Goal: Task Accomplishment & Management: Use online tool/utility

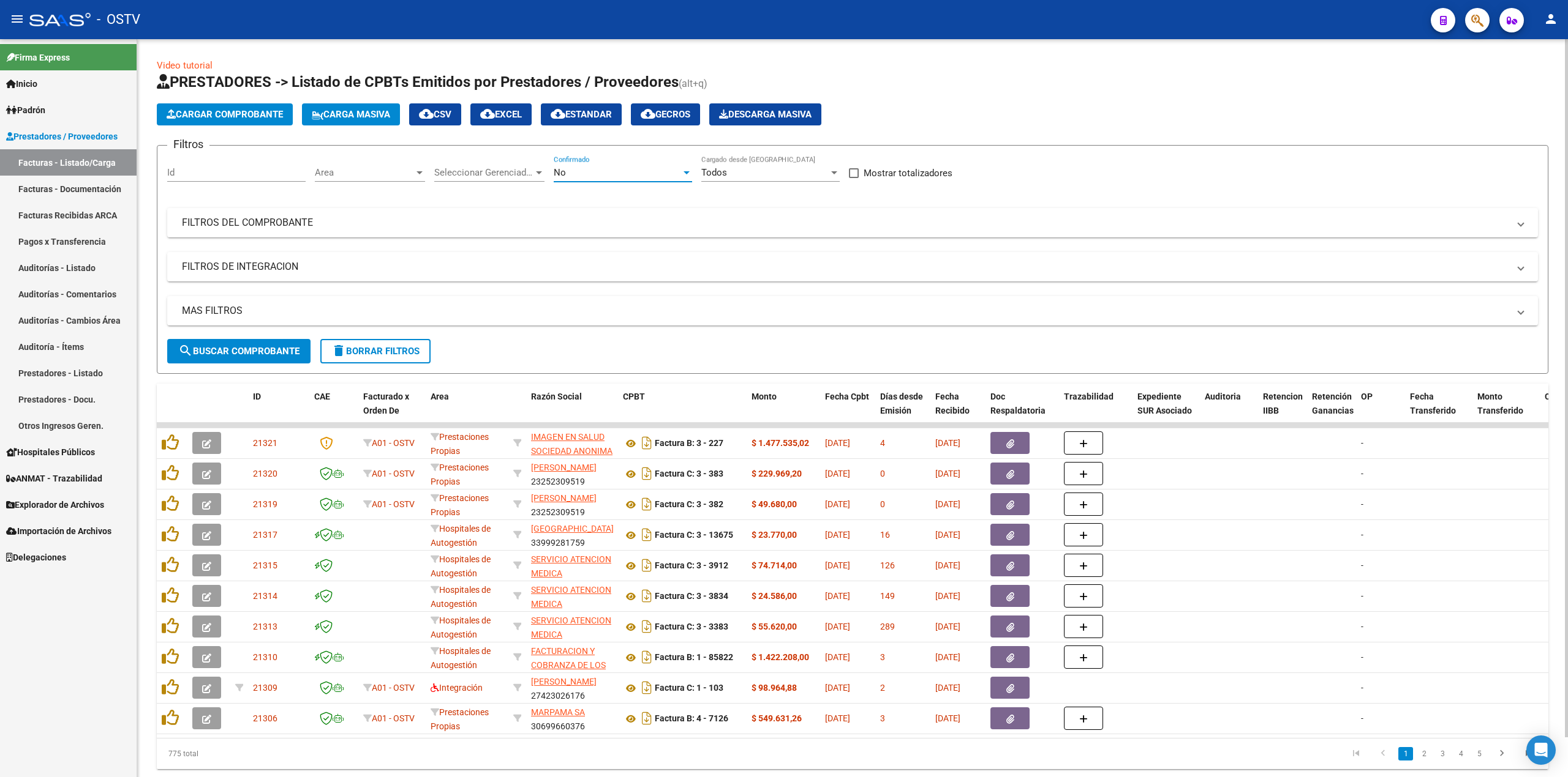
click at [603, 169] on div "No" at bounding box center [617, 172] width 128 height 11
click at [616, 117] on span "Todos" at bounding box center [622, 118] width 138 height 28
click at [266, 346] on span "search Buscar Comprobante" at bounding box center [239, 351] width 122 height 11
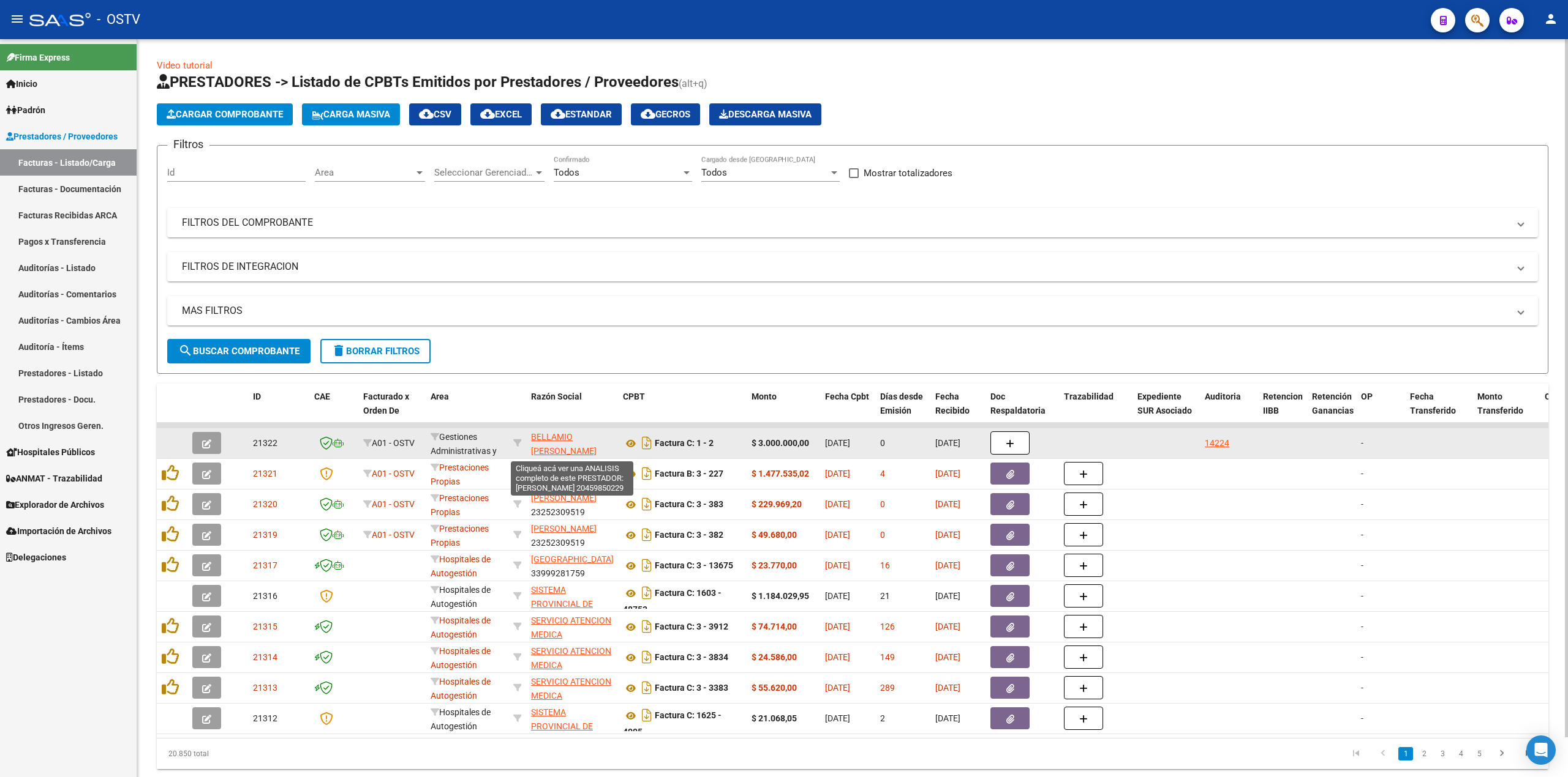
click at [556, 438] on span "BELLAMIO [PERSON_NAME]" at bounding box center [563, 444] width 65 height 23
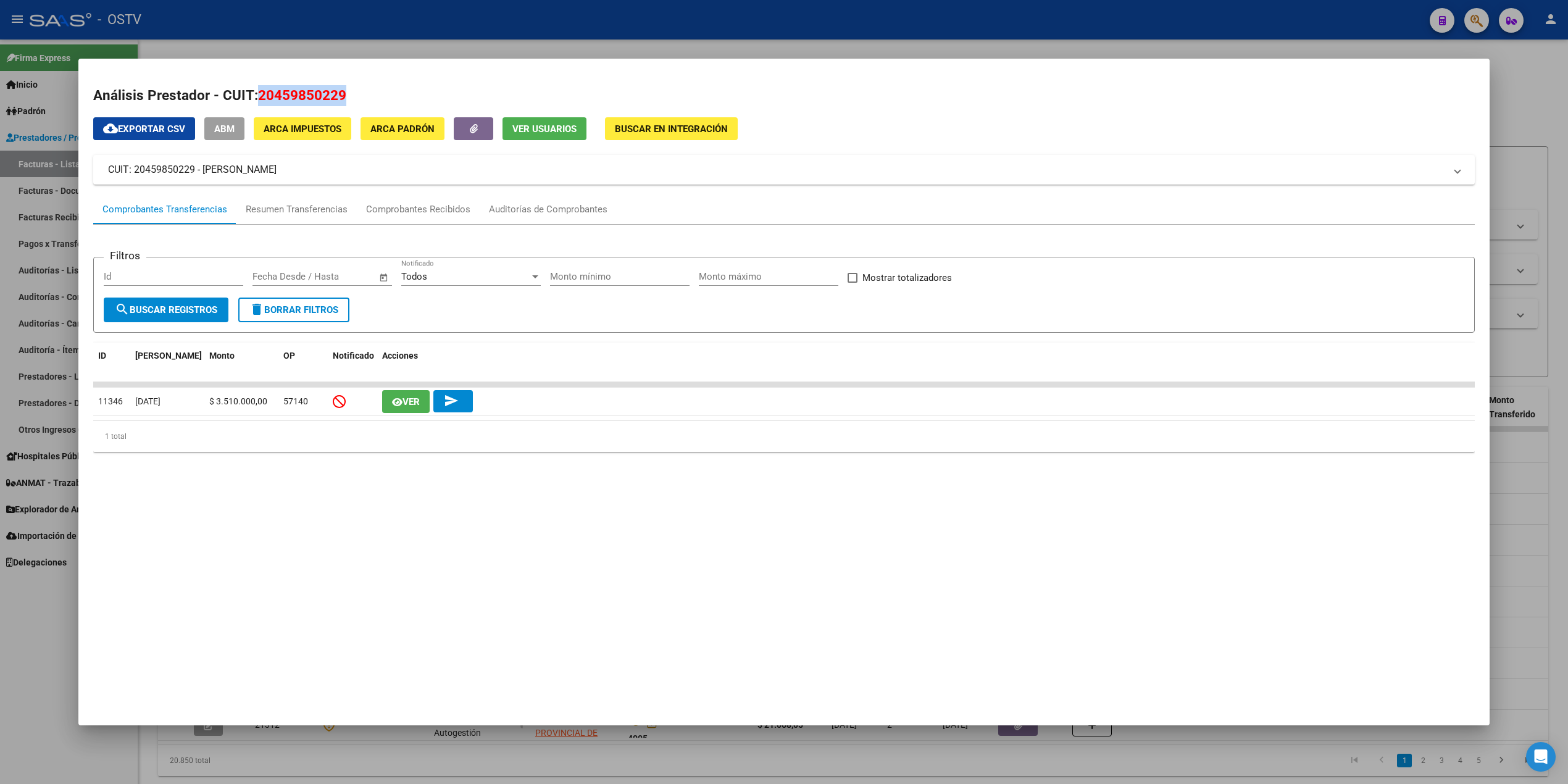
drag, startPoint x: 354, startPoint y: 97, endPoint x: 255, endPoint y: 97, distance: 99.0
click at [255, 97] on h2 "Análisis Prestador - CUIT: 20459850229" at bounding box center [784, 95] width 1382 height 21
copy span "20459850229"
drag, startPoint x: 361, startPoint y: 171, endPoint x: 195, endPoint y: 171, distance: 166.0
click at [195, 171] on mat-panel-title "CUIT: 20459850229 - [PERSON_NAME]" at bounding box center [776, 169] width 1337 height 15
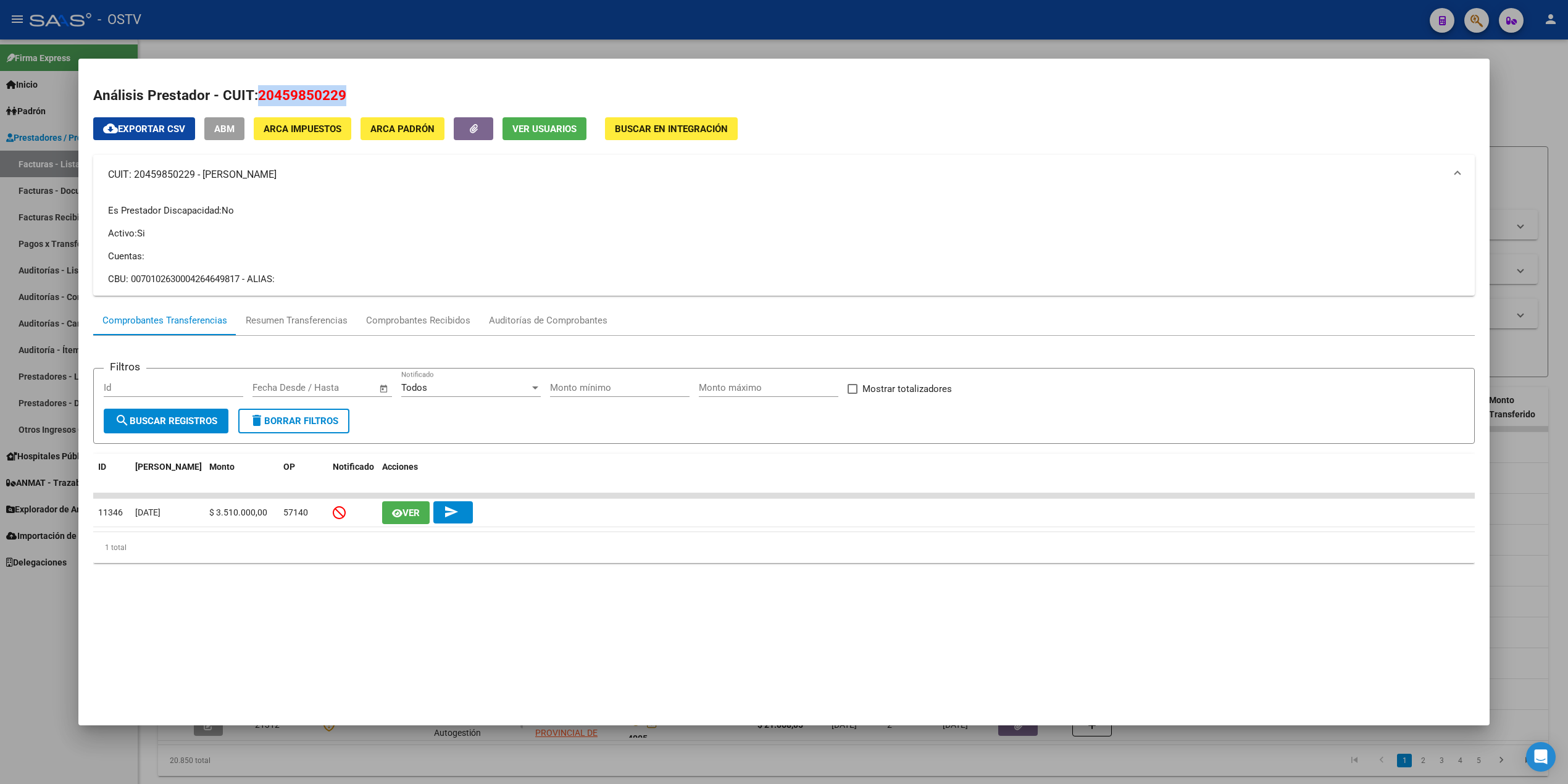
copy mat-panel-title "BELLAMIO [PERSON_NAME]"
click at [511, 23] on div at bounding box center [784, 392] width 1568 height 784
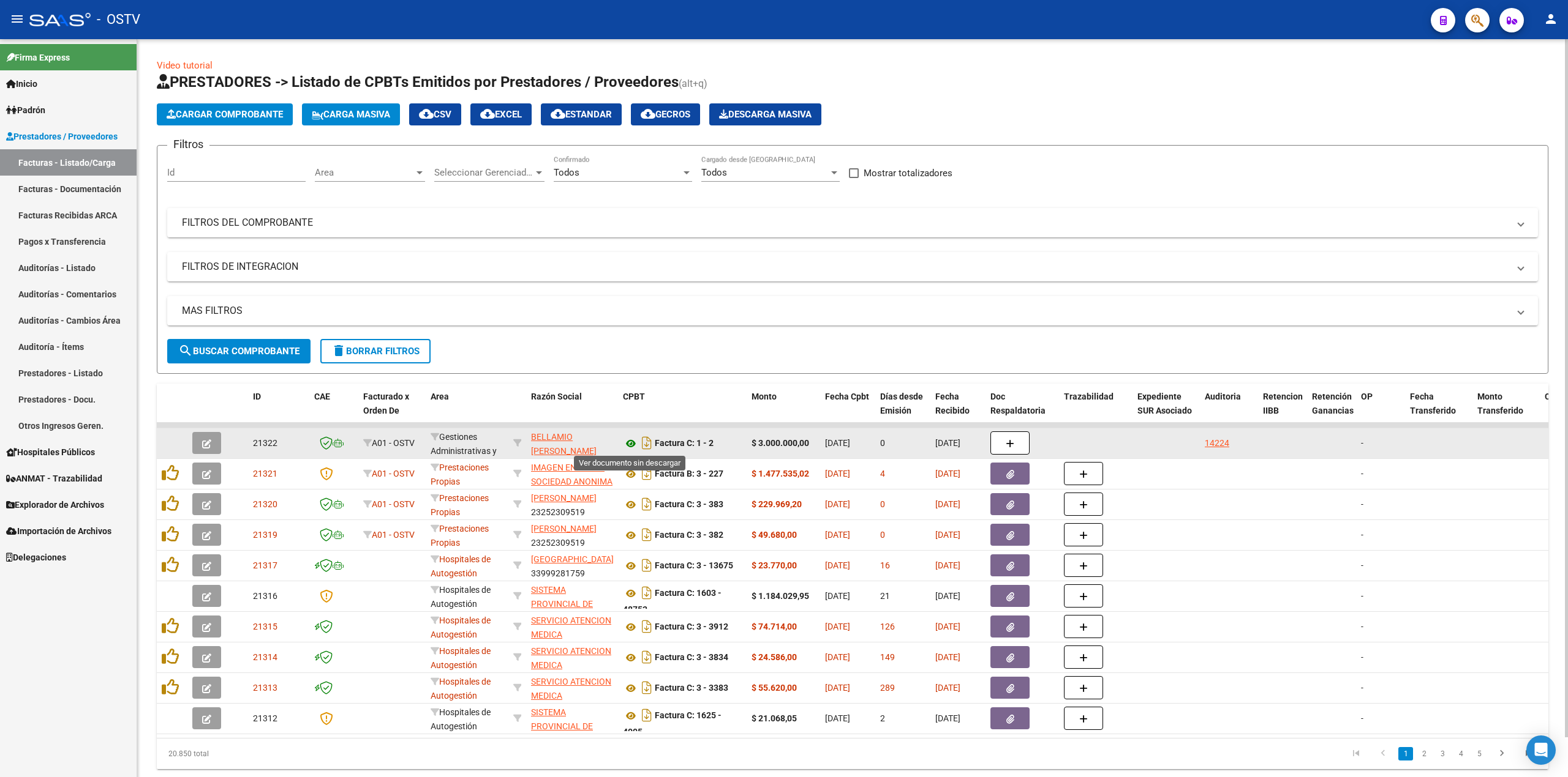
click at [638, 441] on icon at bounding box center [631, 444] width 16 height 15
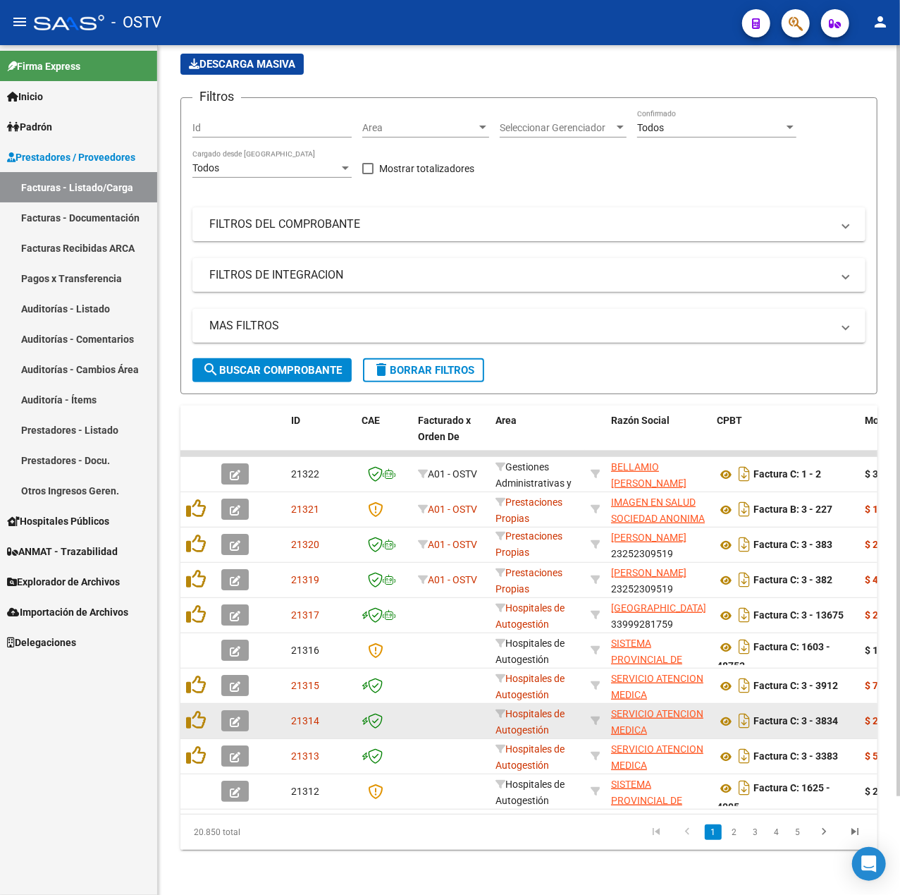
scroll to position [111, 0]
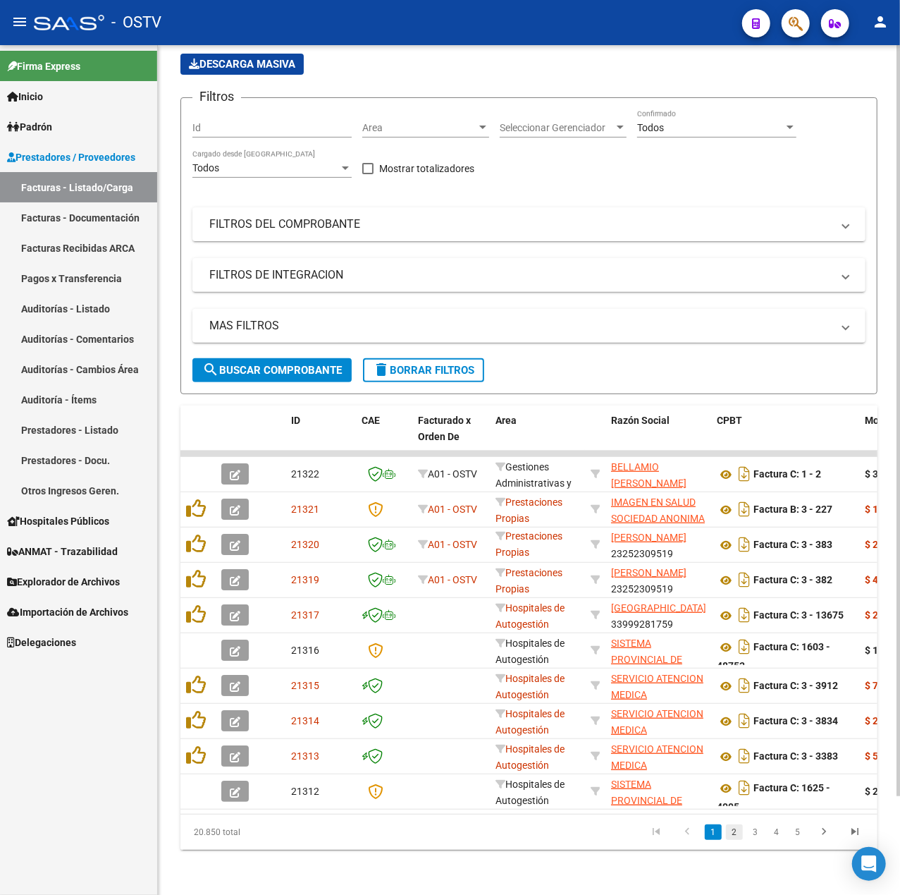
click at [737, 833] on link "2" at bounding box center [734, 832] width 17 height 16
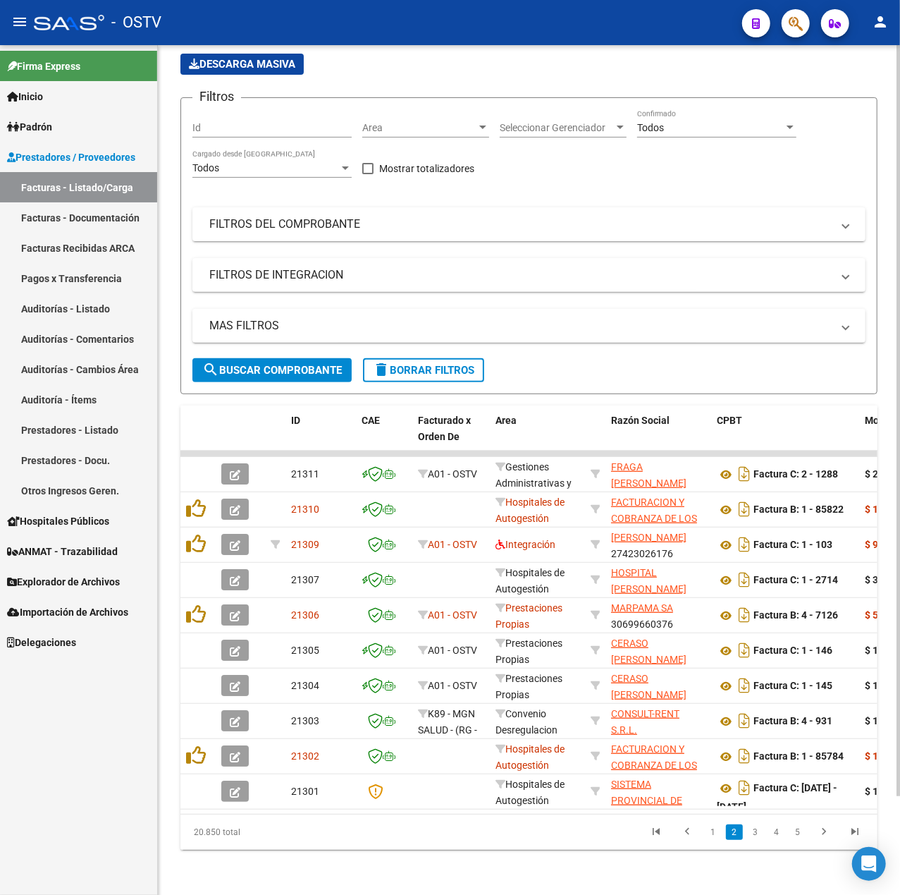
scroll to position [0, 0]
click at [708, 835] on link "1" at bounding box center [713, 832] width 17 height 16
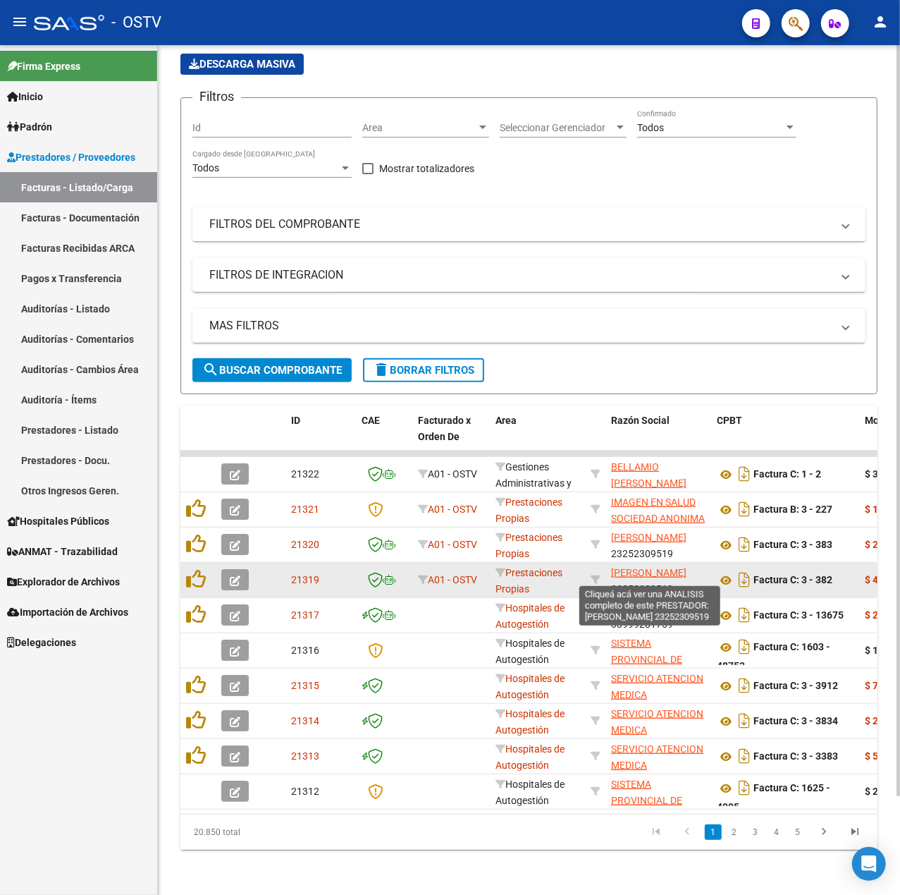
click at [657, 570] on span "[PERSON_NAME]" at bounding box center [648, 572] width 75 height 11
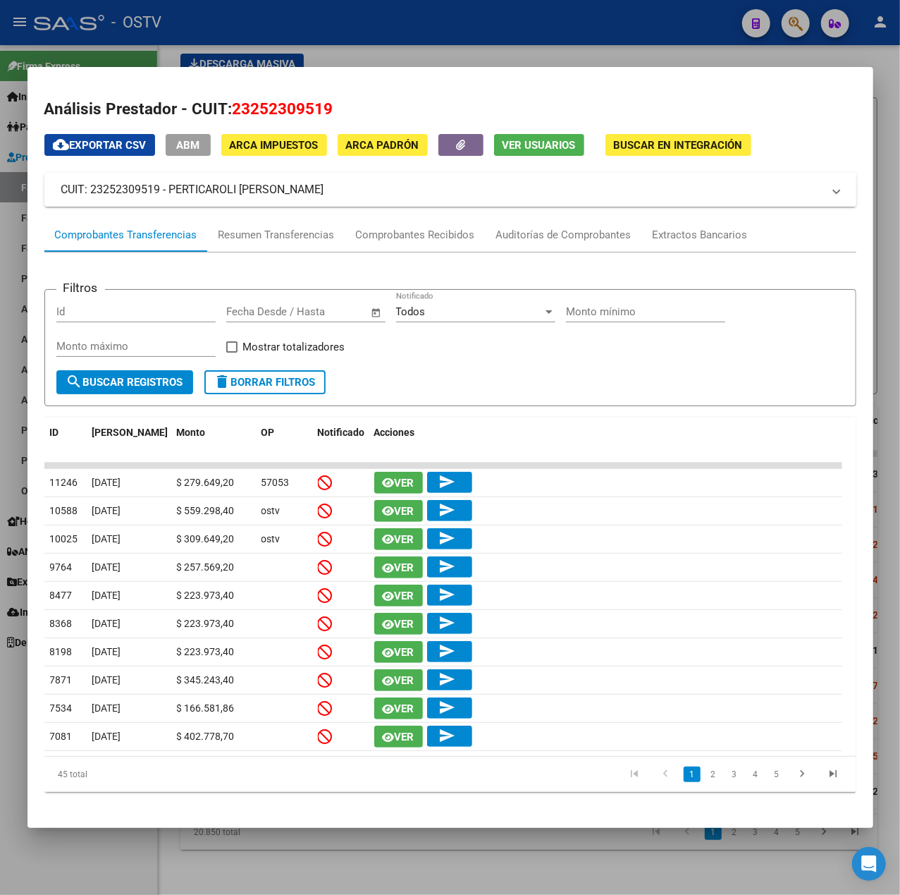
drag, startPoint x: 330, startPoint y: 190, endPoint x: 168, endPoint y: 193, distance: 162.2
click at [168, 193] on mat-panel-title "CUIT: 23252309519 - PERTICAROLI [PERSON_NAME]" at bounding box center [441, 189] width 761 height 17
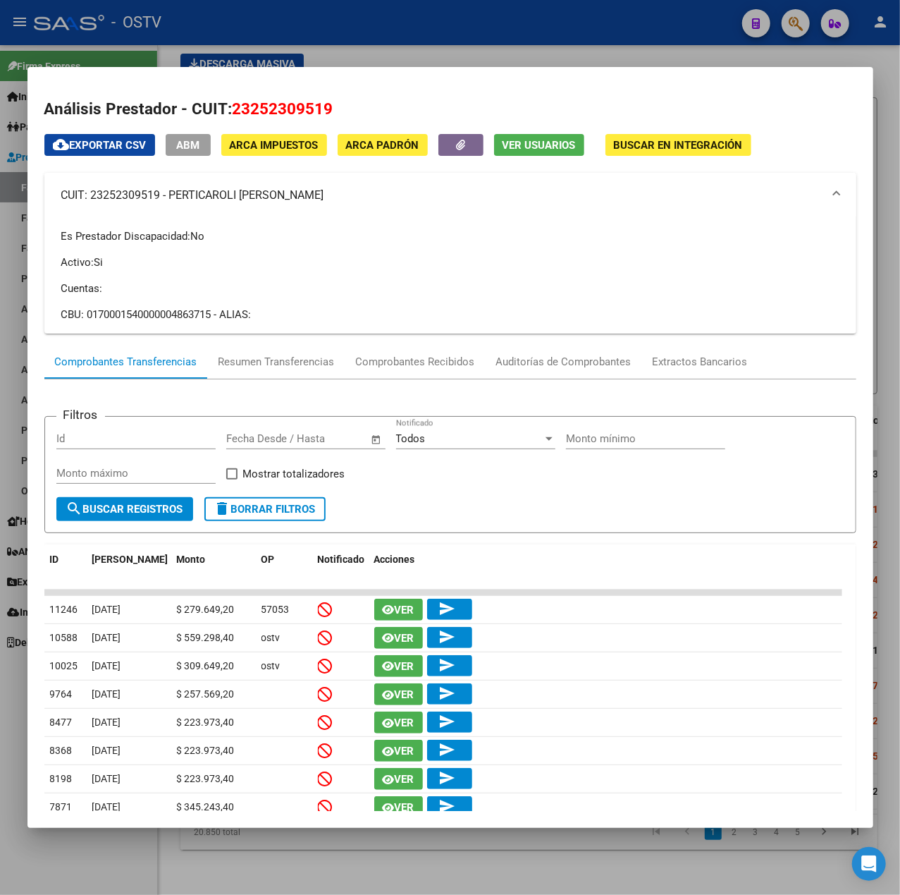
copy mat-panel-title "[PERSON_NAME]"
click at [382, 39] on div at bounding box center [450, 447] width 900 height 895
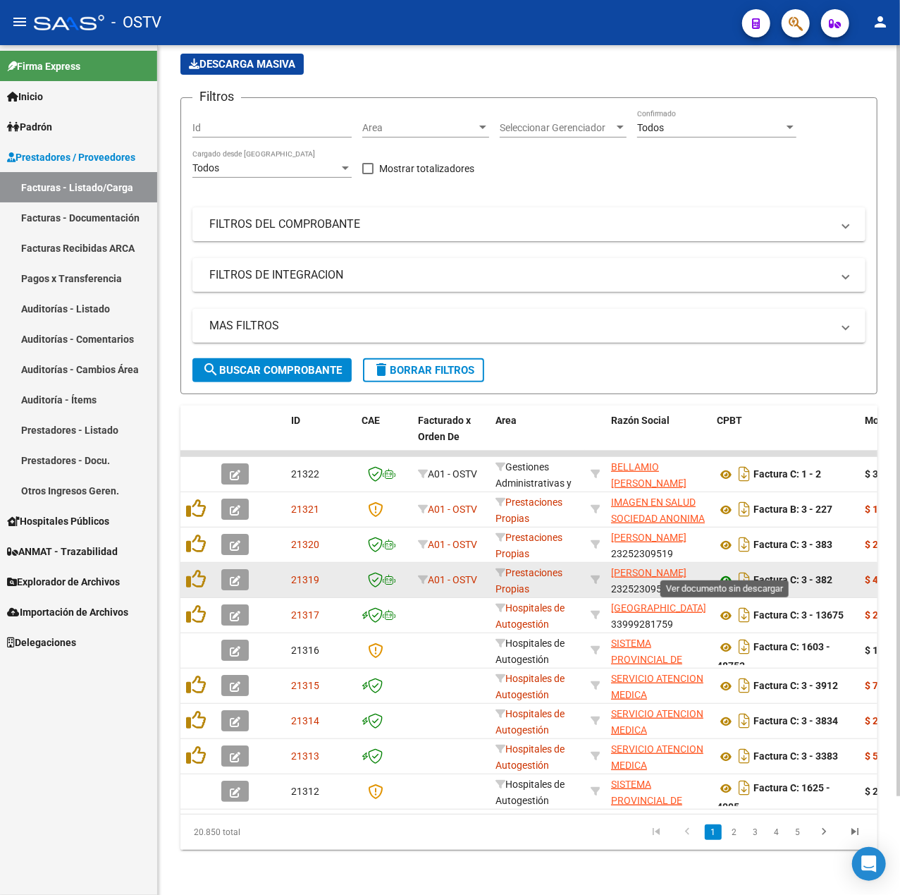
click at [719, 572] on icon at bounding box center [726, 580] width 18 height 17
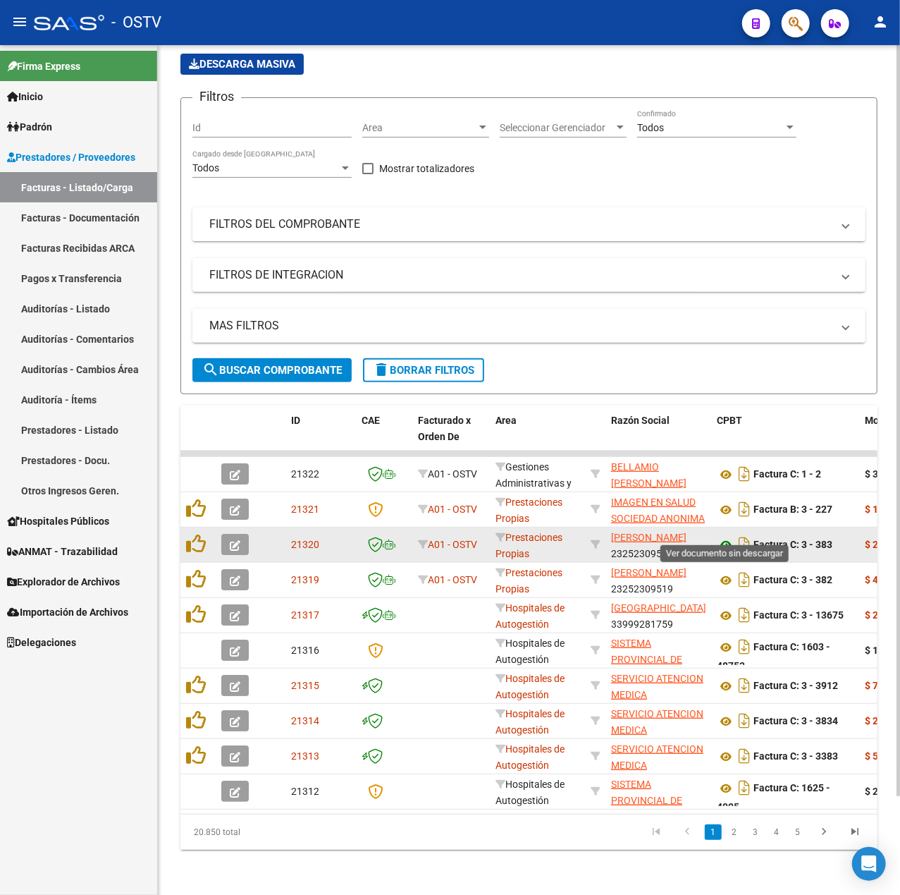
click at [734, 536] on icon at bounding box center [726, 544] width 18 height 17
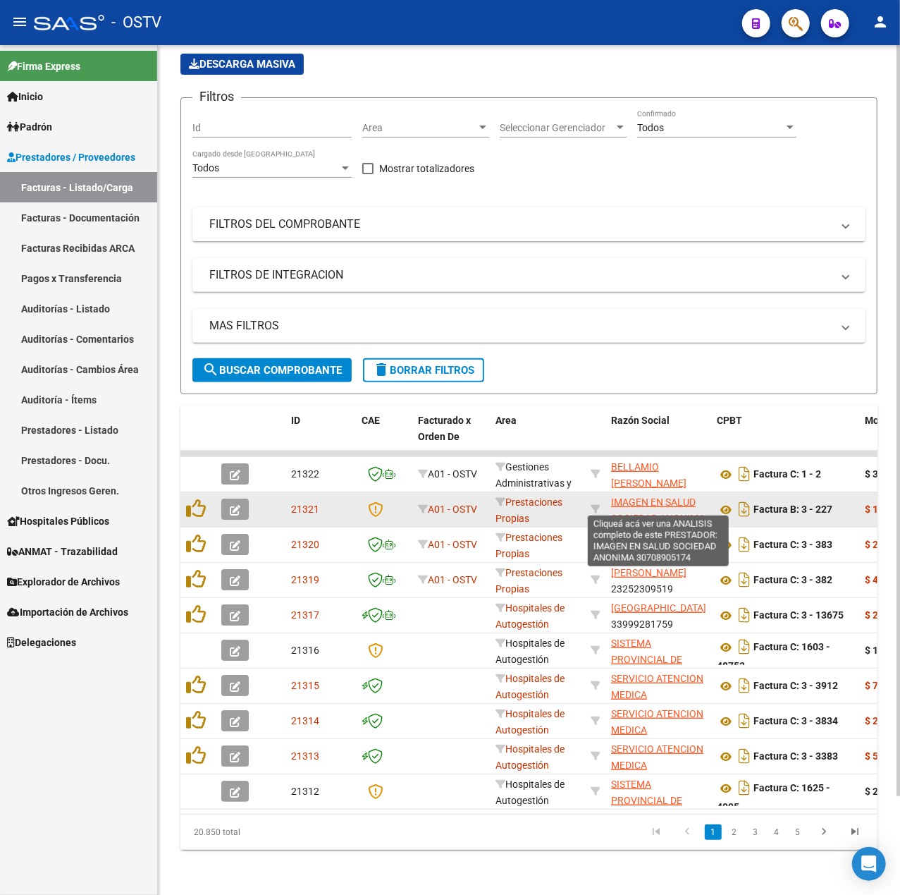
click at [684, 499] on span "IMAGEN EN SALUD SOCIEDAD ANONIMA" at bounding box center [658, 509] width 94 height 27
type textarea "30708905174"
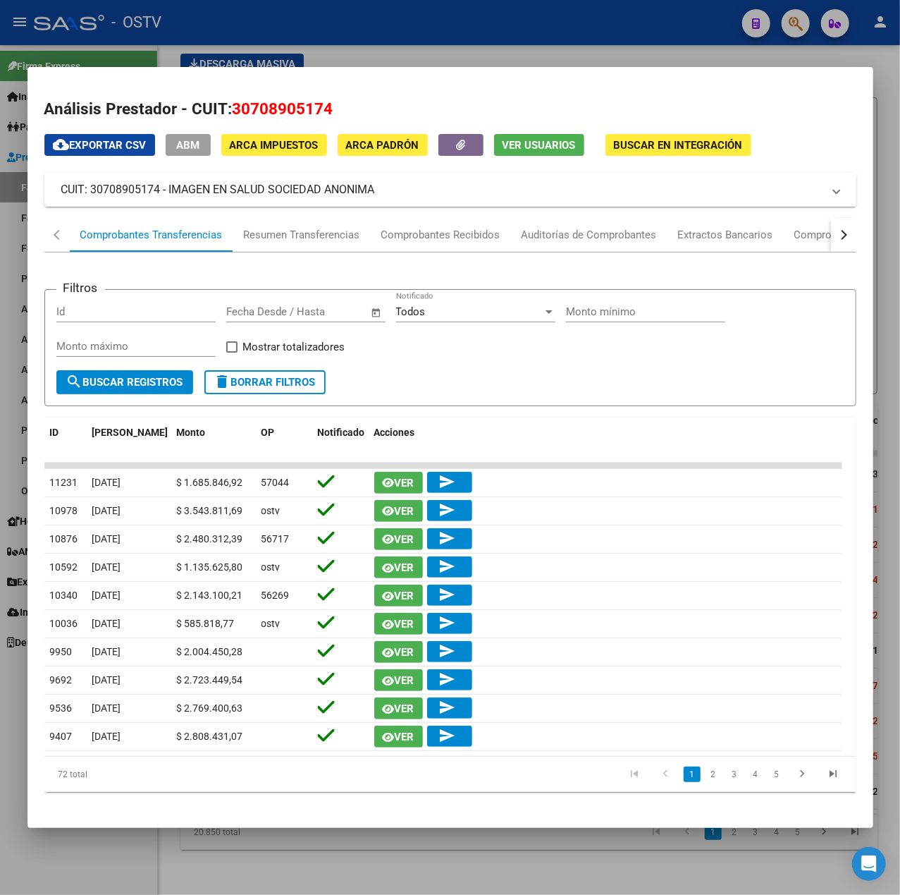
drag, startPoint x: 367, startPoint y: 192, endPoint x: 169, endPoint y: 189, distance: 198.1
click at [169, 189] on mat-panel-title "CUIT: 30708905174 - IMAGEN EN SALUD SOCIEDAD ANONIMA" at bounding box center [441, 189] width 761 height 17
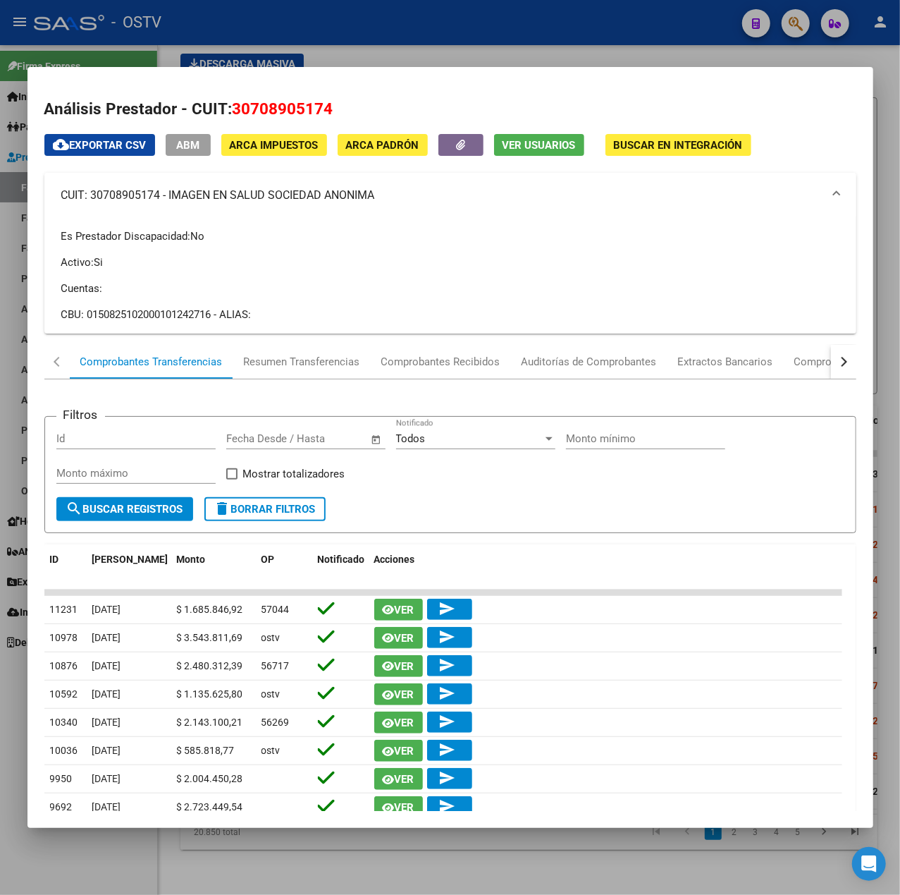
copy mat-panel-title "IMAGEN EN SALUD SOCIEDAD ANONIMA"
click at [10, 356] on div at bounding box center [450, 447] width 900 height 895
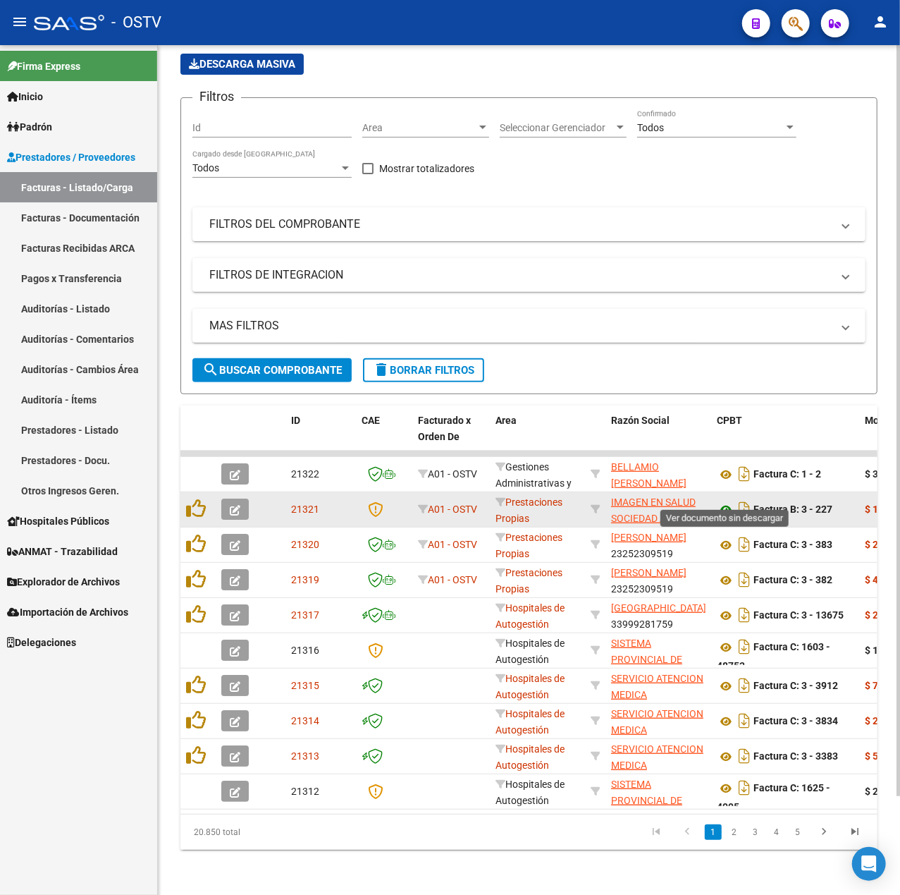
click at [717, 501] on icon at bounding box center [726, 509] width 18 height 17
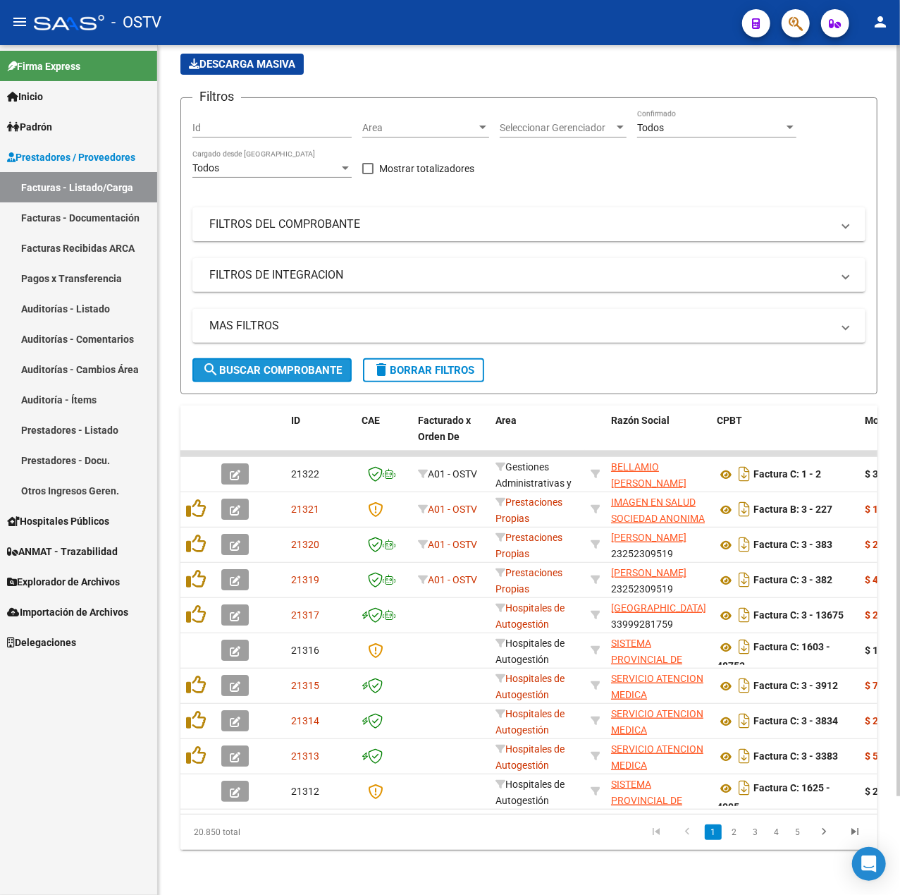
click at [302, 364] on span "search Buscar Comprobante" at bounding box center [272, 370] width 140 height 13
click at [300, 364] on span "search Buscar Comprobante" at bounding box center [272, 370] width 140 height 13
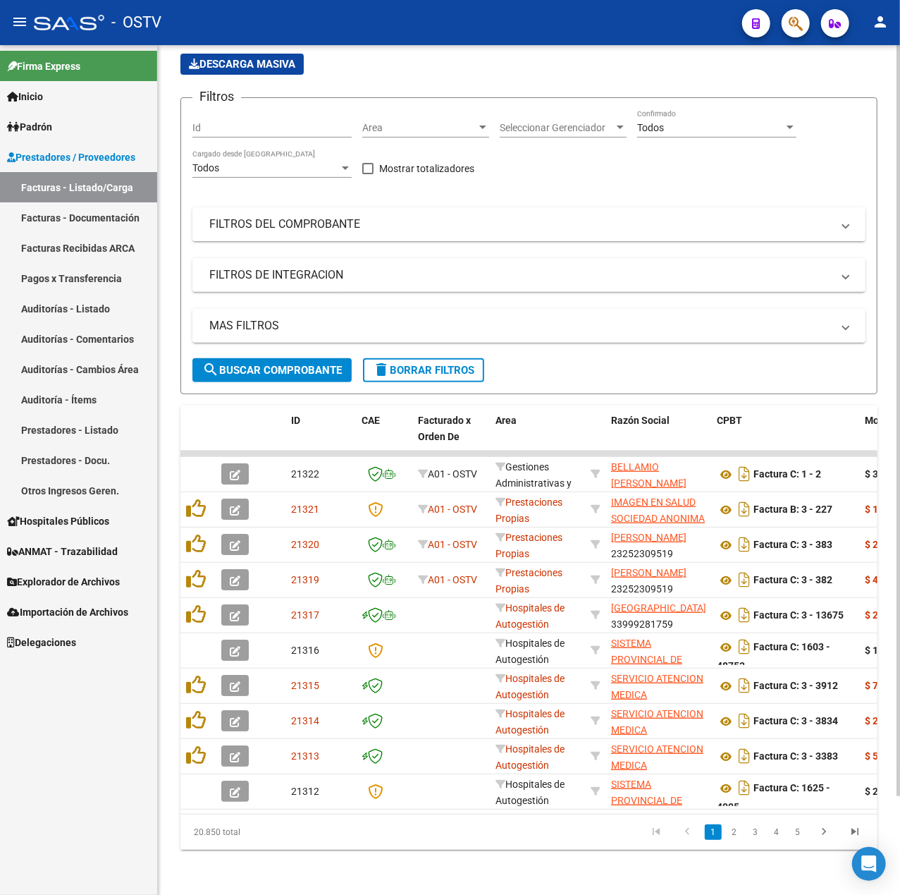
click at [305, 364] on span "search Buscar Comprobante" at bounding box center [272, 370] width 140 height 13
click at [254, 358] on button "search Buscar Comprobante" at bounding box center [271, 370] width 159 height 24
click at [285, 224] on mat-expansion-panel-header "FILTROS DEL COMPROBANTE" at bounding box center [528, 224] width 673 height 34
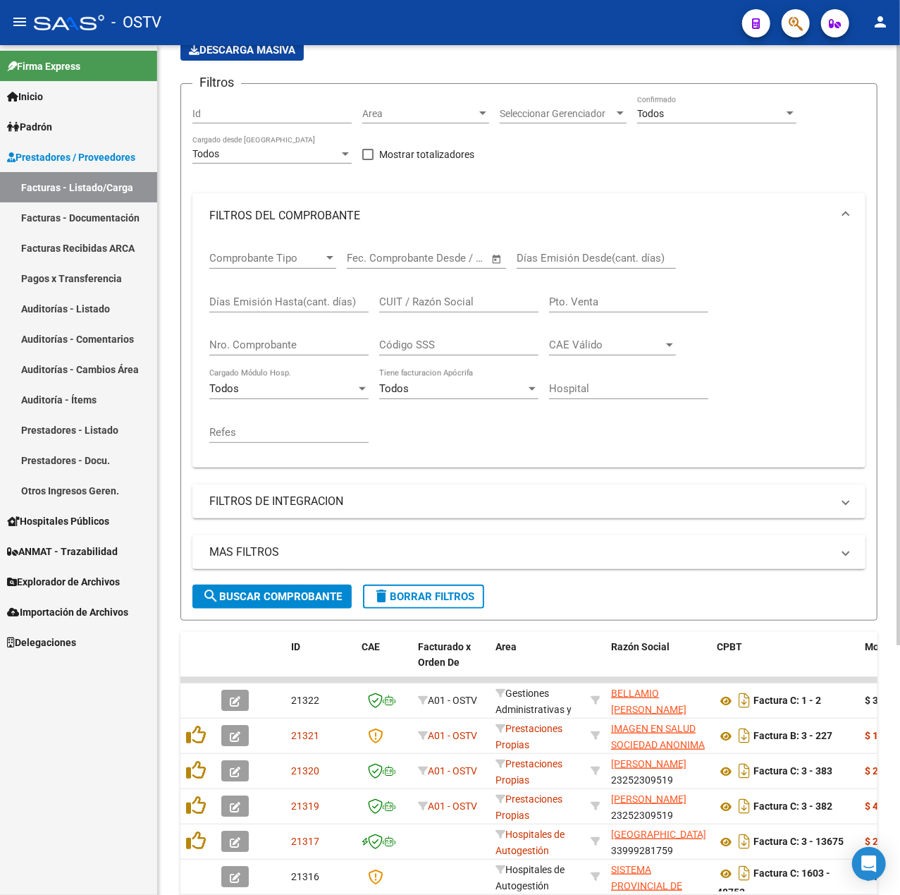
click at [290, 334] on div "Nro. Comprobante" at bounding box center [288, 340] width 159 height 30
click at [290, 342] on input "Nro. Comprobante" at bounding box center [288, 344] width 159 height 13
paste input "7274"
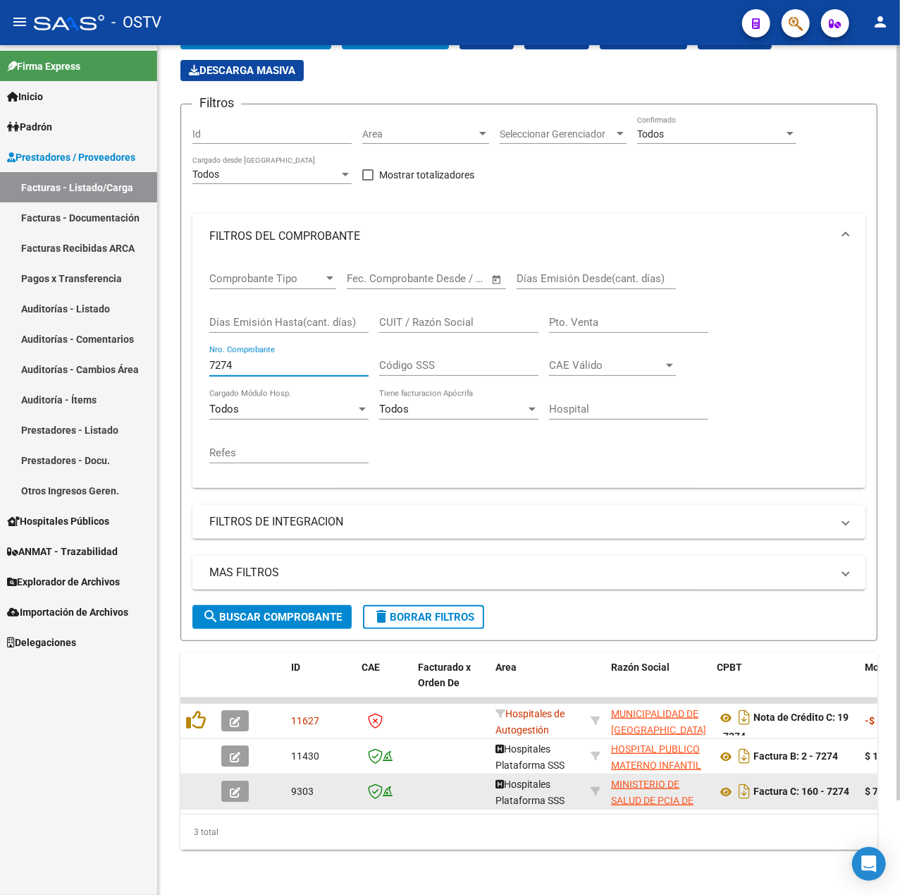
scroll to position [106, 0]
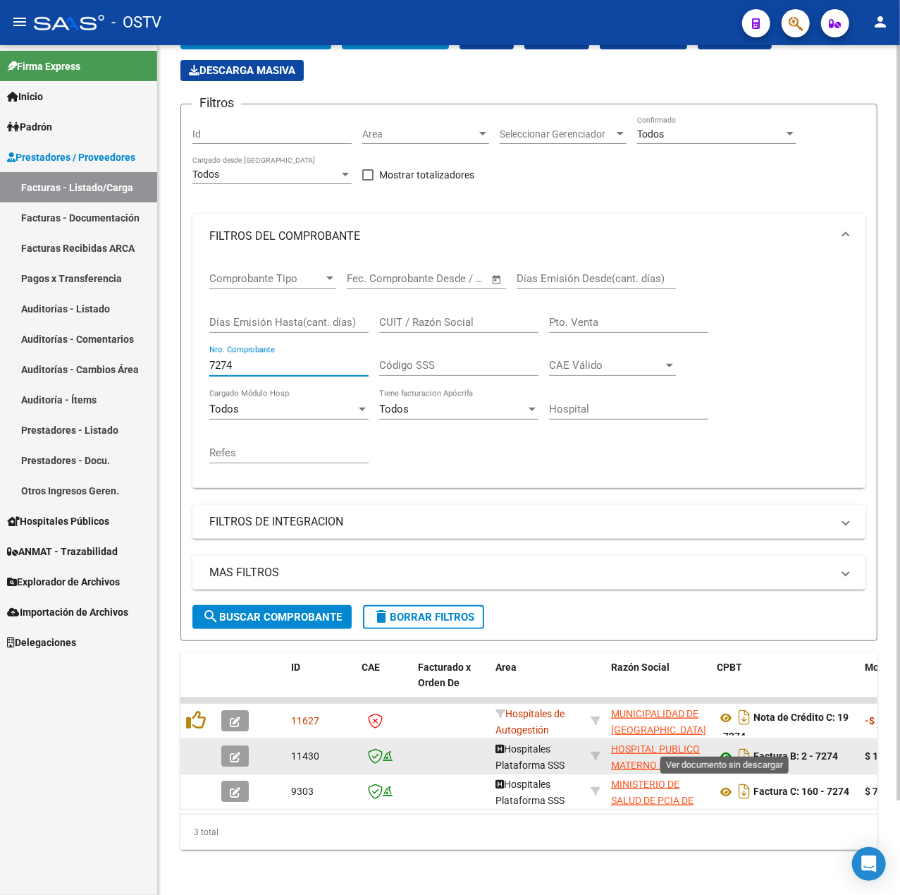
type input "7274"
click at [728, 748] on icon at bounding box center [726, 756] width 18 height 17
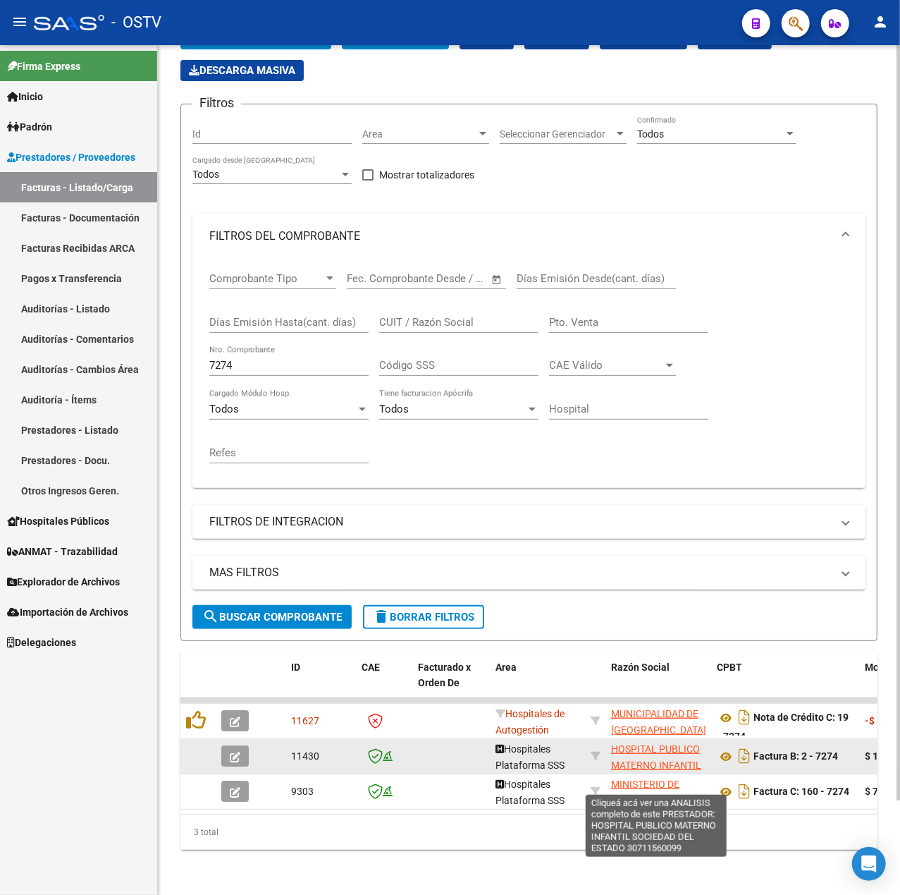
click at [658, 753] on span "HOSPITAL PUBLICO MATERNO INFANTIL SOCIEDAD DEL ESTADO" at bounding box center [656, 772] width 90 height 59
type textarea "30711560099"
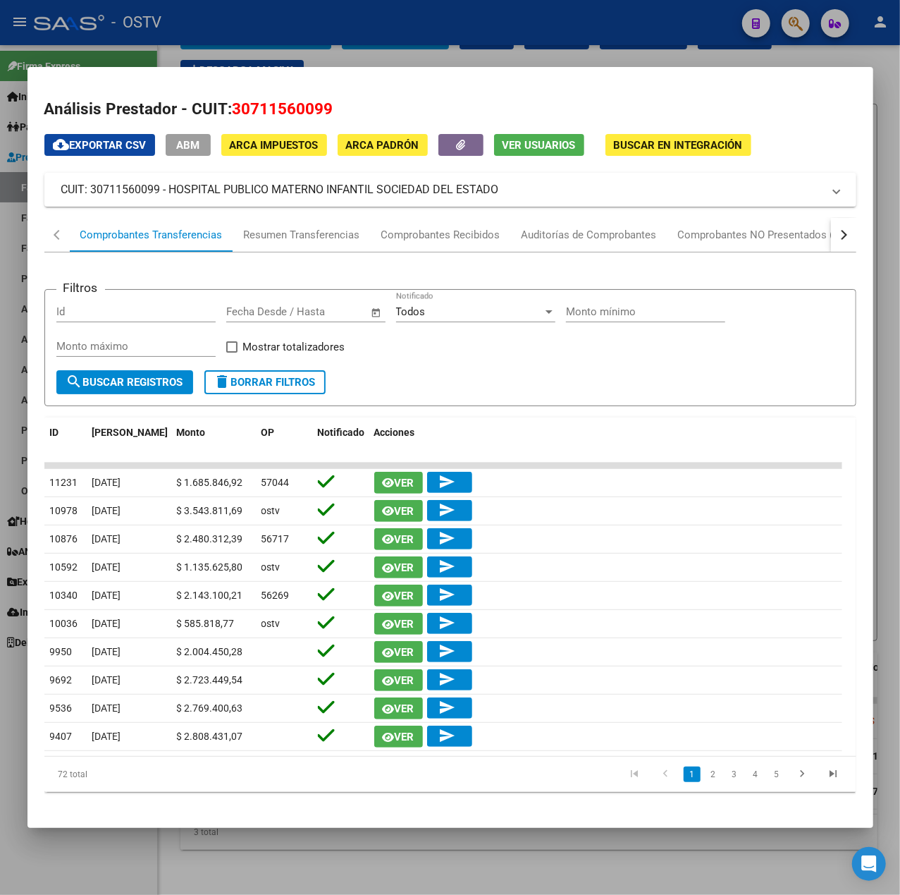
click at [199, 142] on span "ABM" at bounding box center [187, 145] width 23 height 13
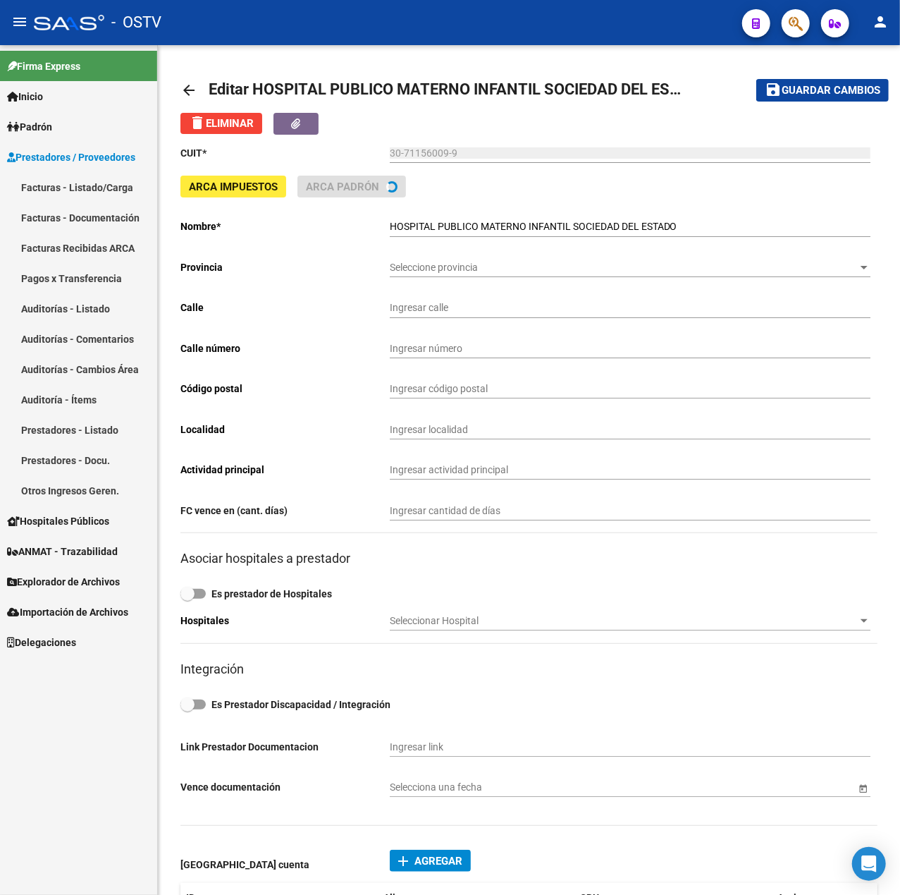
type input "SARMIENTO"
type input "1301"
type input "4400"
type input "SALTA"
type input "702010"
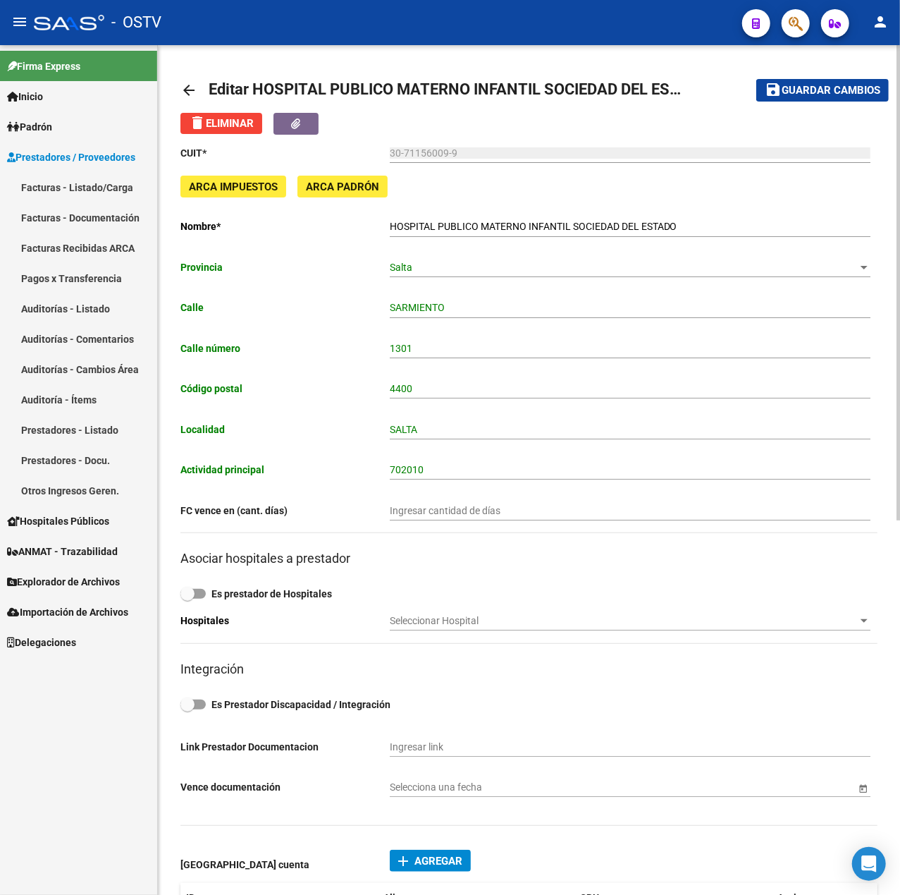
click at [184, 88] on mat-icon "arrow_back" at bounding box center [188, 90] width 17 height 17
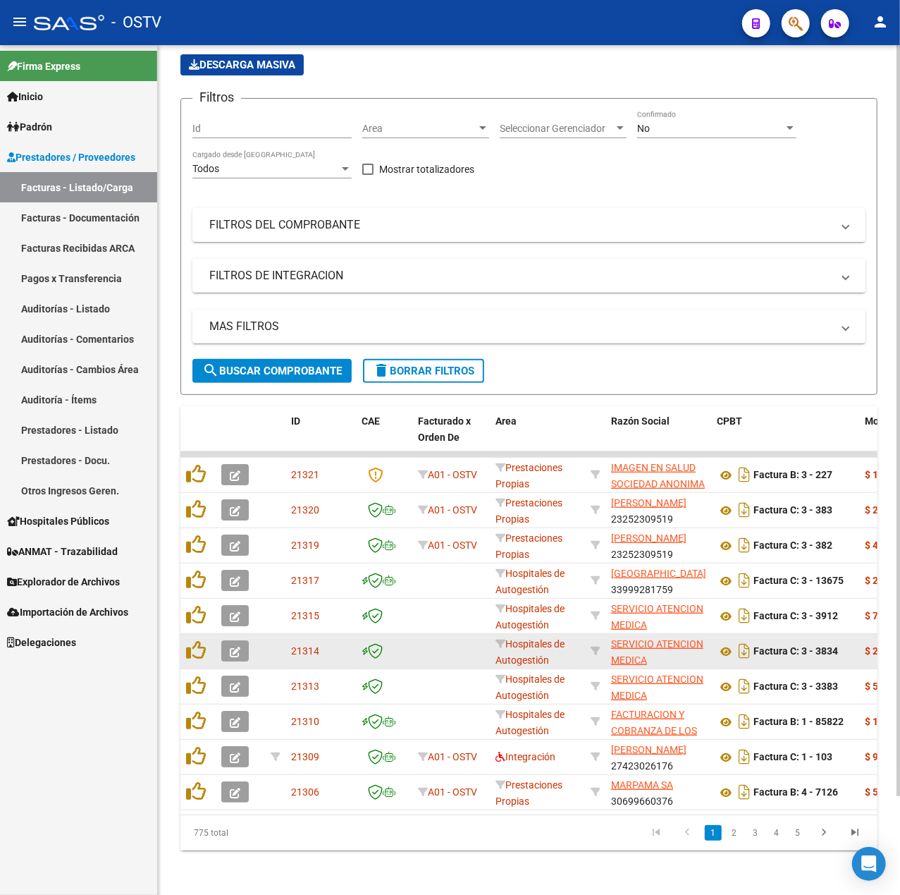
scroll to position [111, 0]
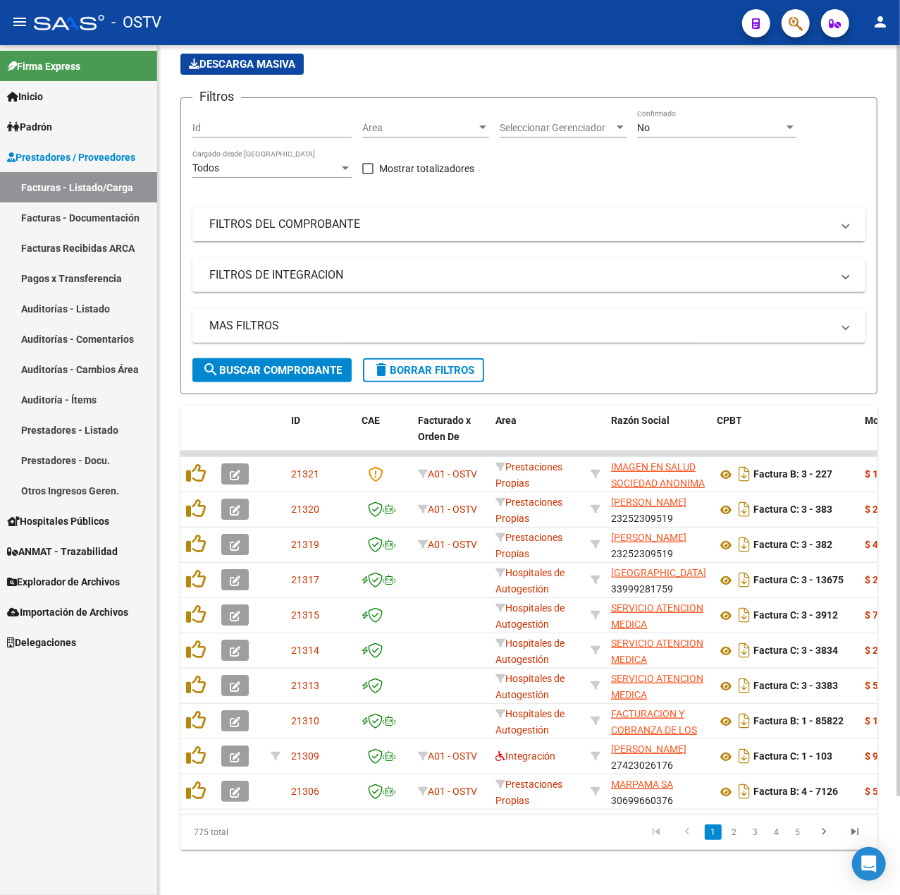
click at [309, 216] on mat-panel-title "FILTROS DEL COMPROBANTE" at bounding box center [520, 224] width 622 height 16
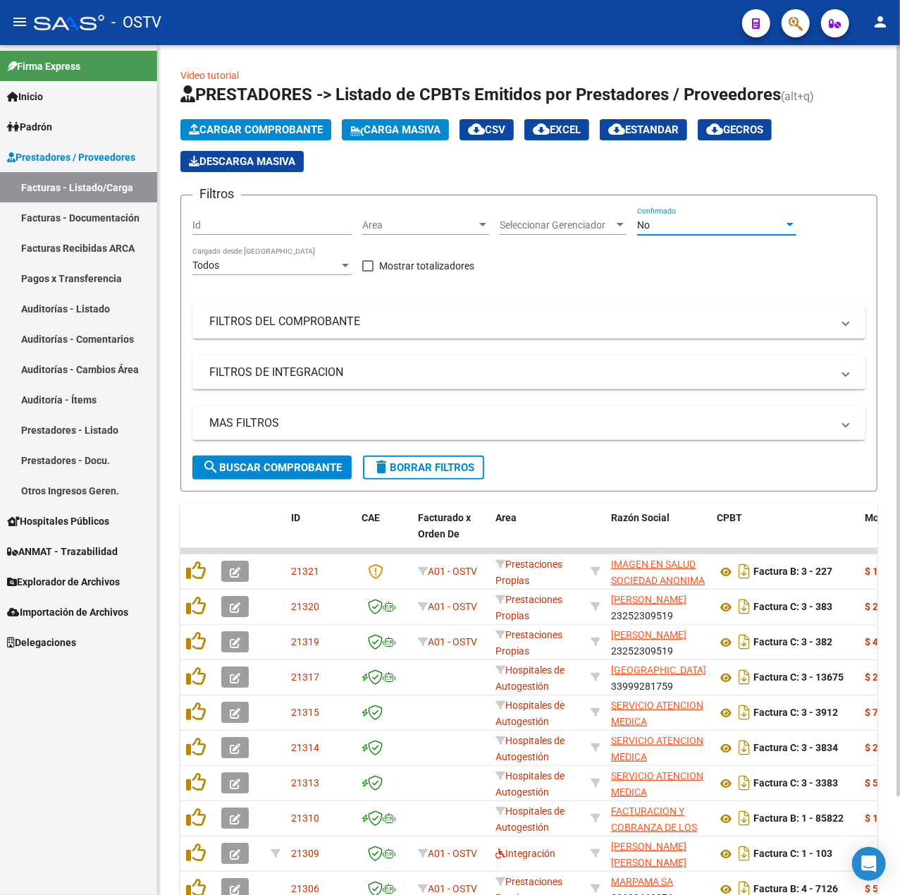
click at [671, 224] on div "No" at bounding box center [710, 225] width 147 height 12
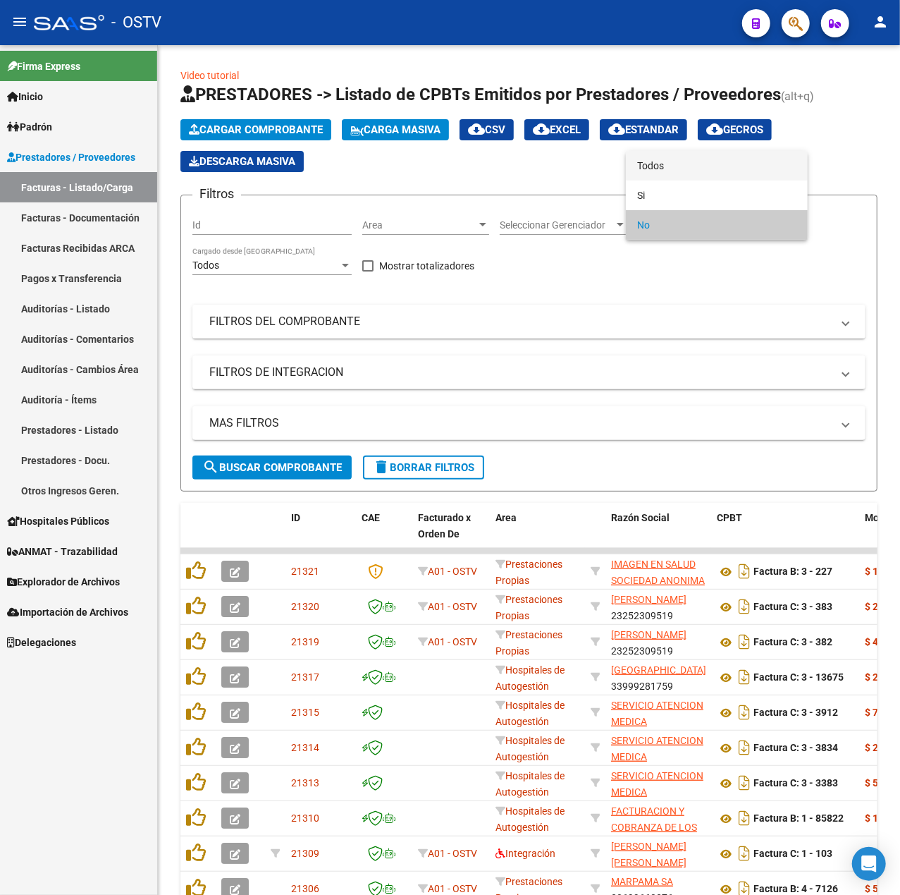
click at [677, 166] on span "Todos" at bounding box center [716, 166] width 159 height 30
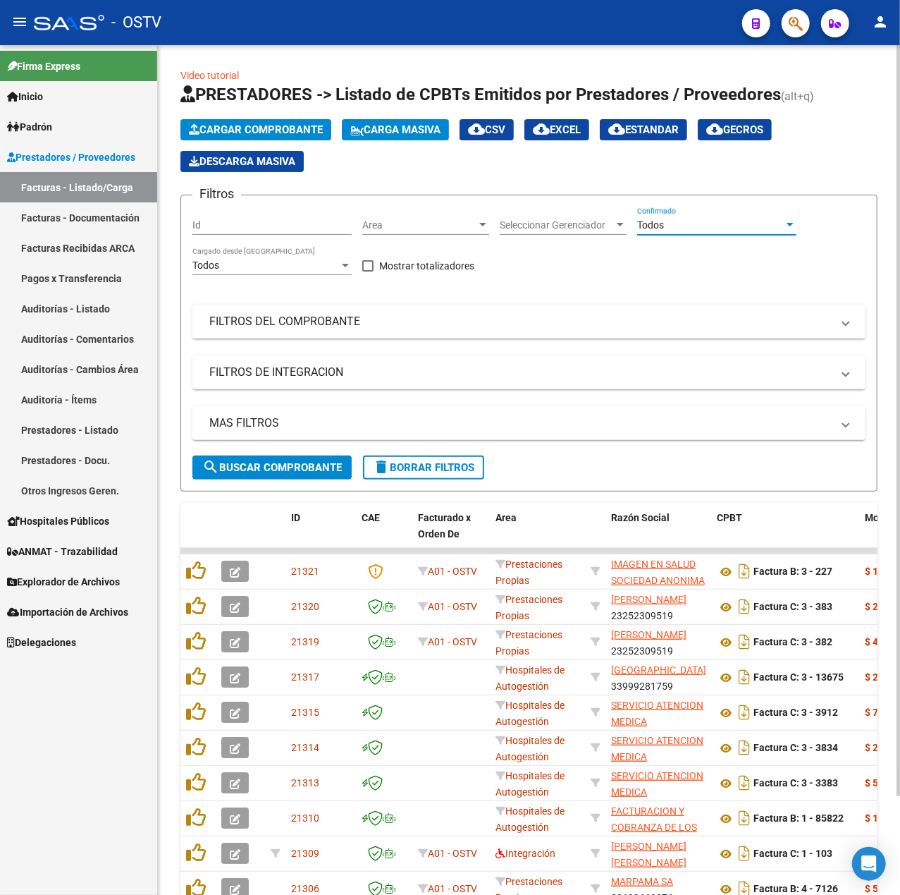
click at [327, 357] on mat-expansion-panel-header "FILTROS DE INTEGRACION" at bounding box center [528, 372] width 673 height 34
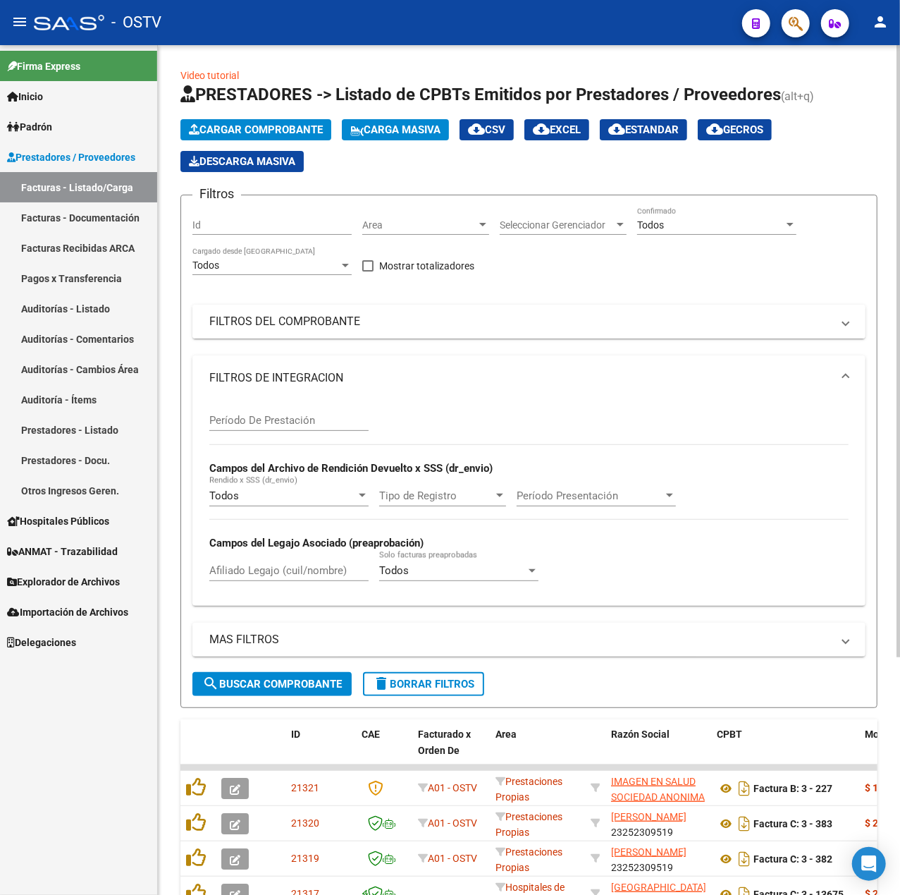
click at [319, 323] on mat-panel-title "FILTROS DEL COMPROBANTE" at bounding box center [520, 322] width 622 height 16
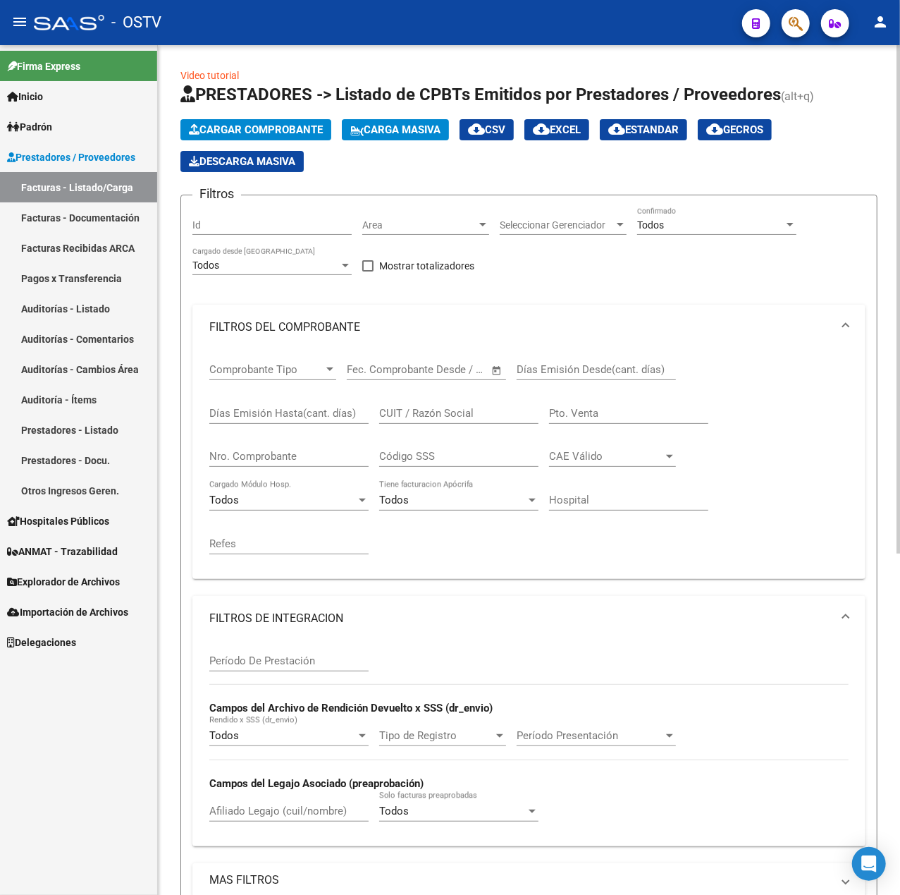
click at [319, 618] on mat-panel-title "FILTROS DE INTEGRACION" at bounding box center [520, 618] width 622 height 16
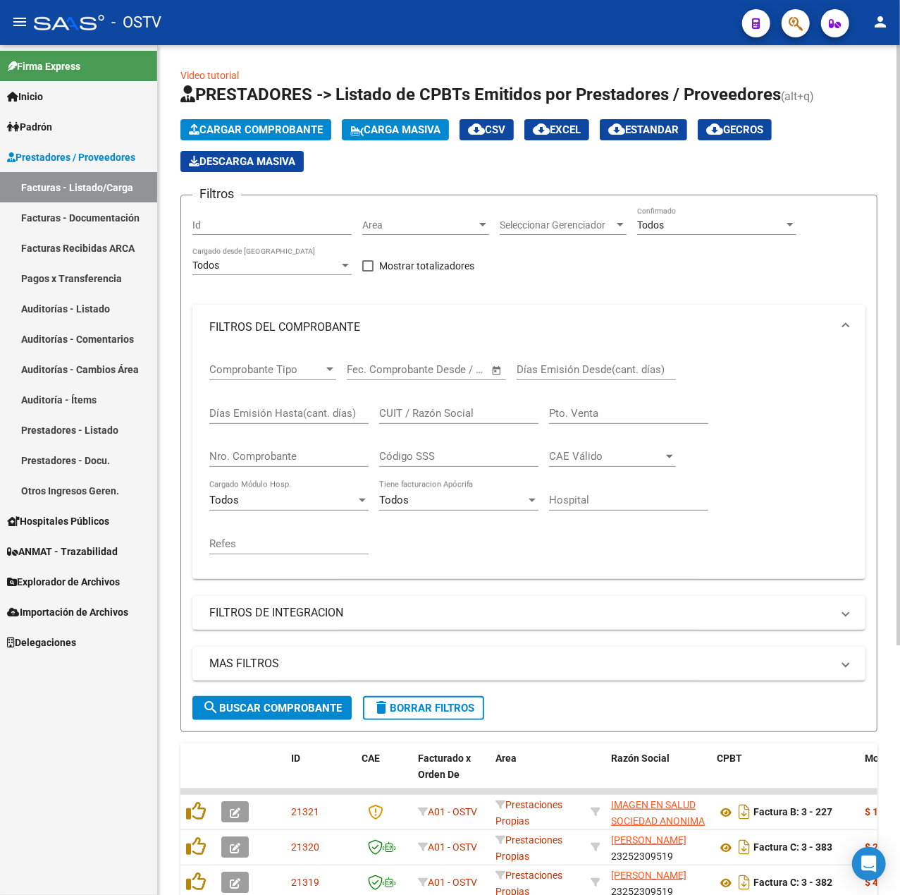
drag, startPoint x: 274, startPoint y: 440, endPoint x: 277, endPoint y: 458, distance: 18.0
paste input "30711560099"
drag, startPoint x: 305, startPoint y: 458, endPoint x: 26, endPoint y: 462, distance: 279.2
click at [26, 462] on mat-sidenav-container "Firma Express Inicio Calendario SSS Instructivos Contacto OS Padrón Afiliados E…" at bounding box center [450, 469] width 900 height 849
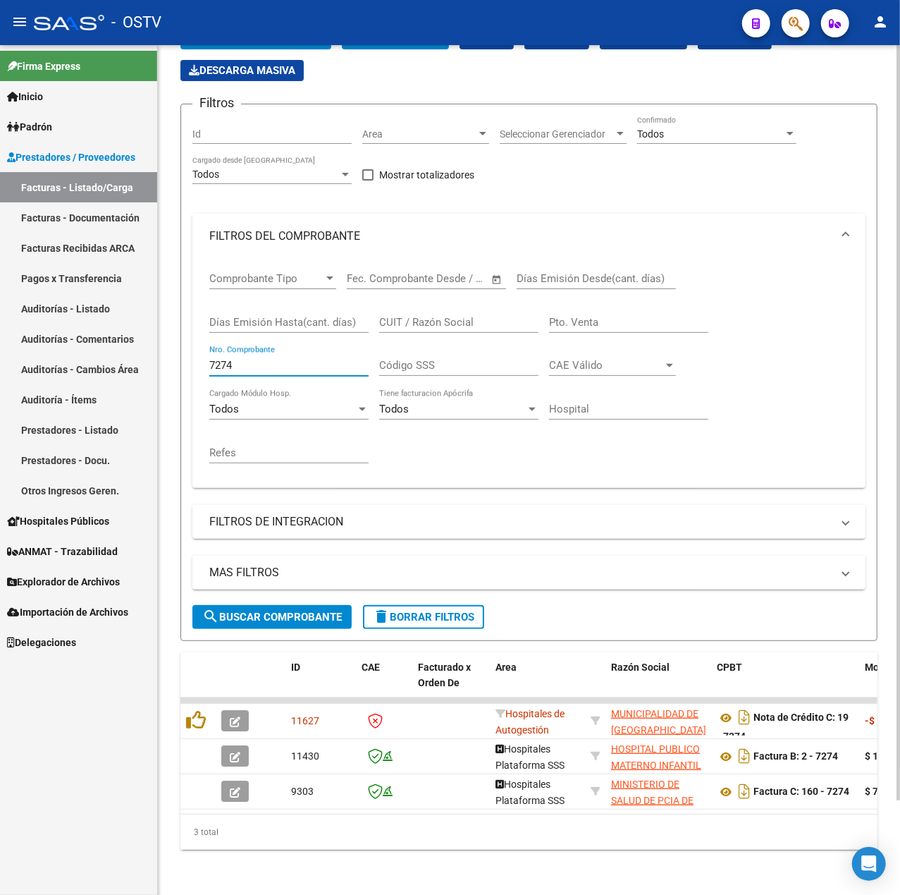
scroll to position [106, 0]
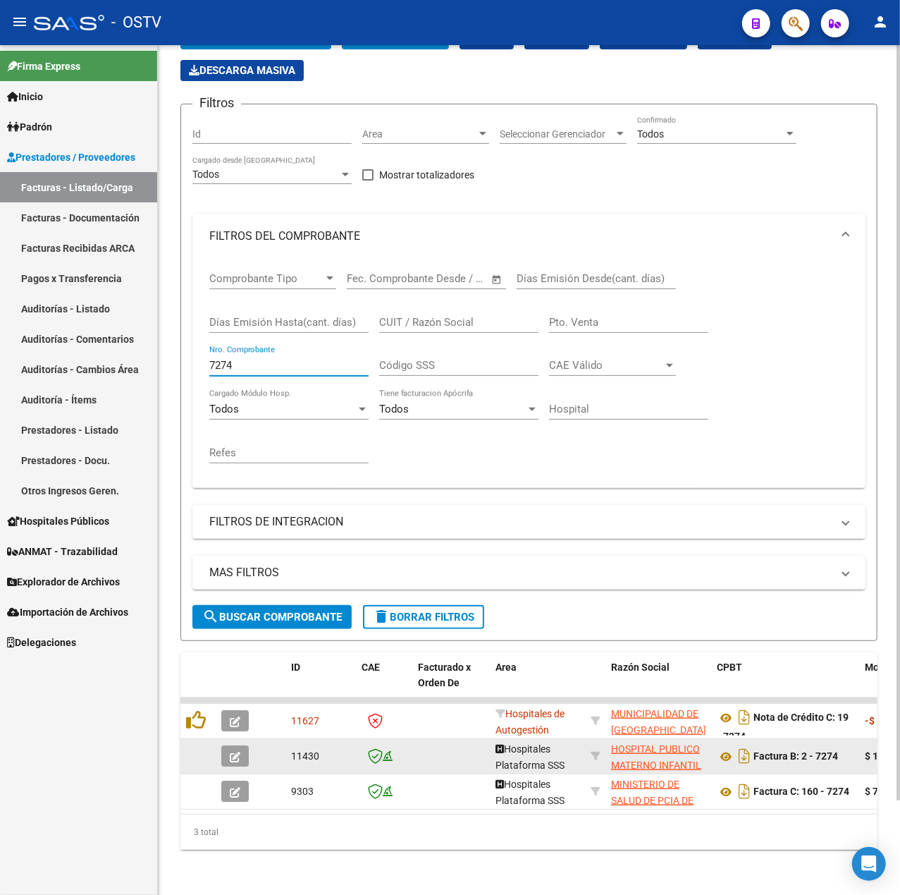
type input "7274"
click at [228, 749] on button "button" at bounding box center [234, 755] width 27 height 21
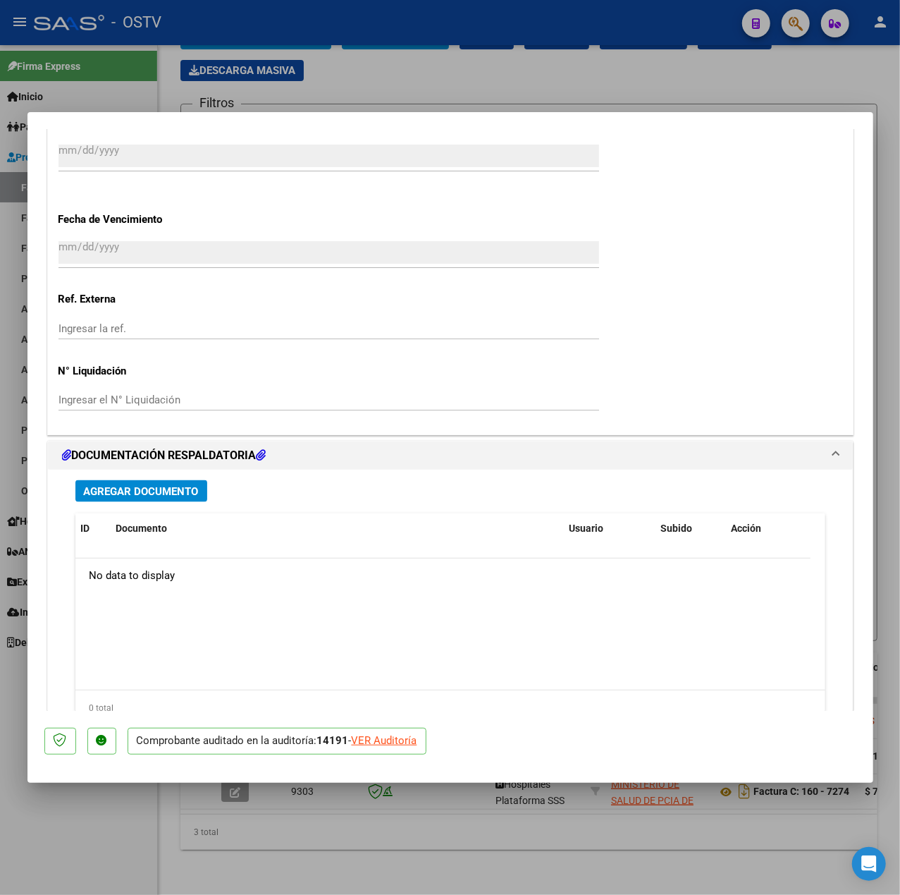
scroll to position [905, 0]
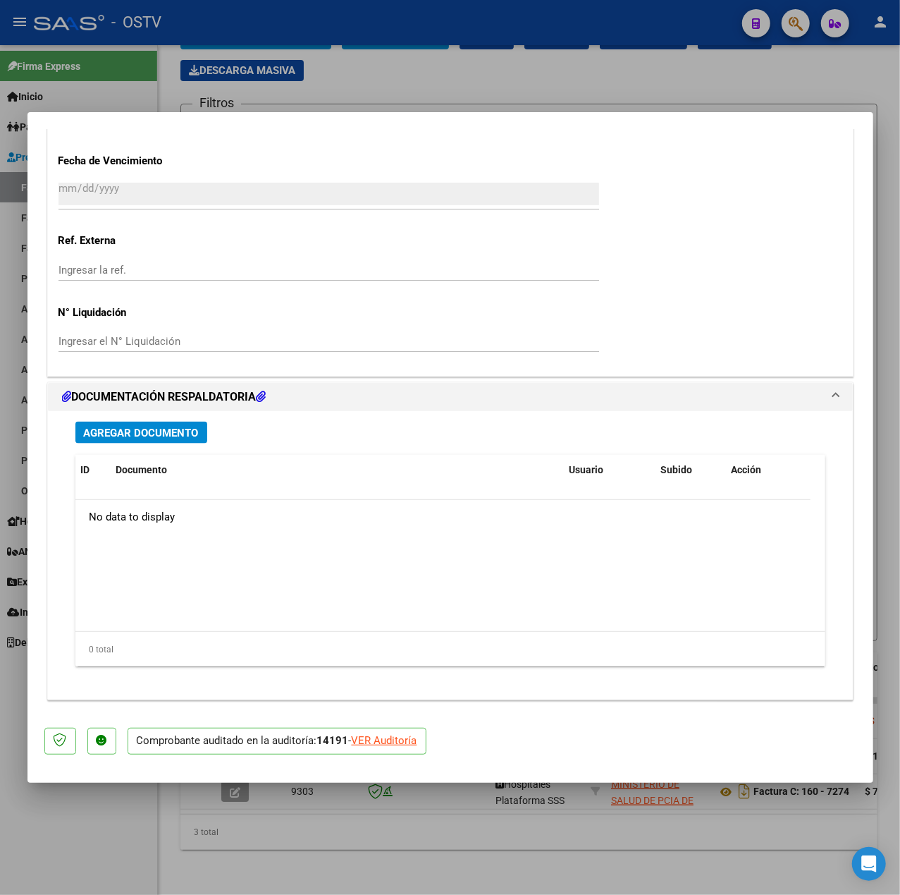
click at [484, 813] on div at bounding box center [450, 447] width 900 height 895
type input "$ 0,00"
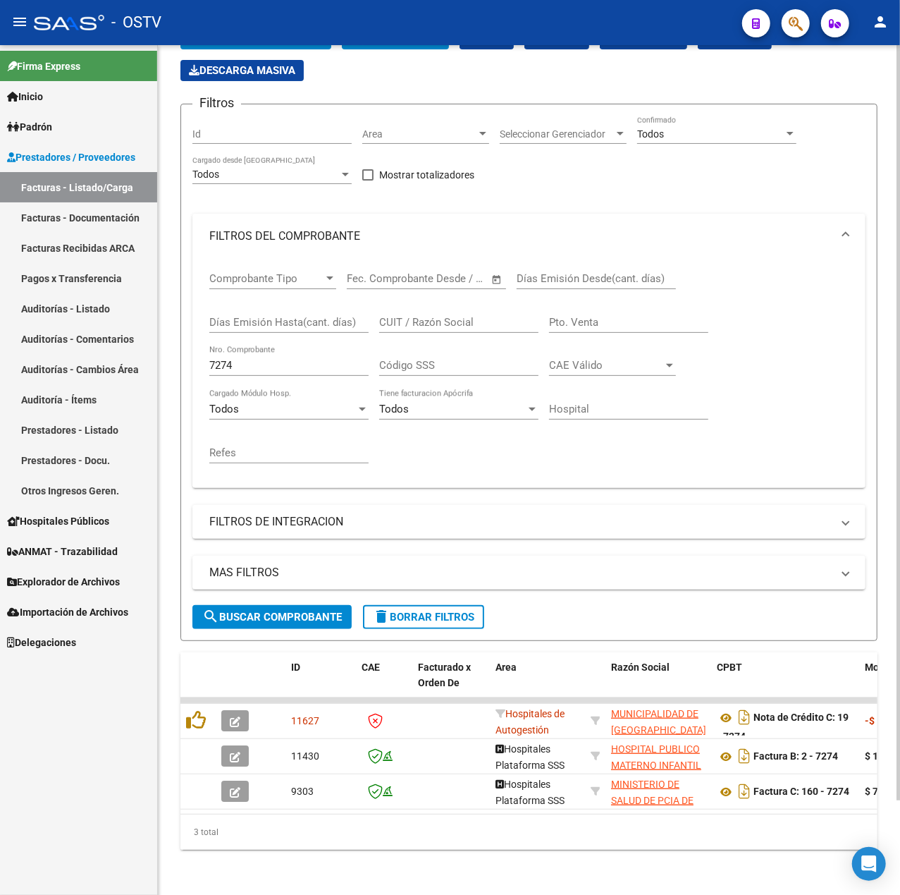
scroll to position [106, 0]
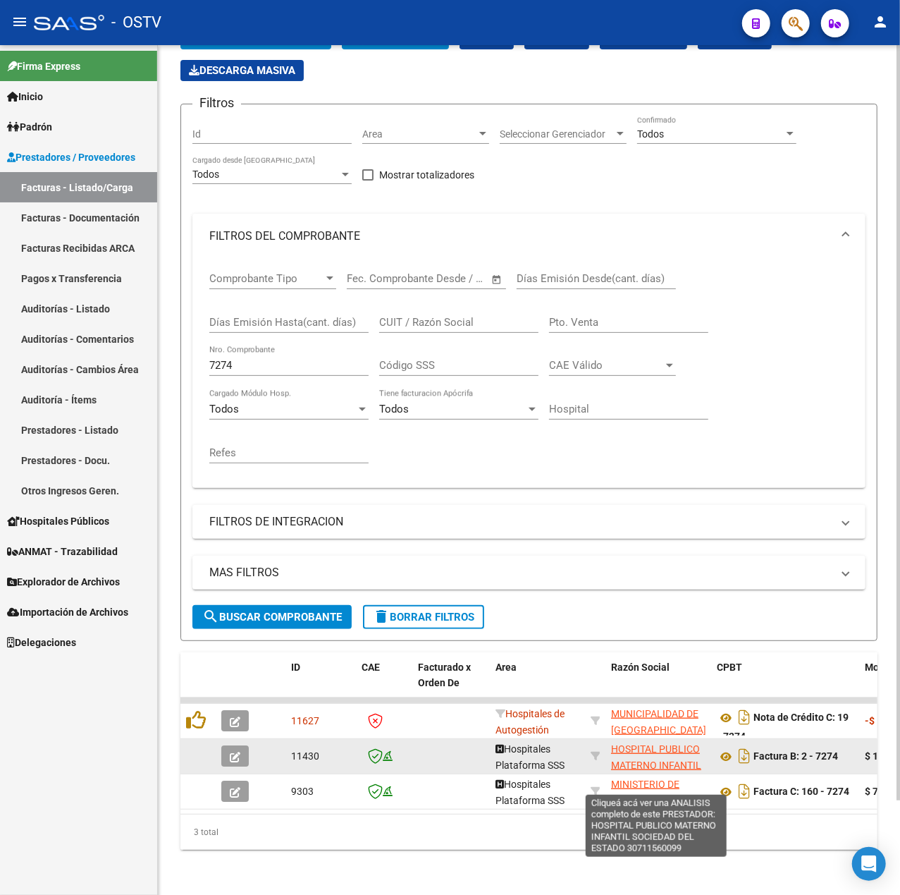
click at [660, 751] on span "HOSPITAL PUBLICO MATERNO INFANTIL SOCIEDAD DEL ESTADO" at bounding box center [656, 772] width 90 height 59
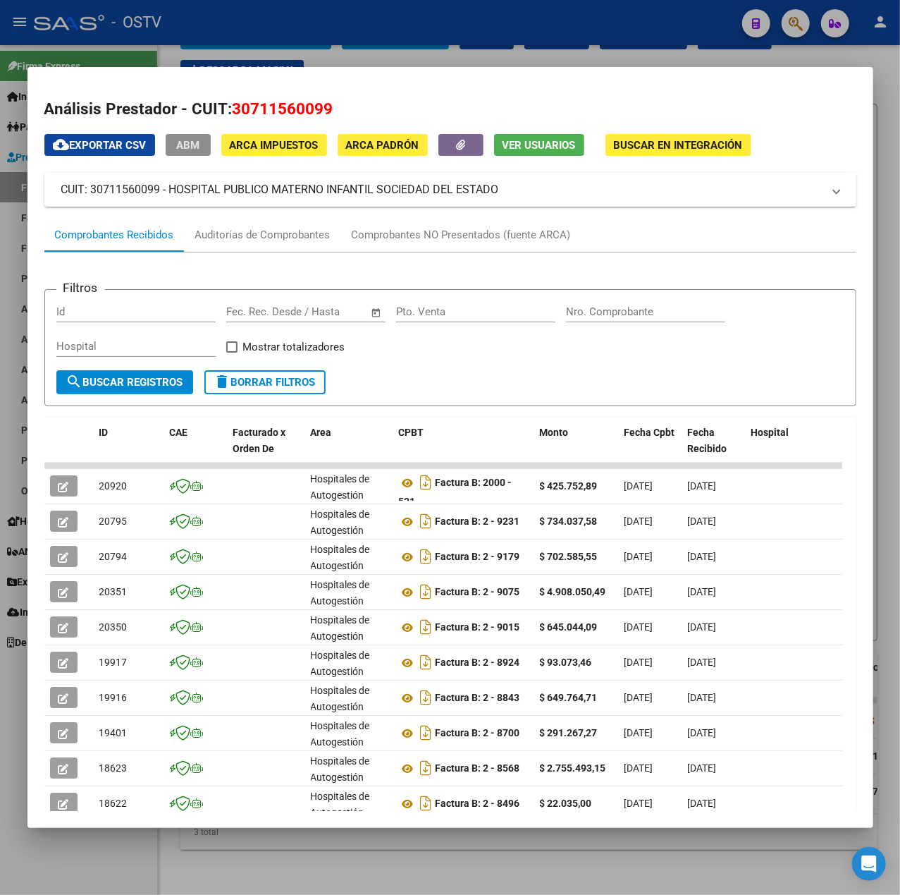
click at [204, 144] on button "ABM" at bounding box center [188, 145] width 45 height 22
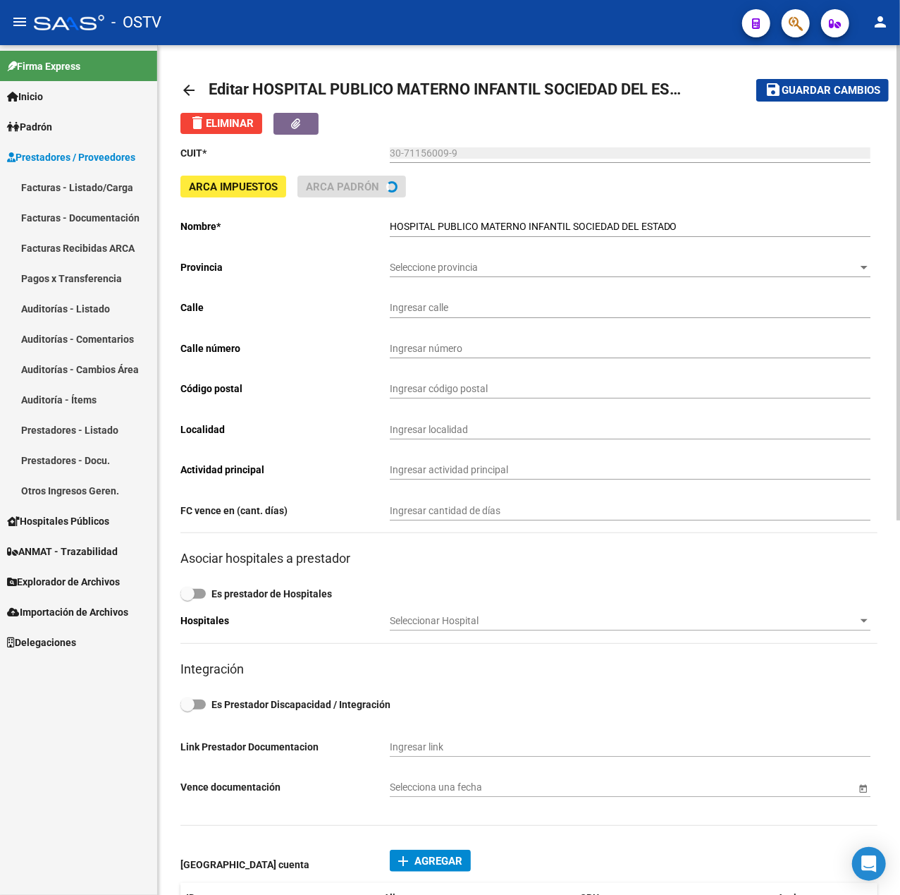
type input "SARMIENTO"
type input "1301"
type input "4400"
type input "SALTA"
type input "702010"
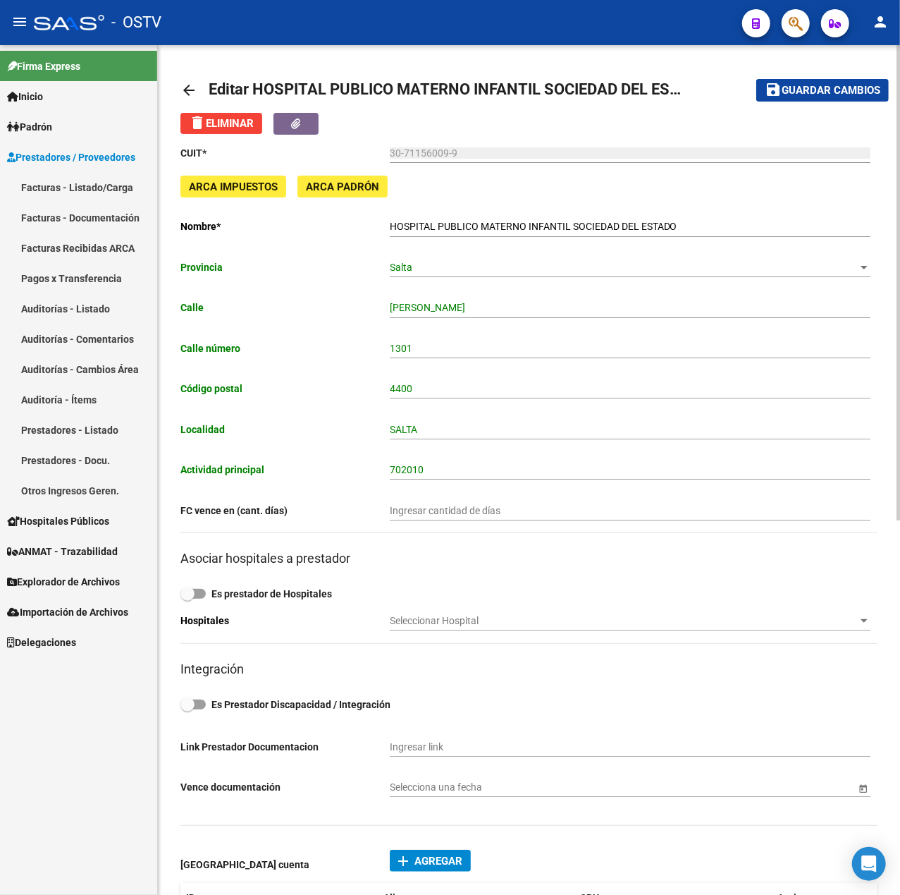
click at [187, 92] on mat-icon "arrow_back" at bounding box center [188, 90] width 17 height 17
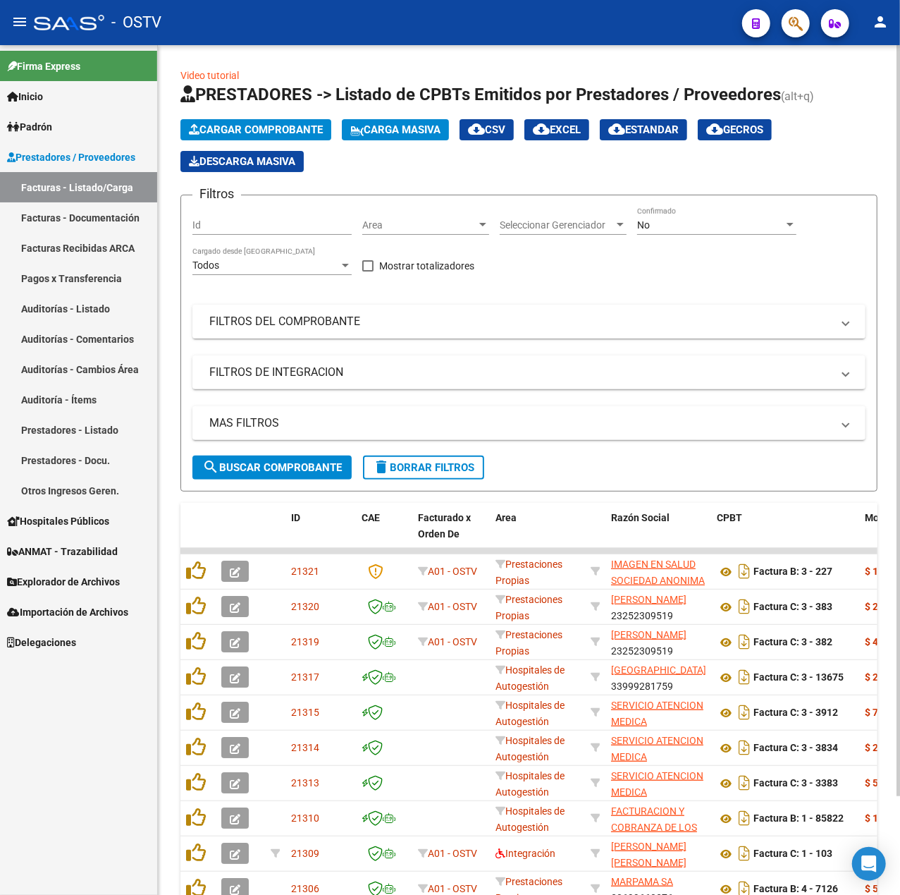
click at [677, 221] on div "No" at bounding box center [710, 225] width 147 height 12
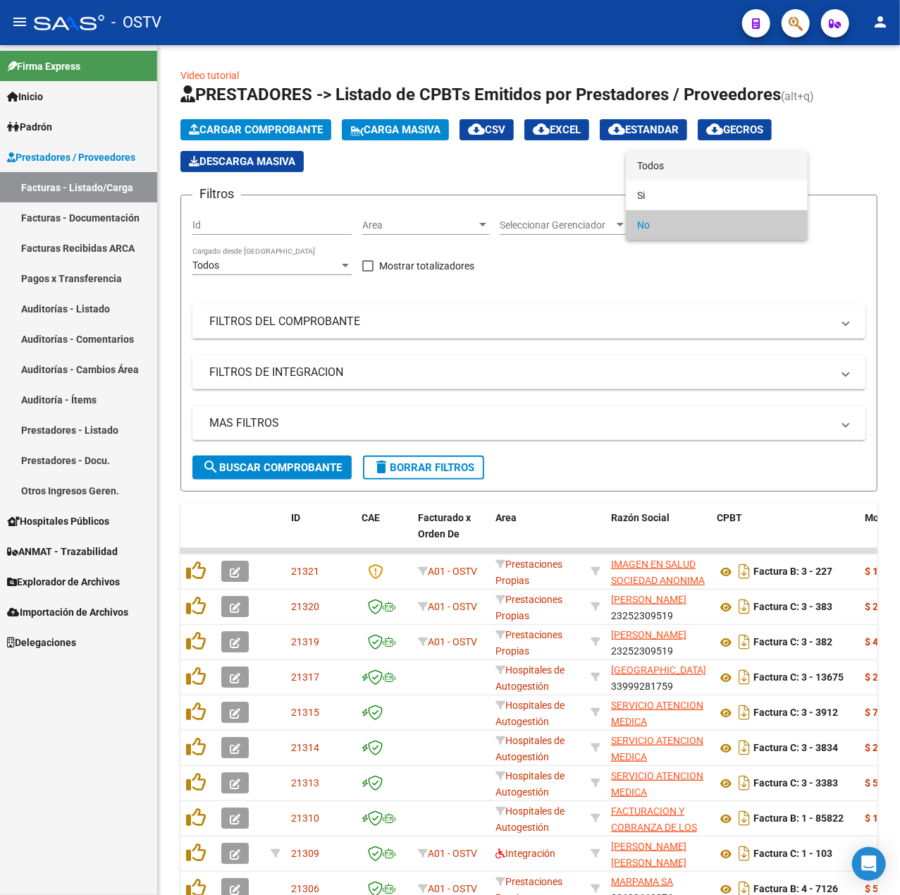
click at [658, 169] on span "Todos" at bounding box center [716, 166] width 159 height 30
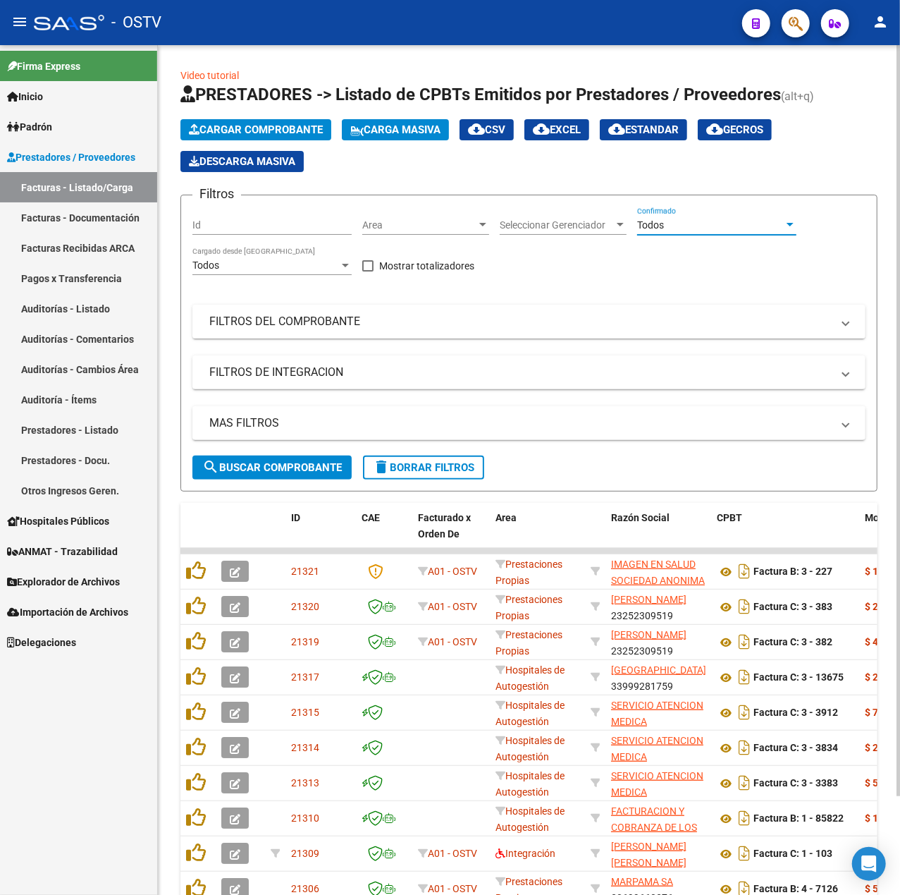
click at [286, 465] on span "search Buscar Comprobante" at bounding box center [272, 467] width 140 height 13
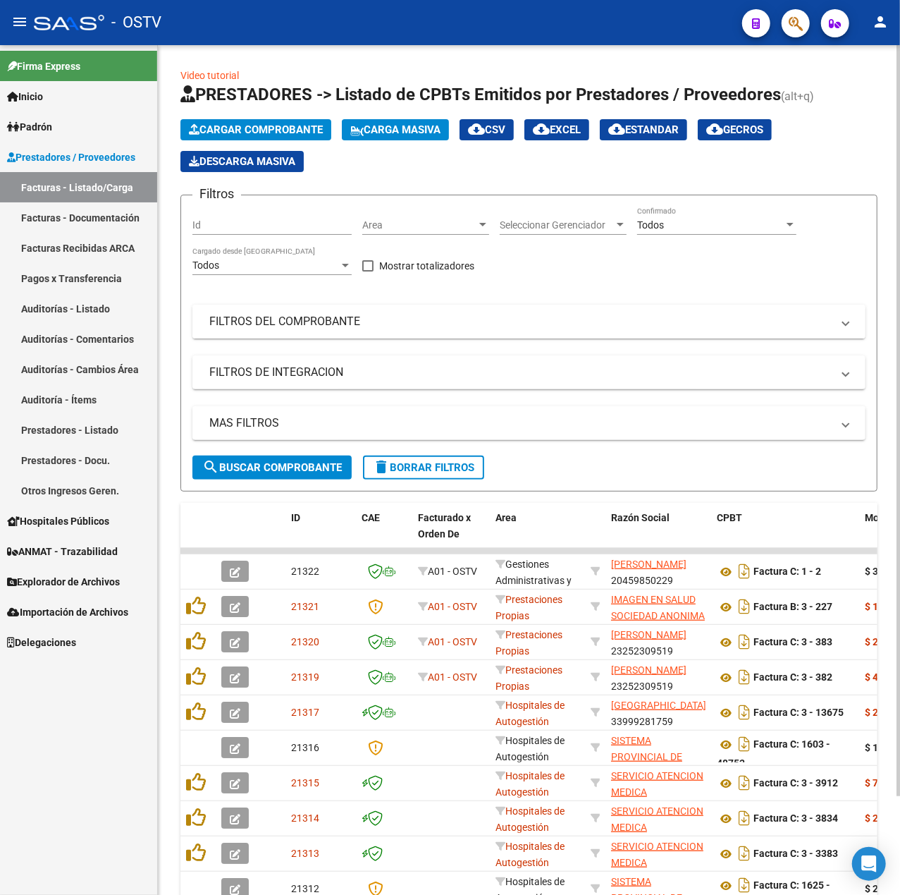
click at [308, 329] on mat-panel-title "FILTROS DEL COMPROBANTE" at bounding box center [520, 322] width 622 height 16
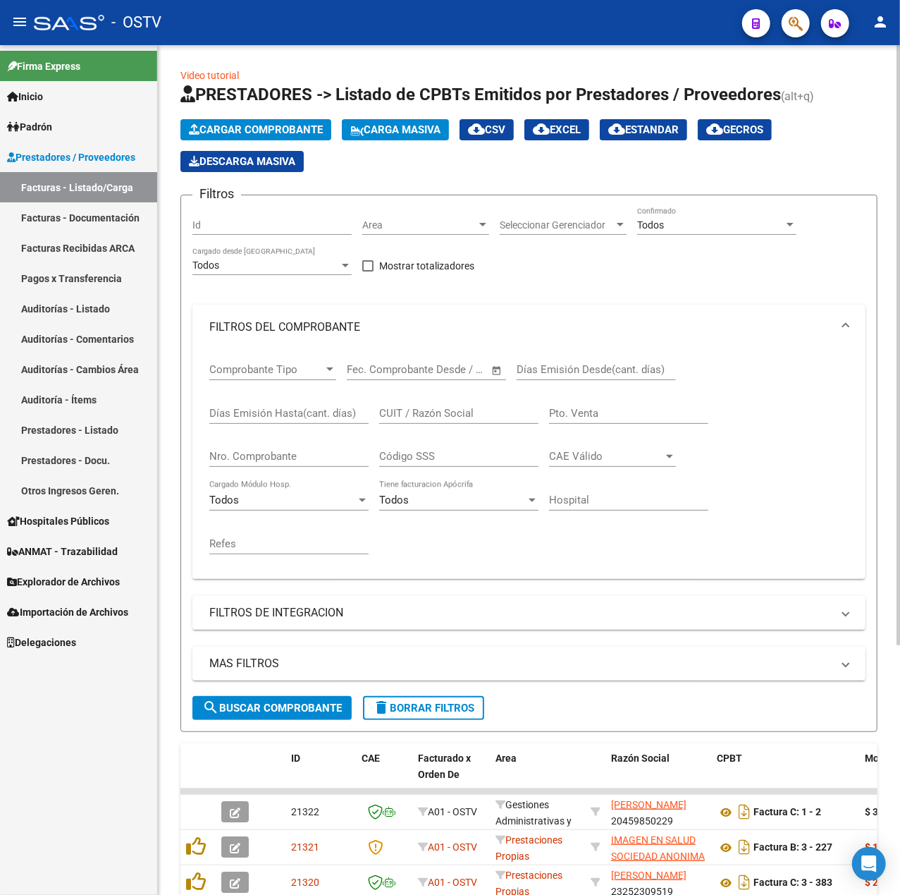
click at [286, 453] on input "Nro. Comprobante" at bounding box center [288, 456] width 159 height 13
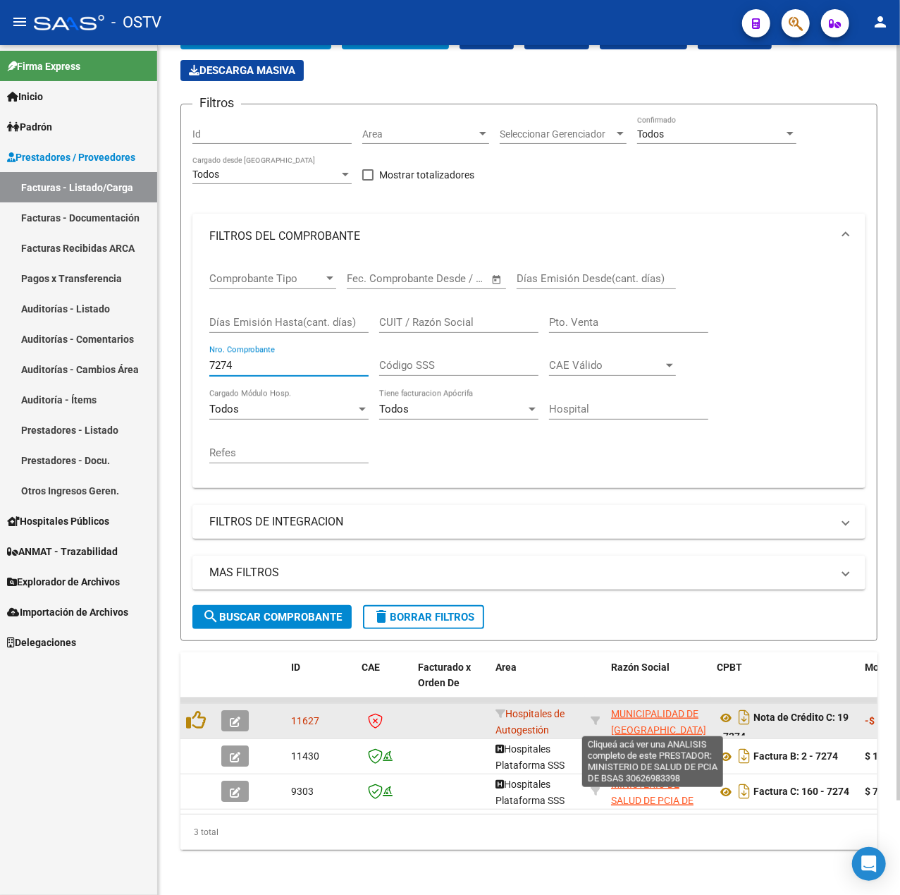
scroll to position [106, 0]
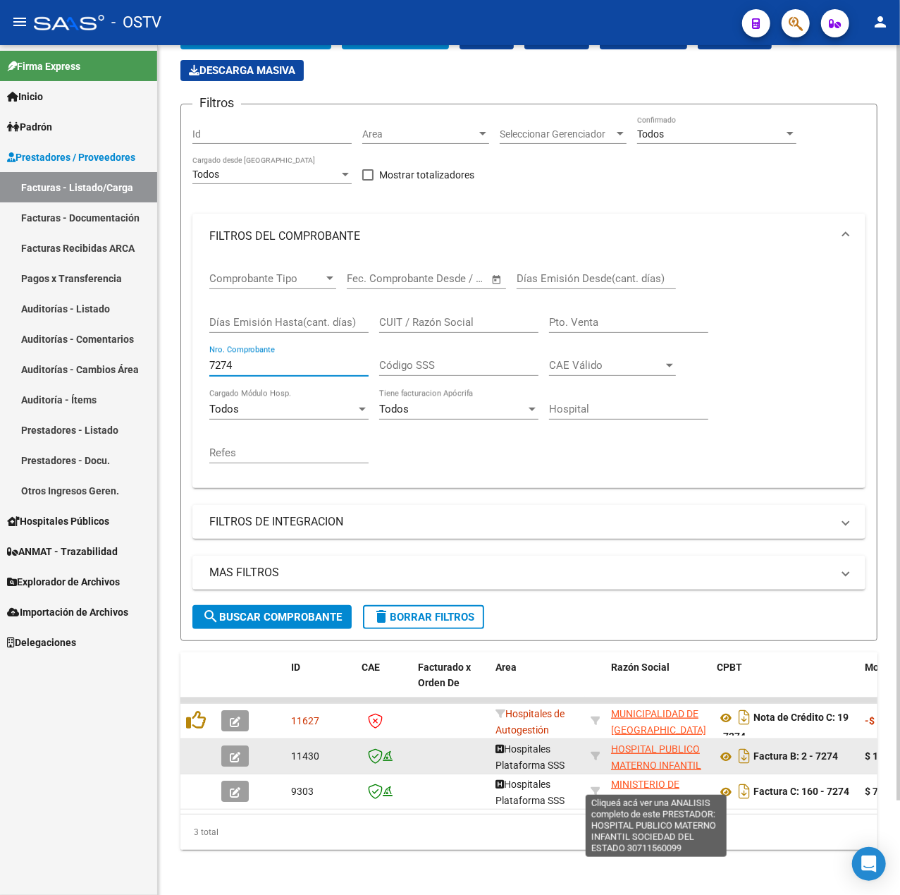
type input "7274"
click at [678, 744] on span "HOSPITAL PUBLICO MATERNO INFANTIL SOCIEDAD DEL ESTADO" at bounding box center [656, 772] width 90 height 59
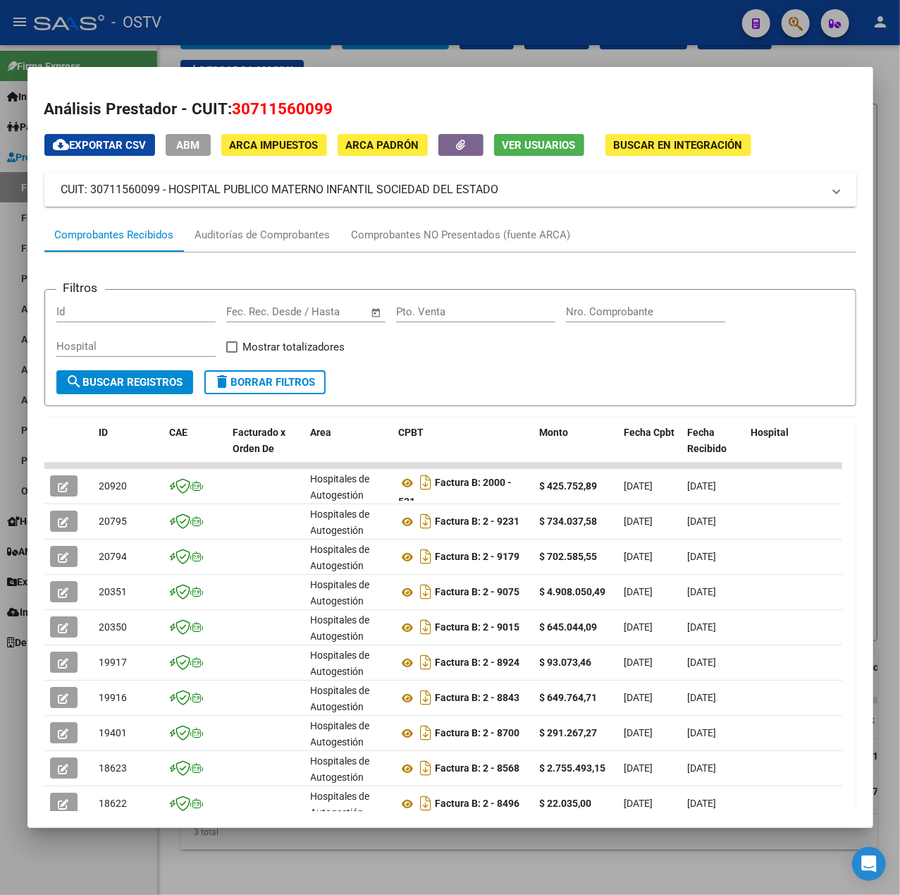
click at [571, 190] on mat-panel-title "CUIT: 30711560099 - HOSPITAL PUBLICO MATERNO INFANTIL SOCIEDAD DEL ESTADO" at bounding box center [441, 189] width 761 height 17
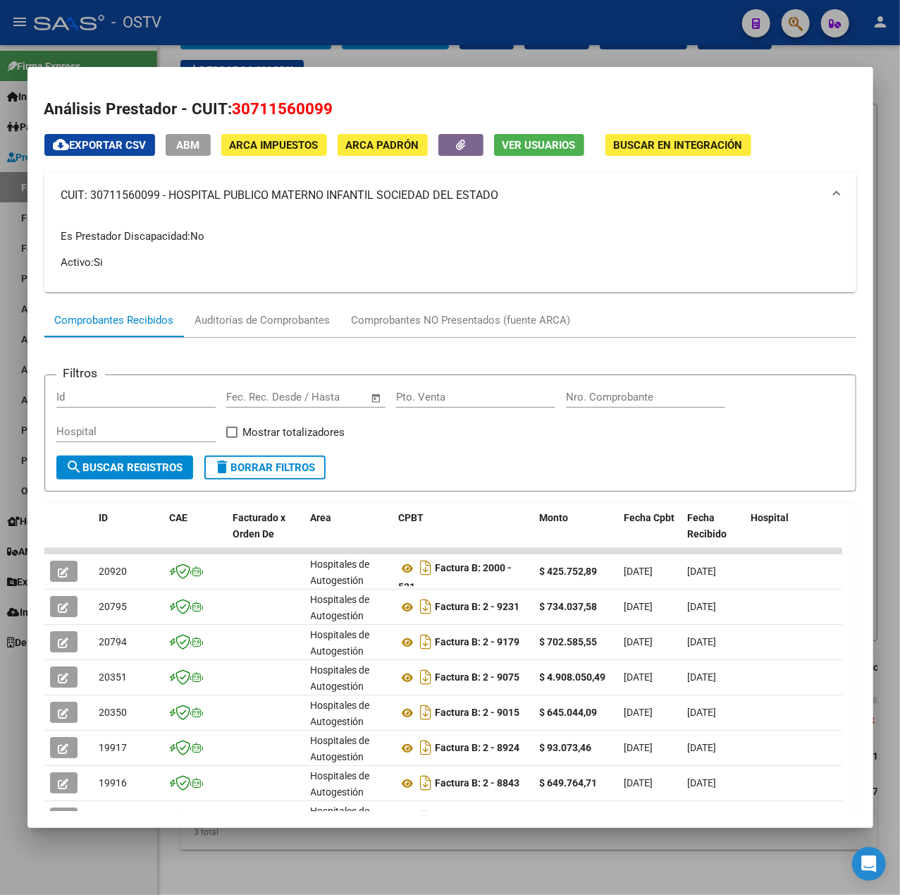
click at [596, 51] on div at bounding box center [450, 447] width 900 height 895
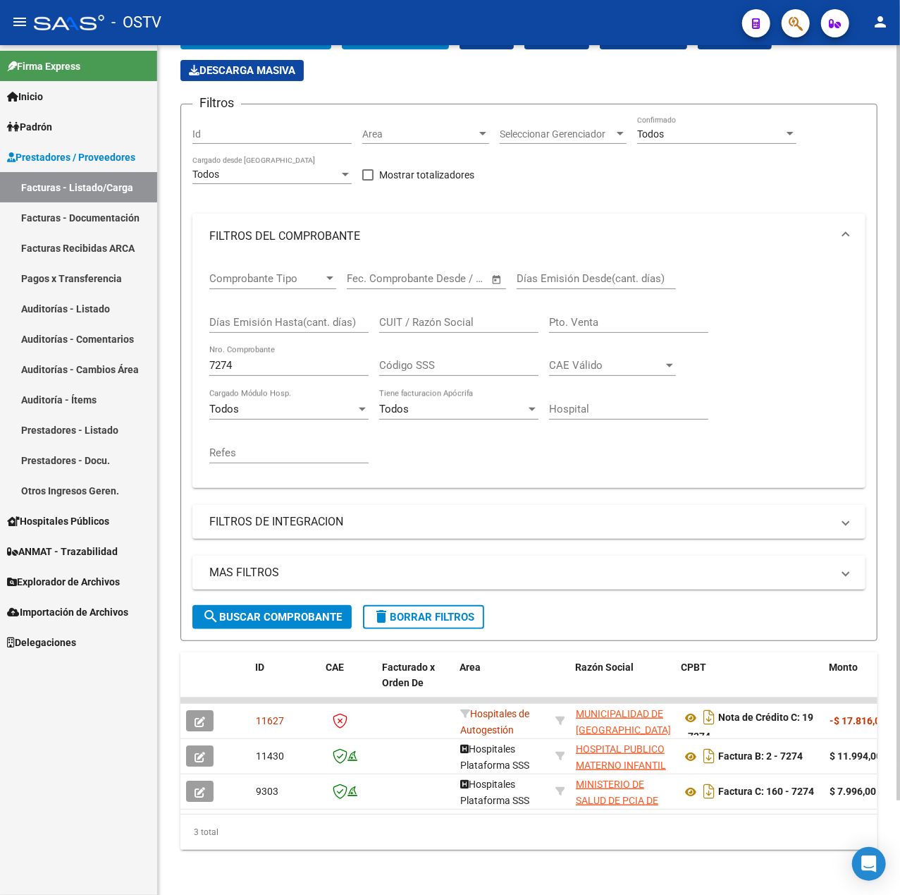
scroll to position [0, 0]
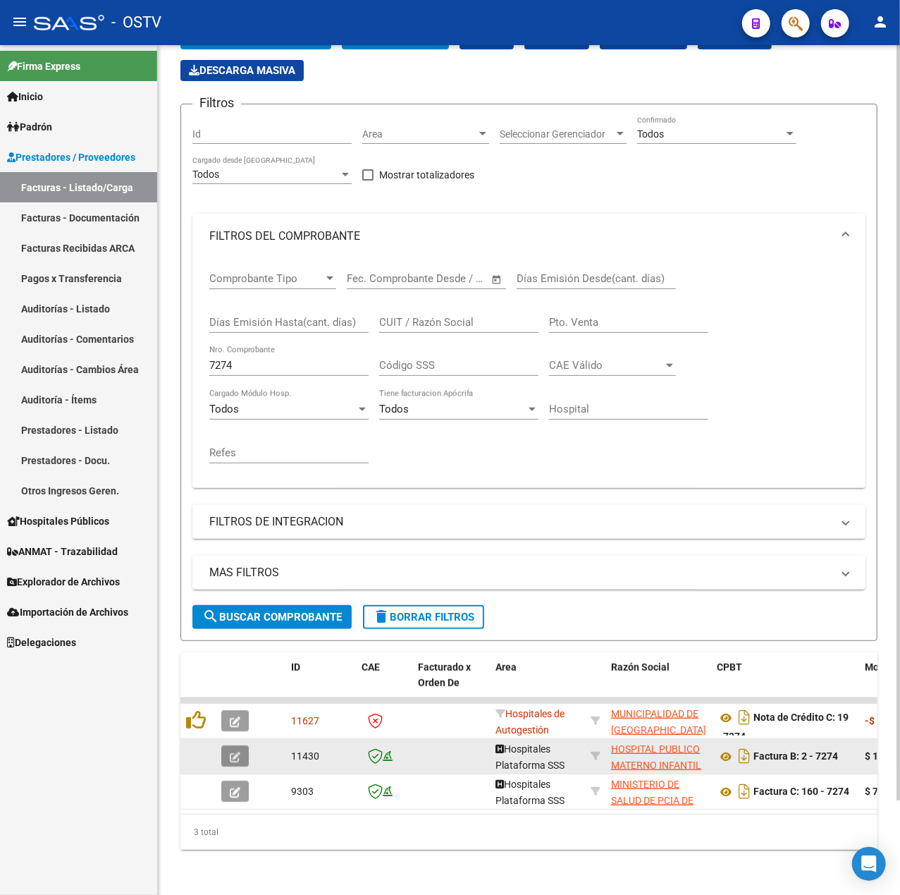
click at [244, 745] on button "button" at bounding box center [234, 755] width 27 height 21
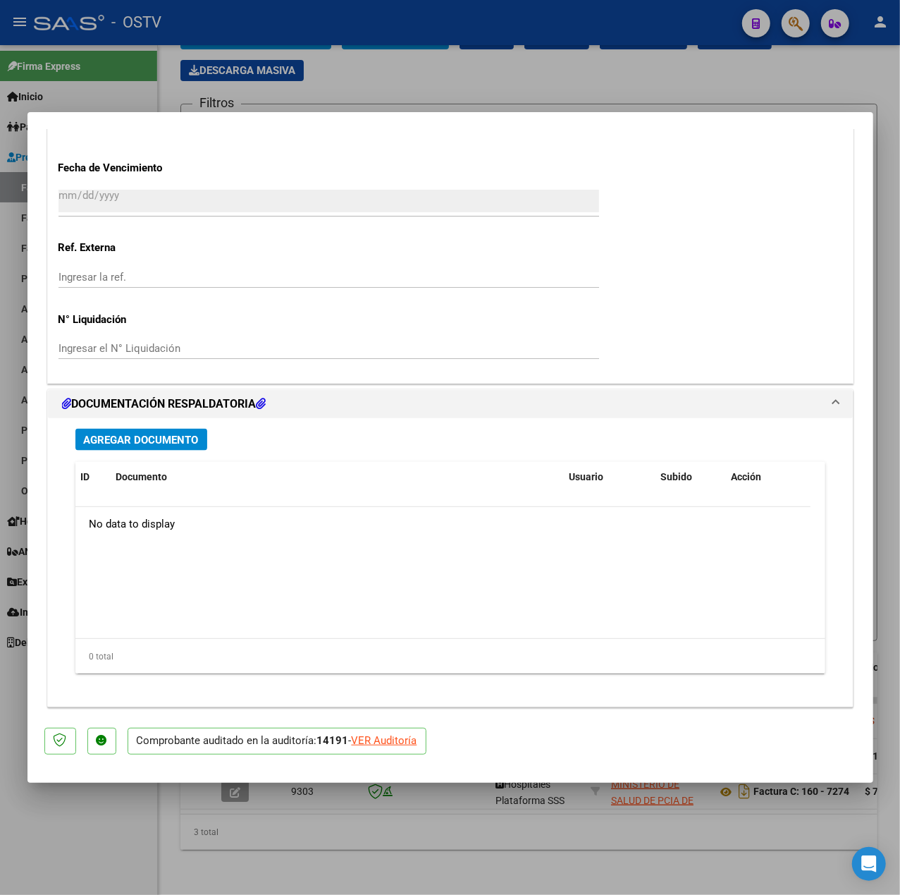
scroll to position [905, 0]
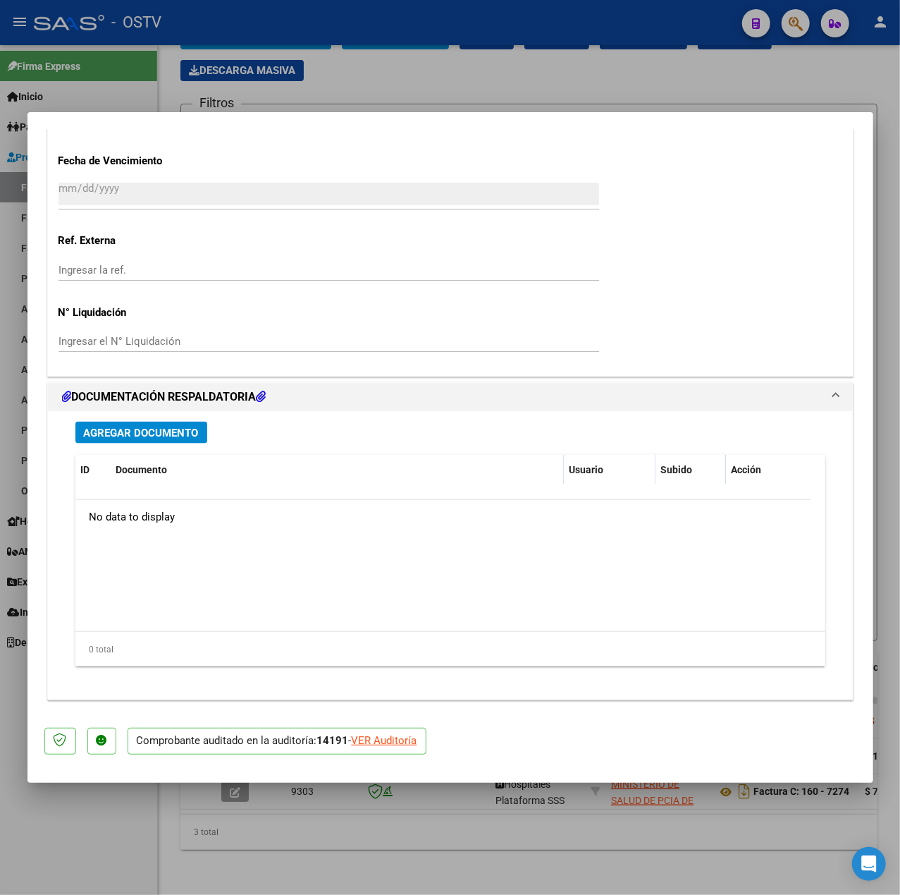
click at [610, 62] on div at bounding box center [450, 447] width 900 height 895
type input "$ 0,00"
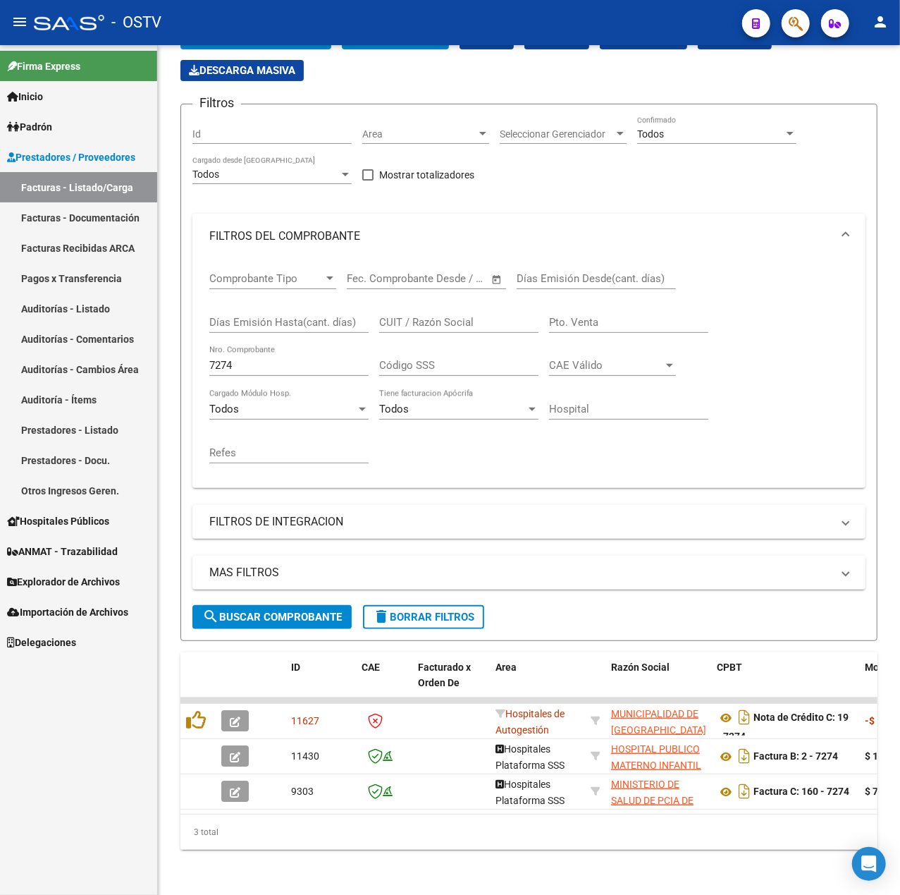
scroll to position [106, 0]
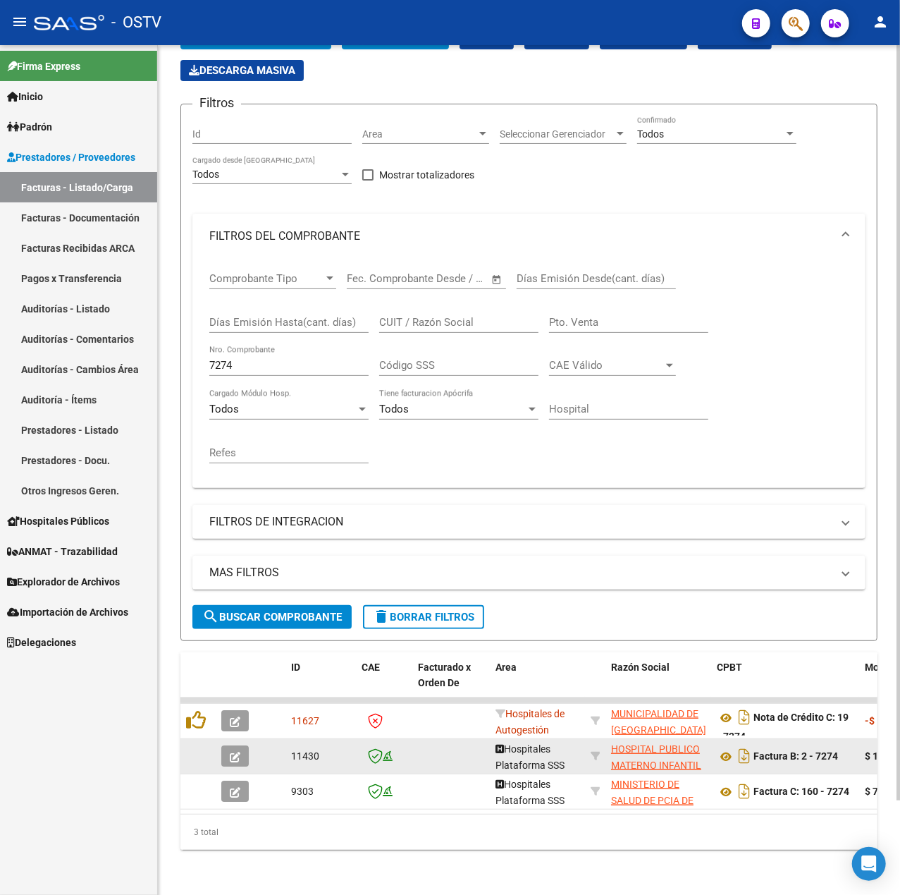
click at [703, 741] on app-link-go-to "HOSPITAL PUBLICO MATERNO INFANTIL SOCIEDAD DEL ESTADO" at bounding box center [658, 773] width 94 height 64
click at [694, 743] on span "HOSPITAL PUBLICO MATERNO INFANTIL SOCIEDAD DEL ESTADO" at bounding box center [656, 772] width 90 height 59
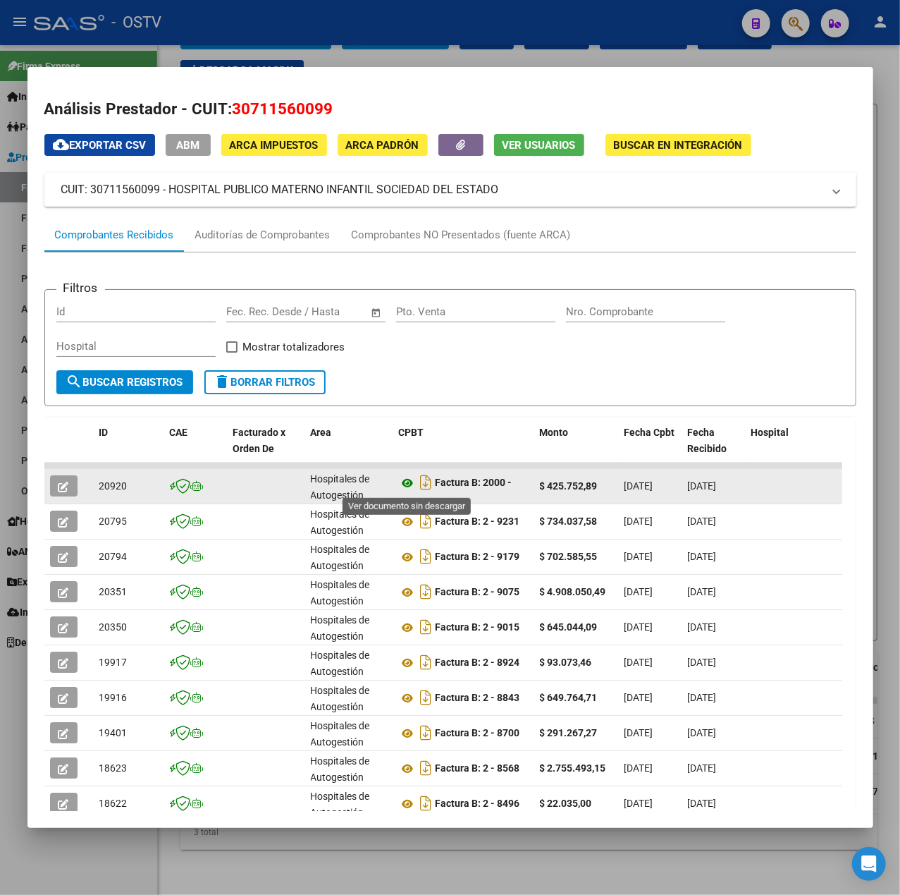
click at [409, 486] on icon at bounding box center [408, 482] width 18 height 17
click at [415, 477] on icon at bounding box center [408, 482] width 18 height 17
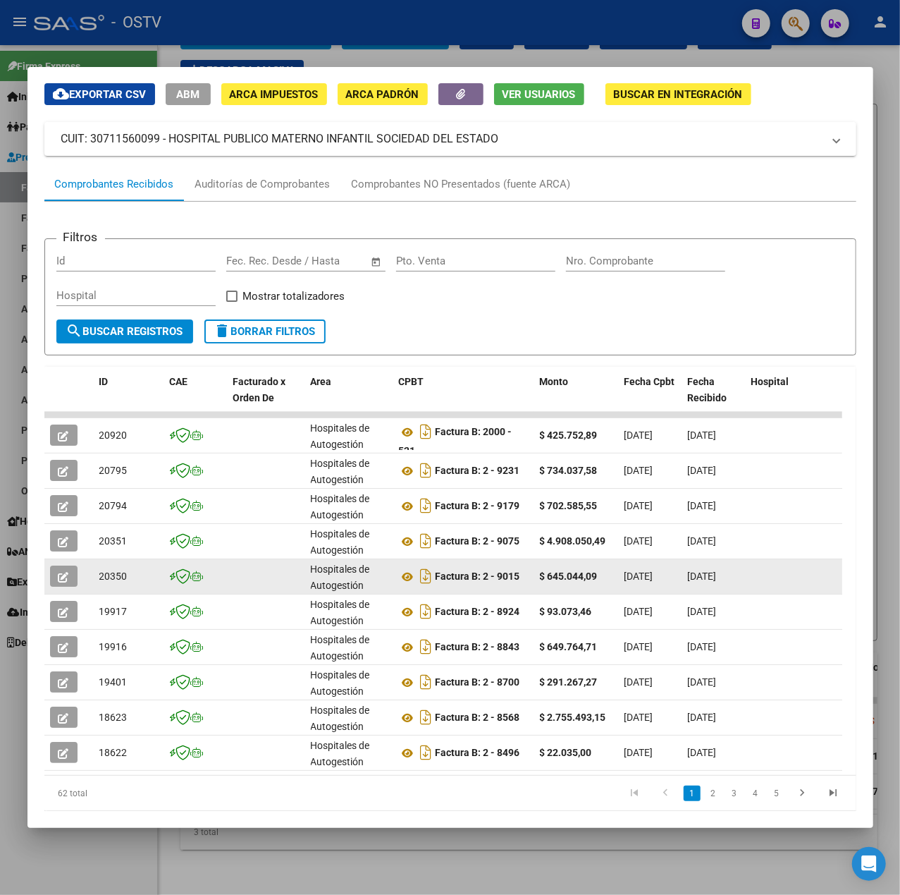
scroll to position [92, 0]
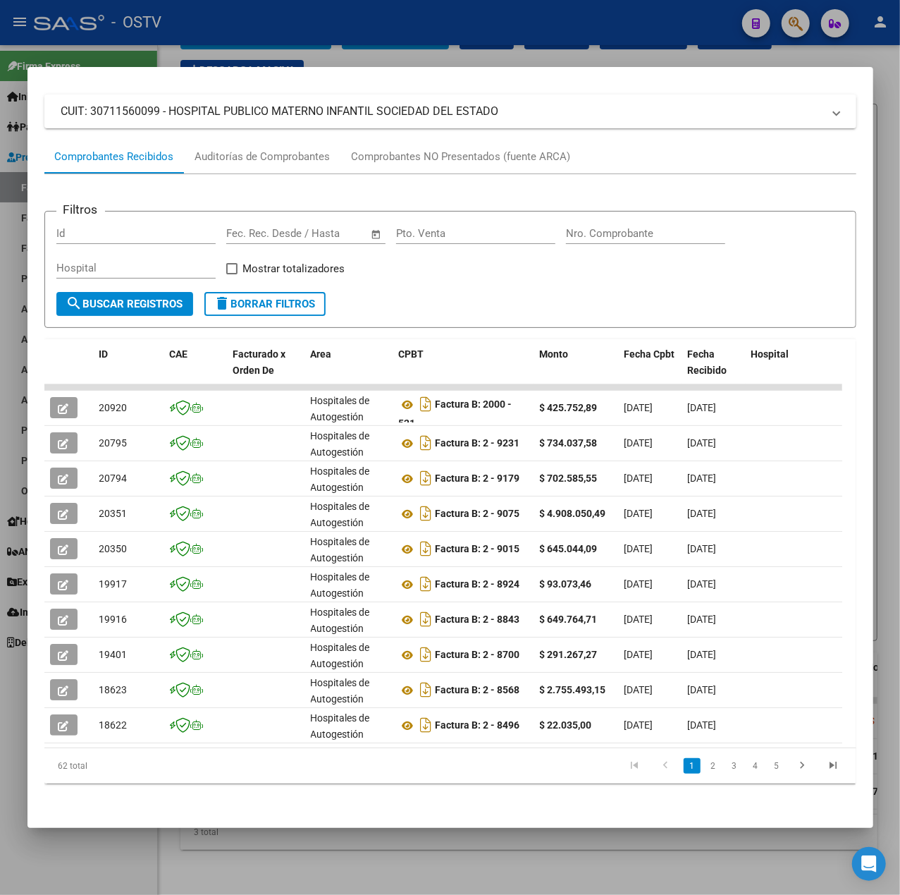
click at [42, 633] on mat-dialog-content "Análisis Prestador - CUIT: 30711560099 cloud_download Exportar CSV ABM ARCA Imp…" at bounding box center [450, 447] width 846 height 727
click at [18, 639] on div at bounding box center [450, 447] width 900 height 895
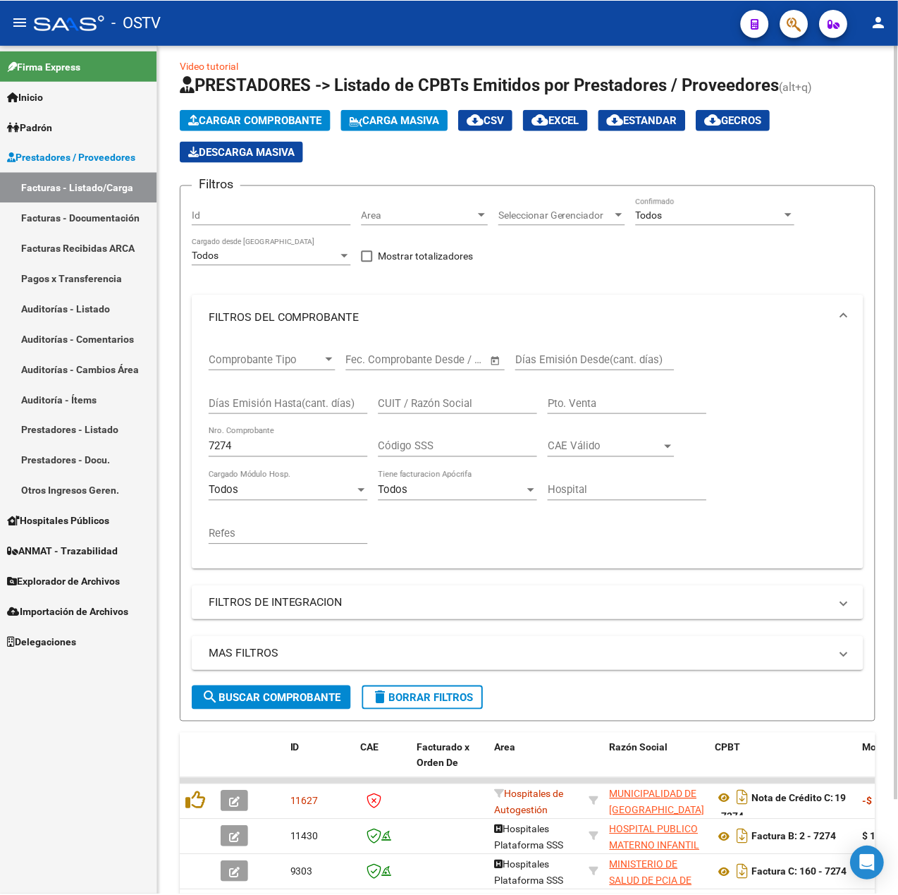
scroll to position [0, 0]
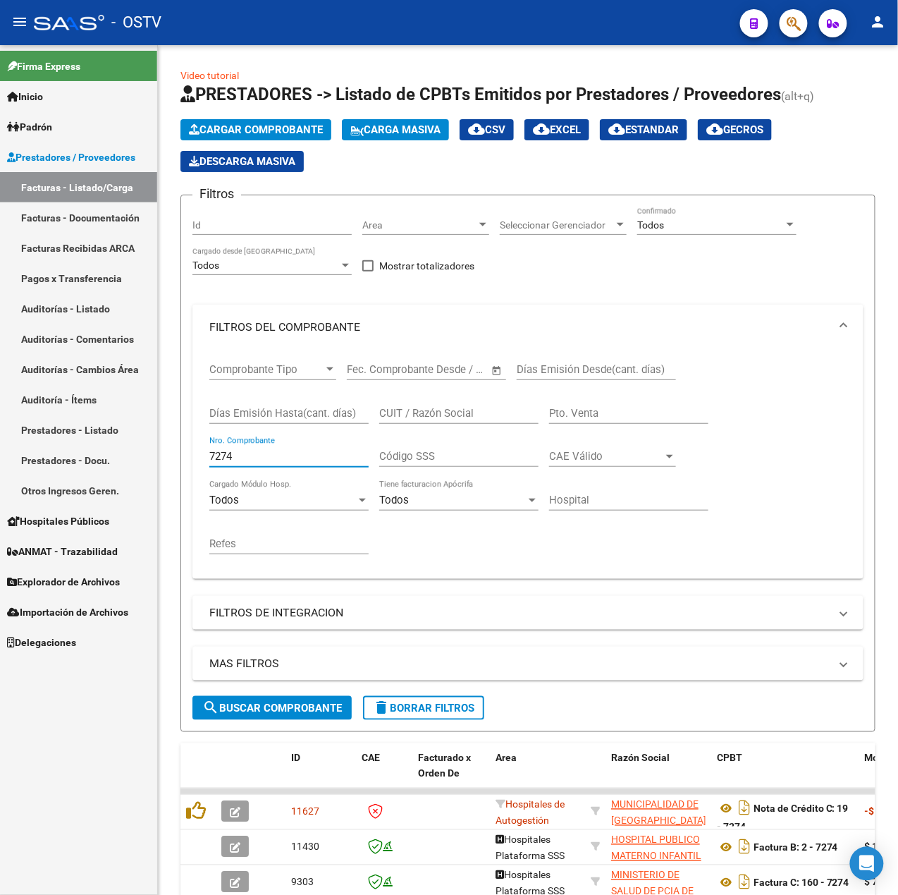
drag, startPoint x: 309, startPoint y: 452, endPoint x: -99, endPoint y: 467, distance: 407.7
click at [0, 467] on html "menu - OSTV person Firma Express Inicio Calendario SSS Instructivos Contacto OS…" at bounding box center [449, 447] width 898 height 895
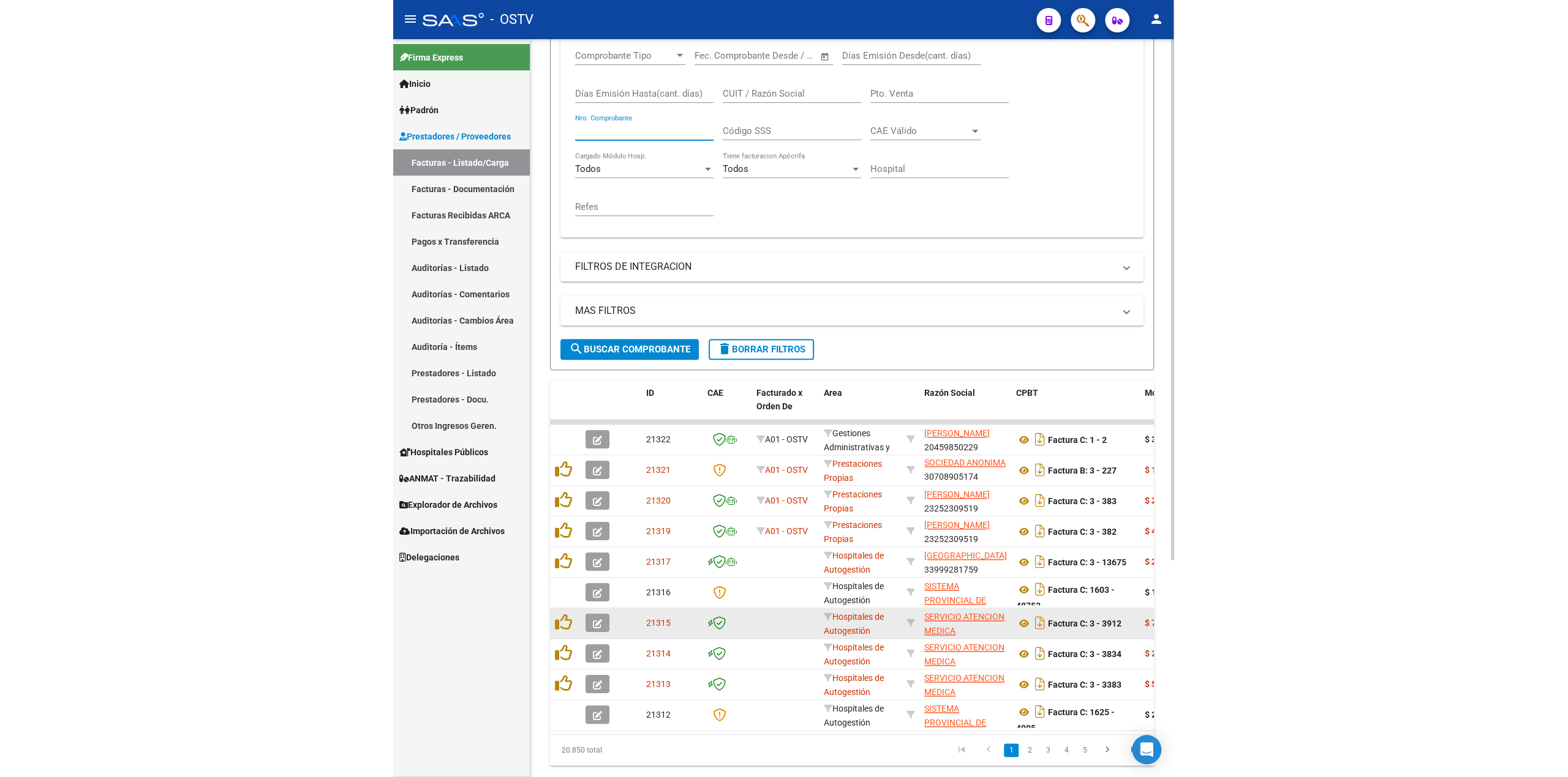
scroll to position [306, 0]
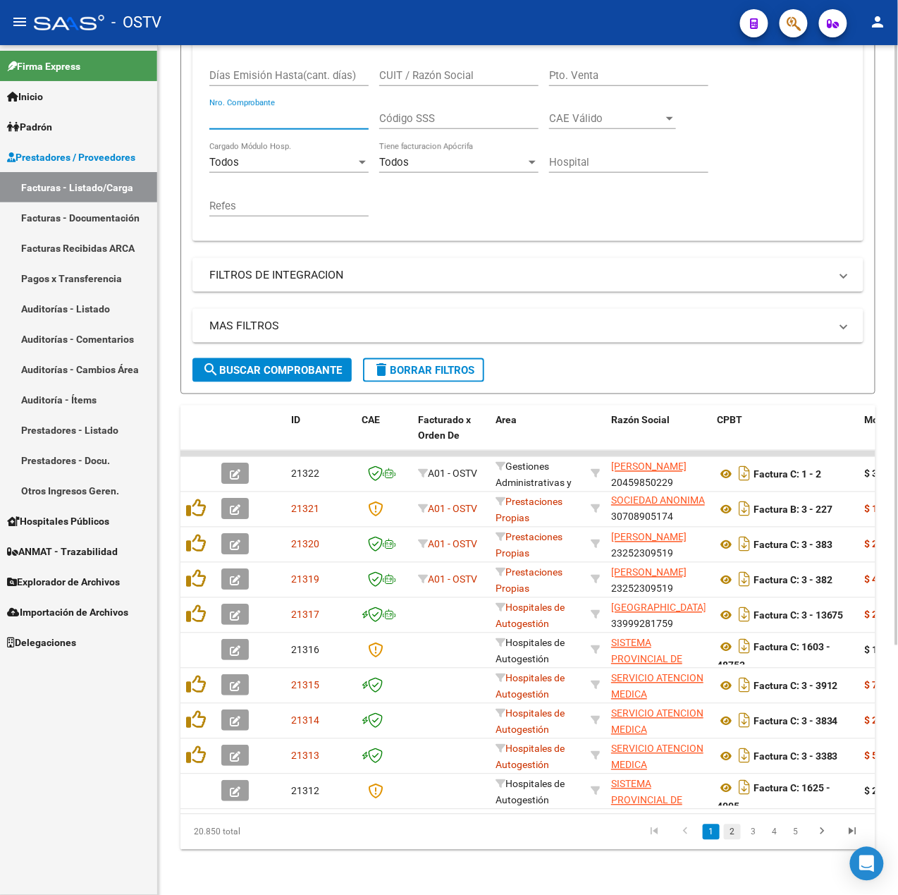
click at [735, 830] on link "2" at bounding box center [732, 832] width 17 height 16
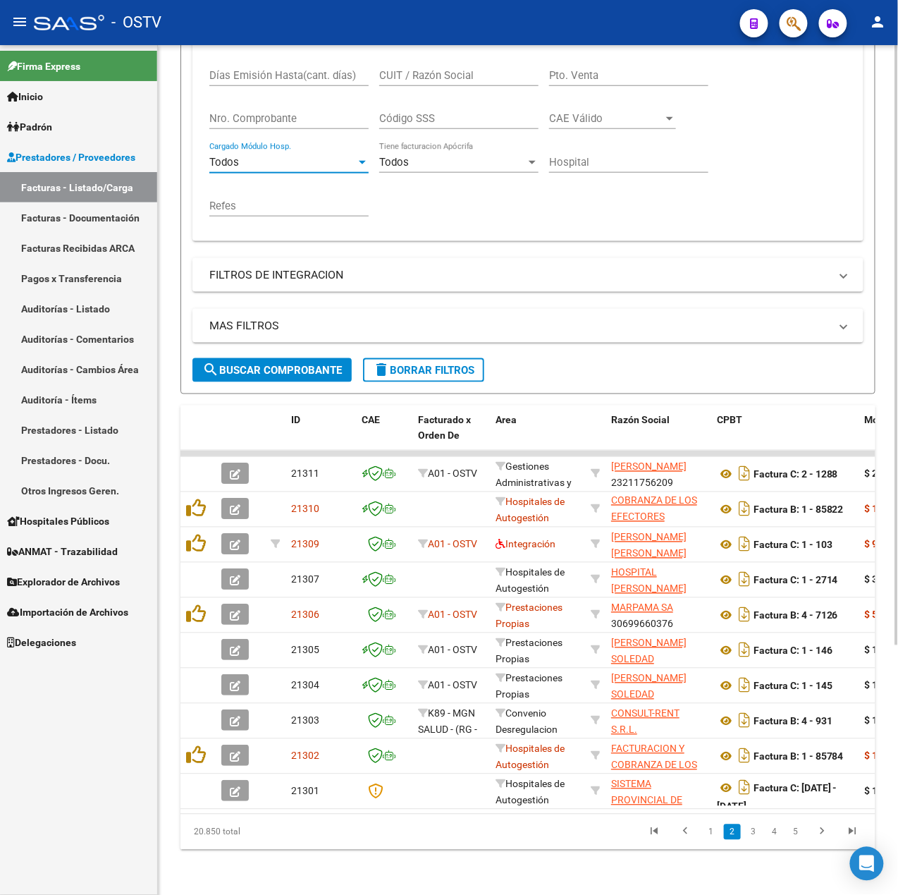
click at [293, 156] on div "Todos" at bounding box center [282, 162] width 147 height 13
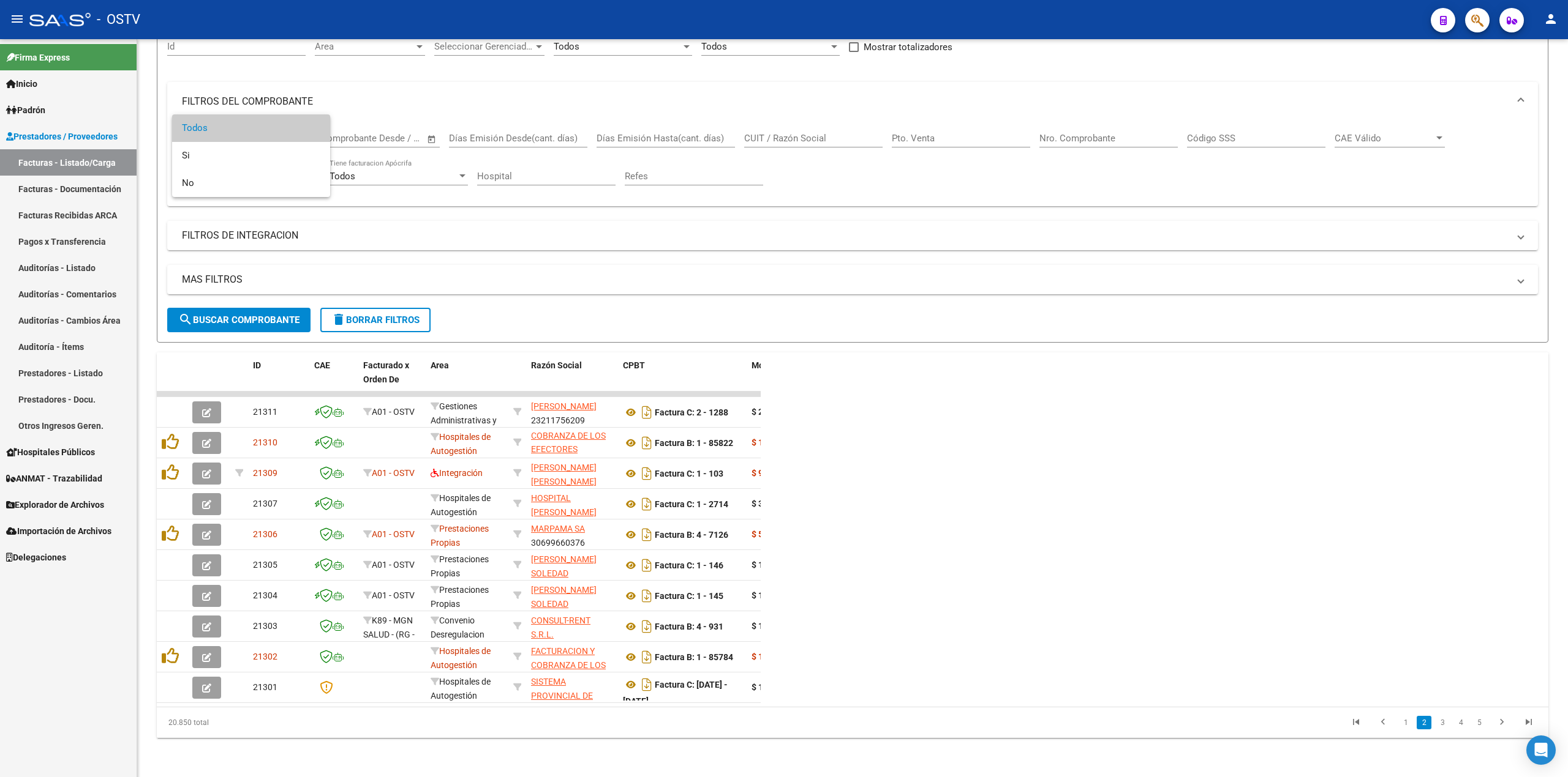
scroll to position [138, 0]
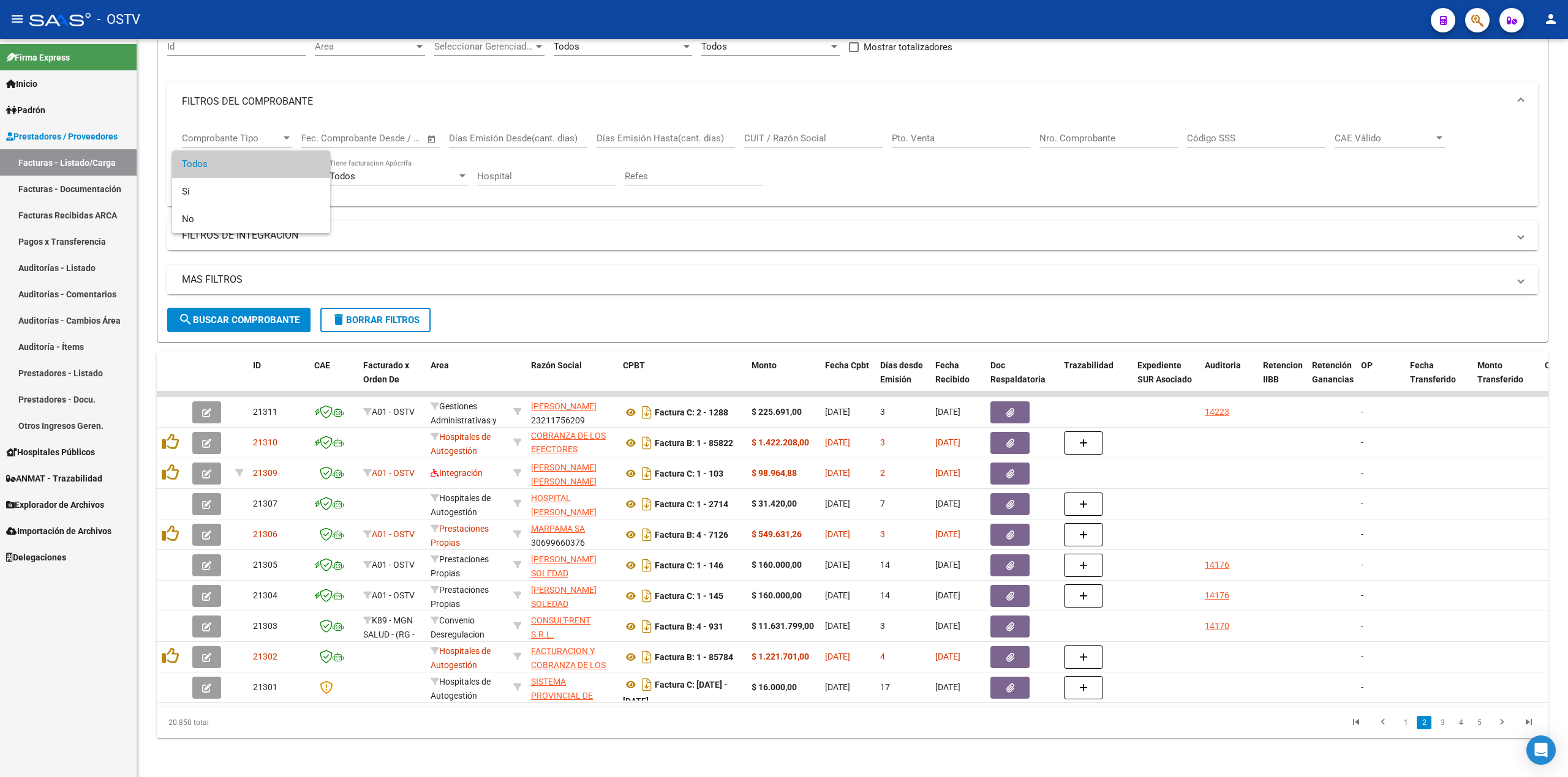
click at [275, 302] on div at bounding box center [784, 388] width 1568 height 777
click at [275, 314] on span "search Buscar Comprobante" at bounding box center [239, 319] width 122 height 11
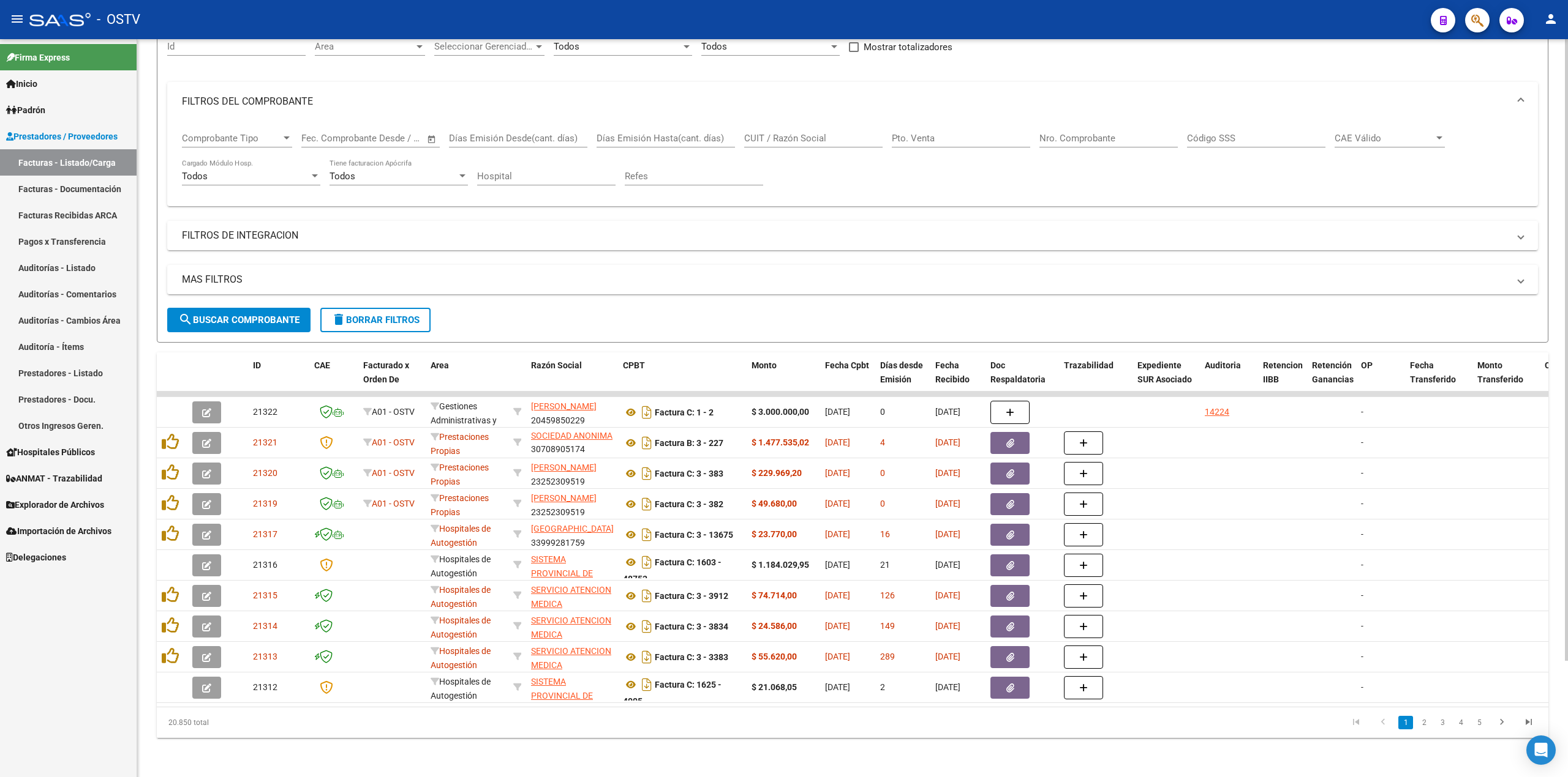
click at [275, 314] on span "search Buscar Comprobante" at bounding box center [239, 319] width 122 height 11
click at [27, 507] on span "Explorador de Archivos" at bounding box center [55, 505] width 98 height 14
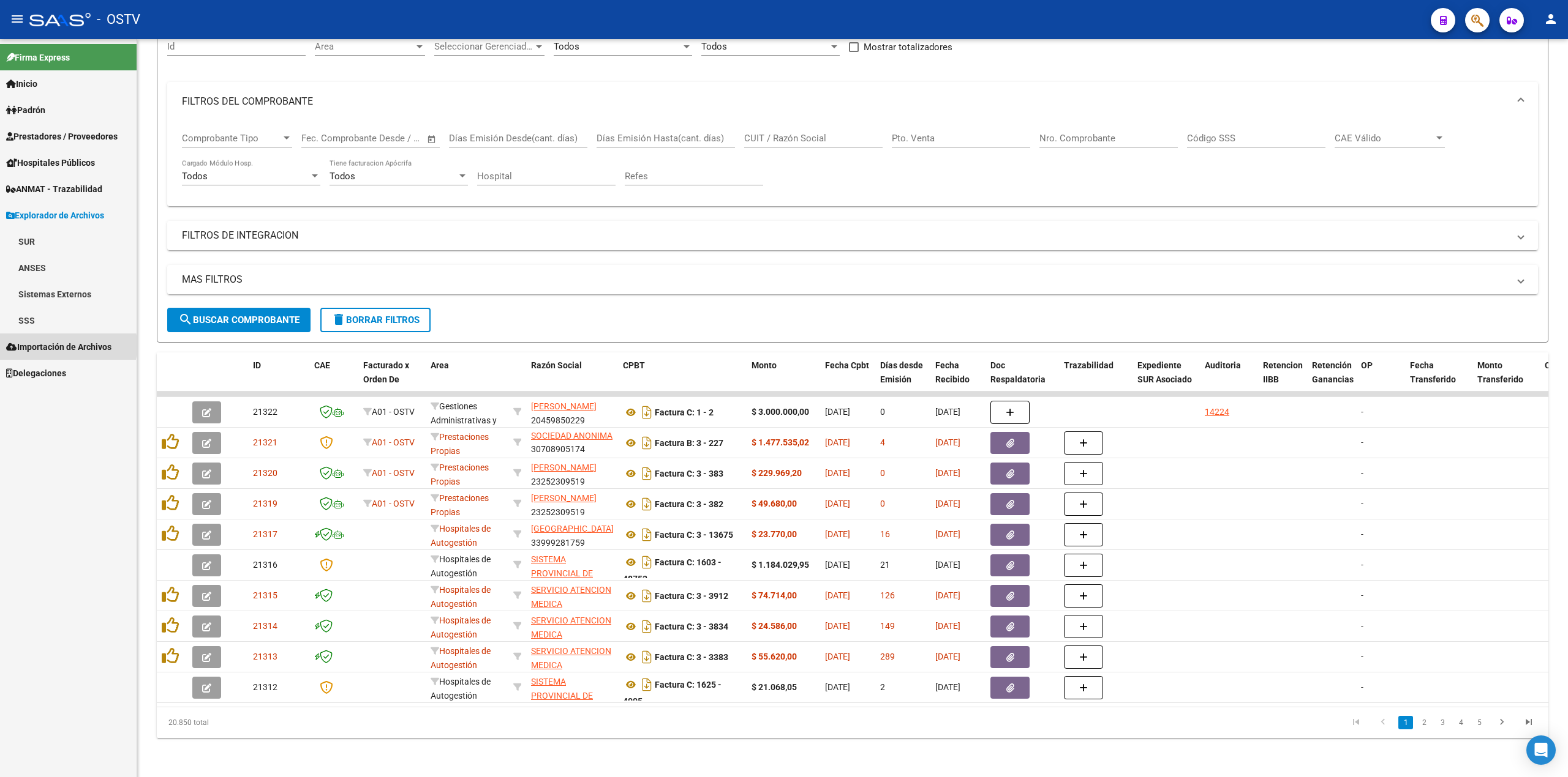
click at [48, 346] on span "Importación de Archivos" at bounding box center [58, 347] width 105 height 14
click at [74, 179] on link "ANMAT - Trazabilidad" at bounding box center [68, 188] width 136 height 26
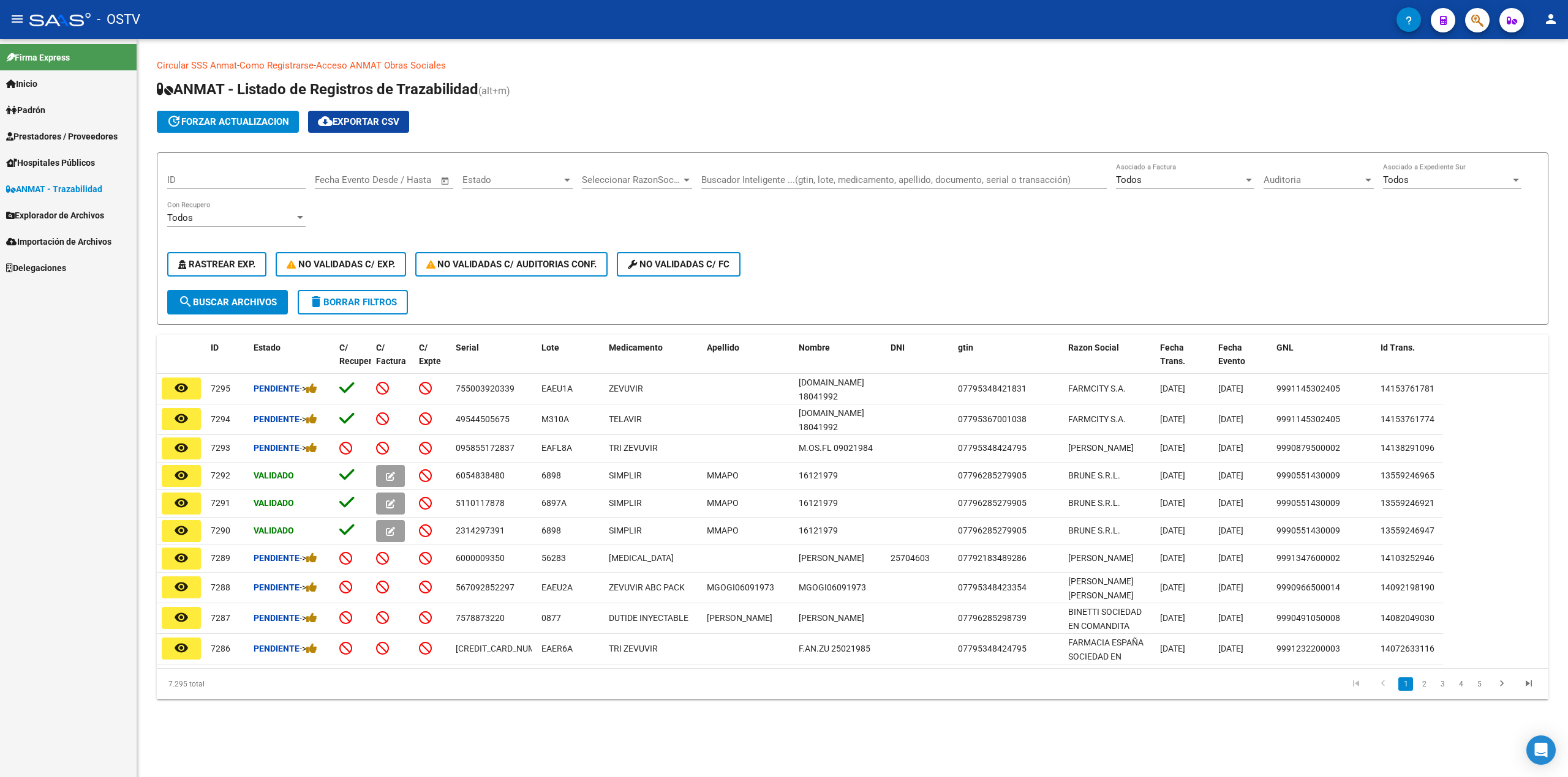
click at [47, 162] on span "Hospitales Públicos" at bounding box center [50, 163] width 89 height 14
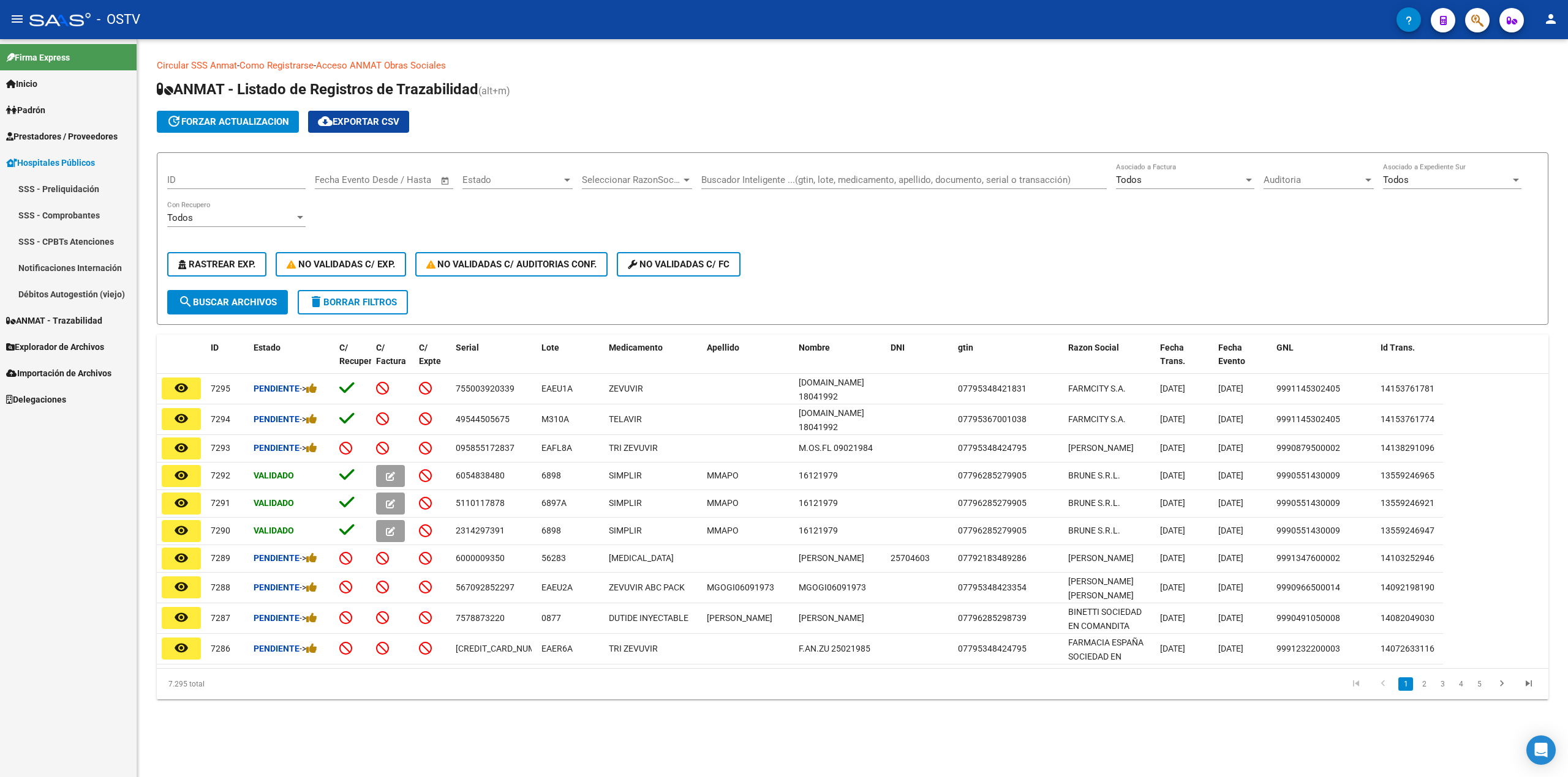
click at [69, 214] on link "SSS - Comprobantes" at bounding box center [68, 215] width 136 height 26
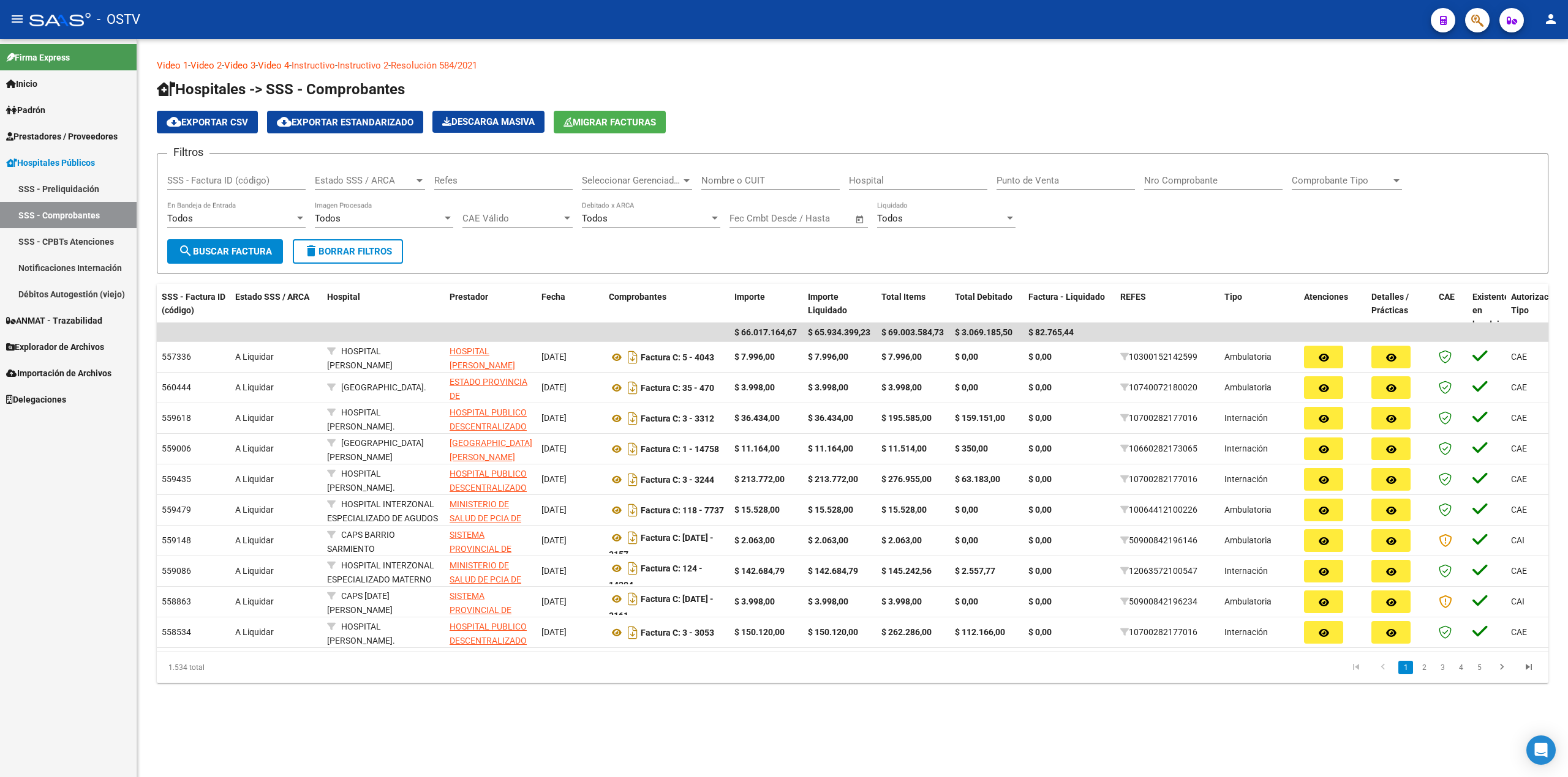
click at [74, 138] on span "Prestadores / Proveedores" at bounding box center [62, 136] width 111 height 14
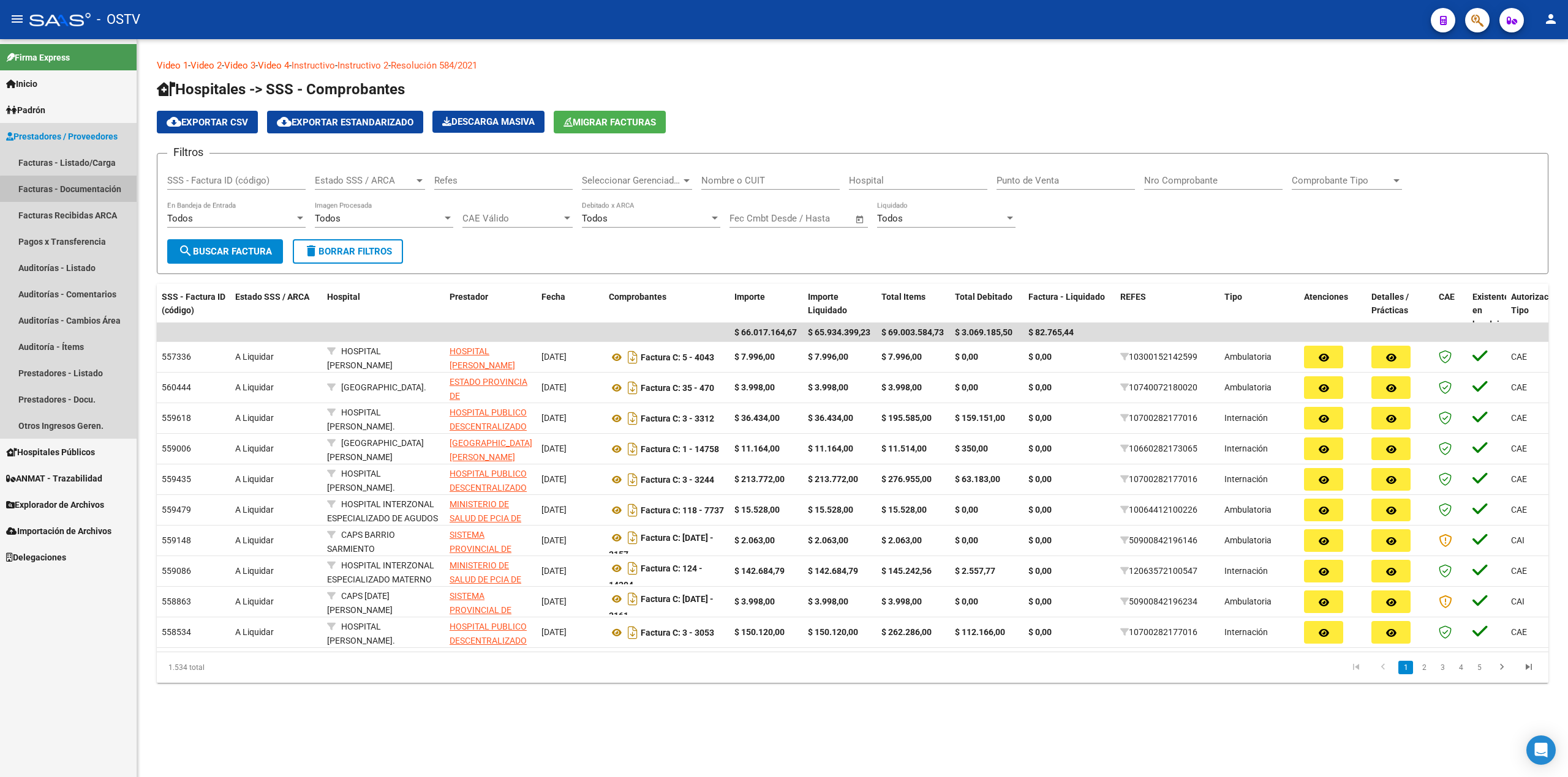
click at [69, 190] on link "Facturas - Documentación" at bounding box center [68, 188] width 136 height 26
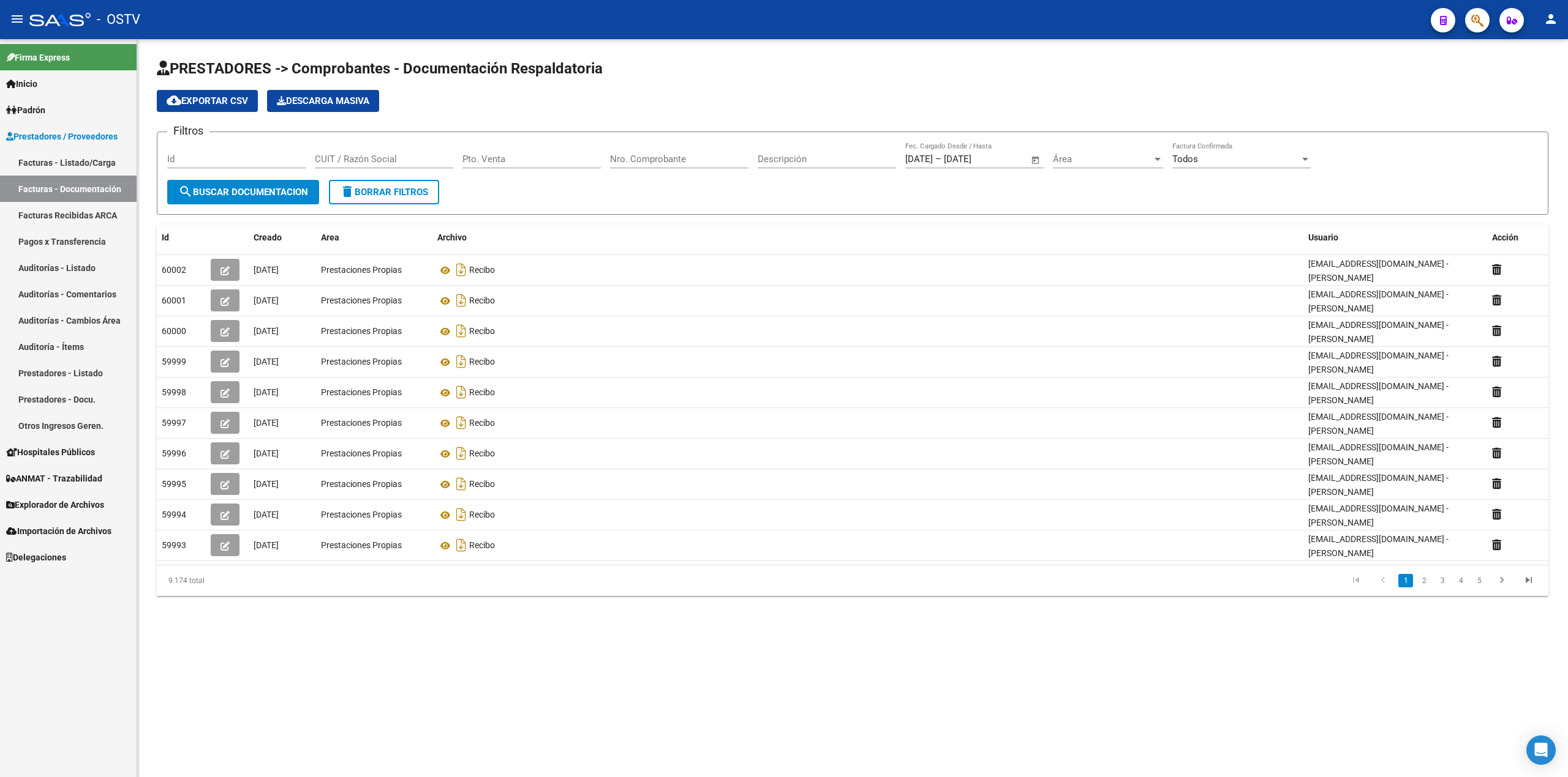
click at [32, 156] on link "Facturas - Listado/Carga" at bounding box center [68, 162] width 136 height 26
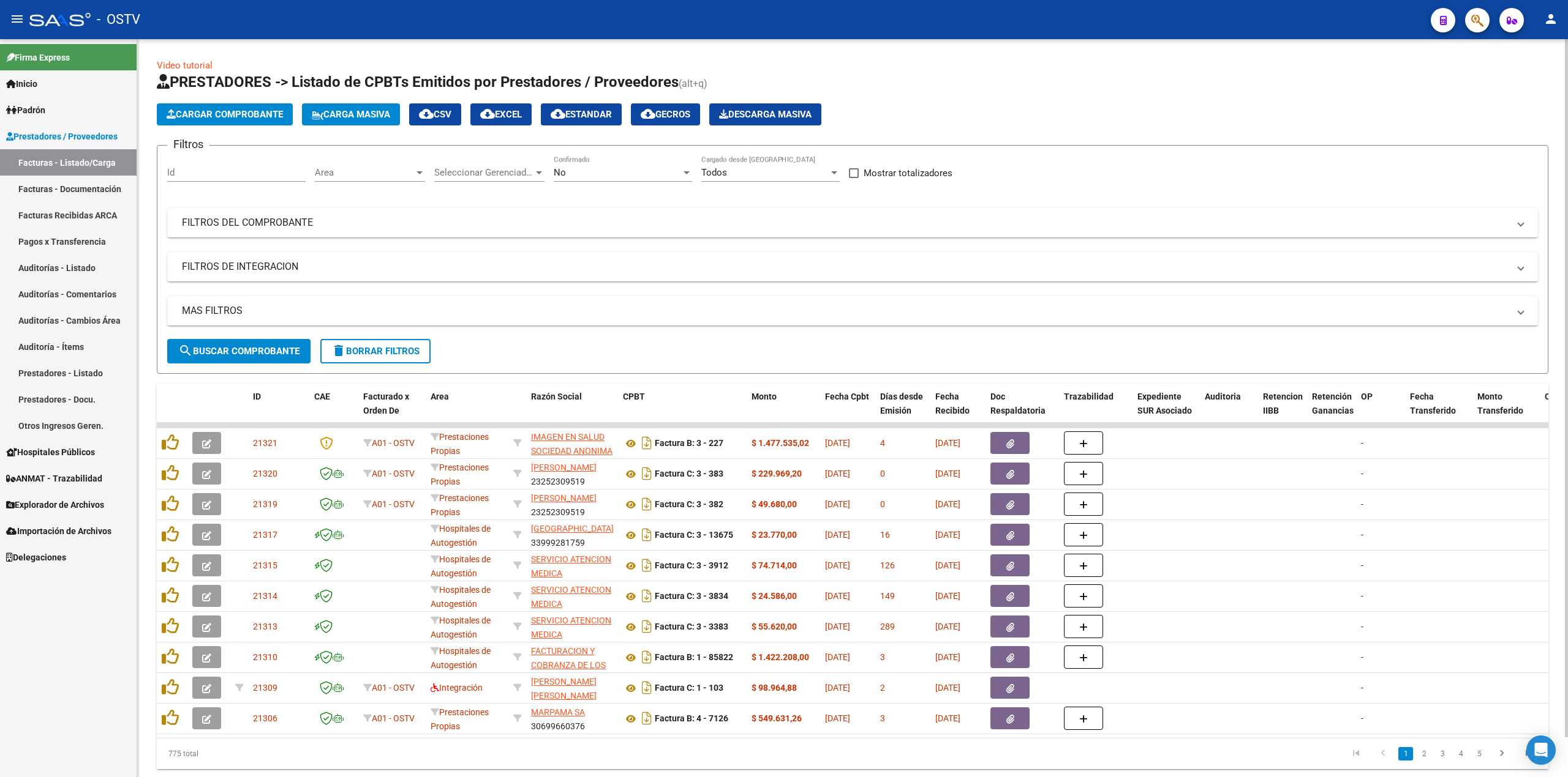
click at [584, 169] on div "No" at bounding box center [617, 172] width 128 height 11
click at [620, 111] on span "Todos" at bounding box center [622, 118] width 138 height 28
click at [255, 339] on button "search Buscar Comprobante" at bounding box center [238, 352] width 143 height 24
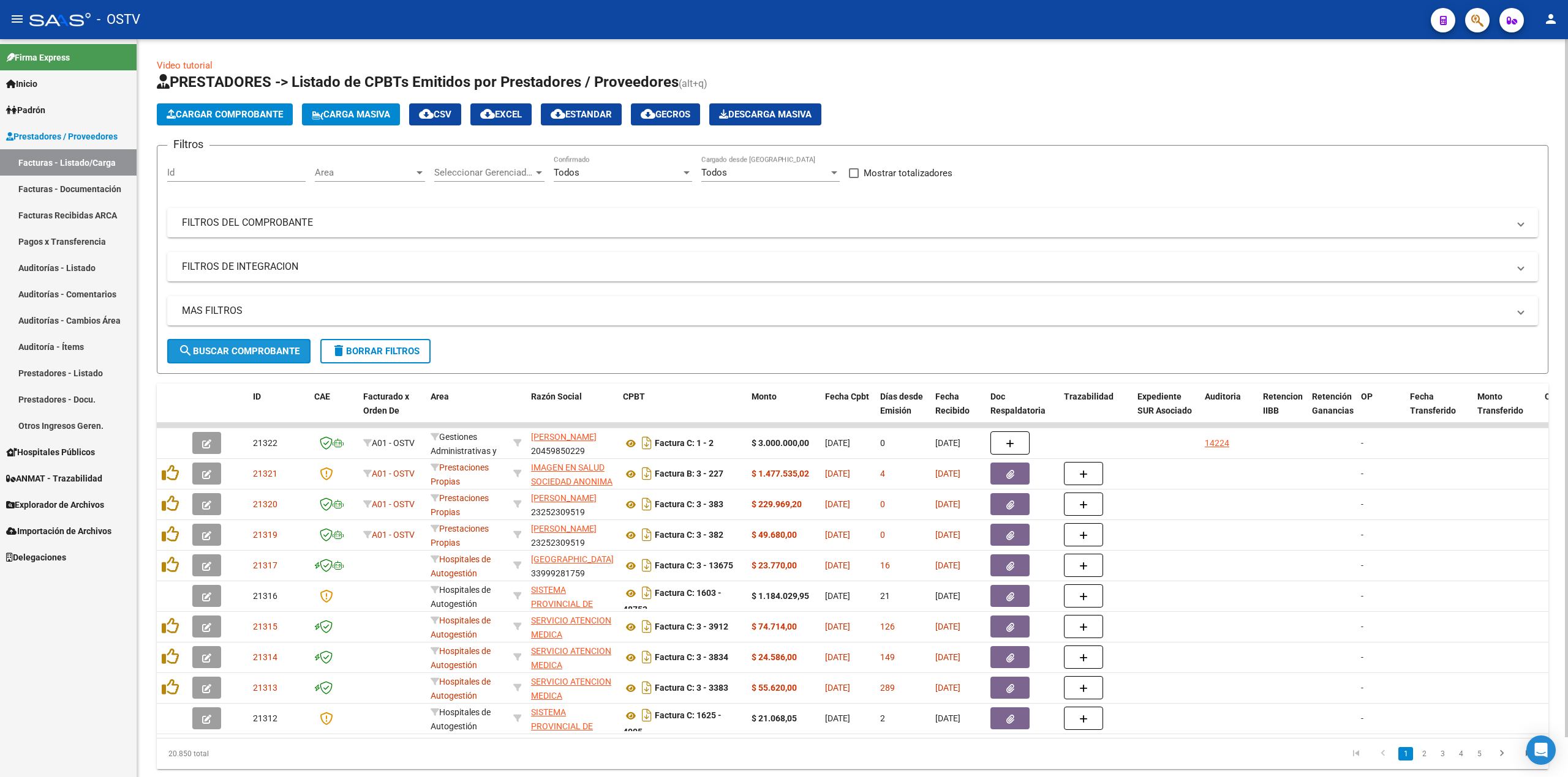
click at [254, 358] on button "search Buscar Comprobante" at bounding box center [238, 352] width 143 height 24
click at [265, 356] on button "search Buscar Comprobante" at bounding box center [238, 352] width 143 height 24
click at [292, 355] on span "search Buscar Comprobante" at bounding box center [239, 351] width 122 height 11
click at [289, 346] on span "search Buscar Comprobante" at bounding box center [239, 351] width 122 height 11
click at [239, 351] on span "search Buscar Comprobante" at bounding box center [239, 351] width 122 height 11
